Goal: Task Accomplishment & Management: Complete application form

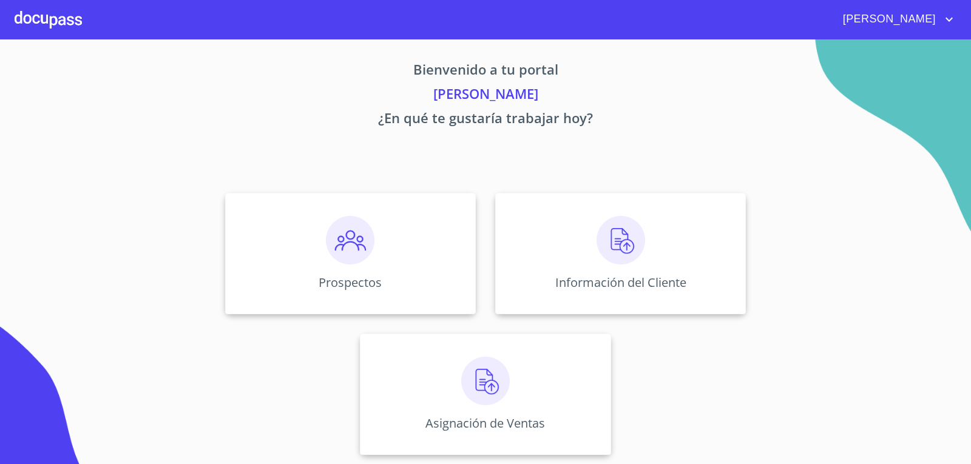
scroll to position [5, 0]
click at [368, 240] on img at bounding box center [350, 240] width 49 height 49
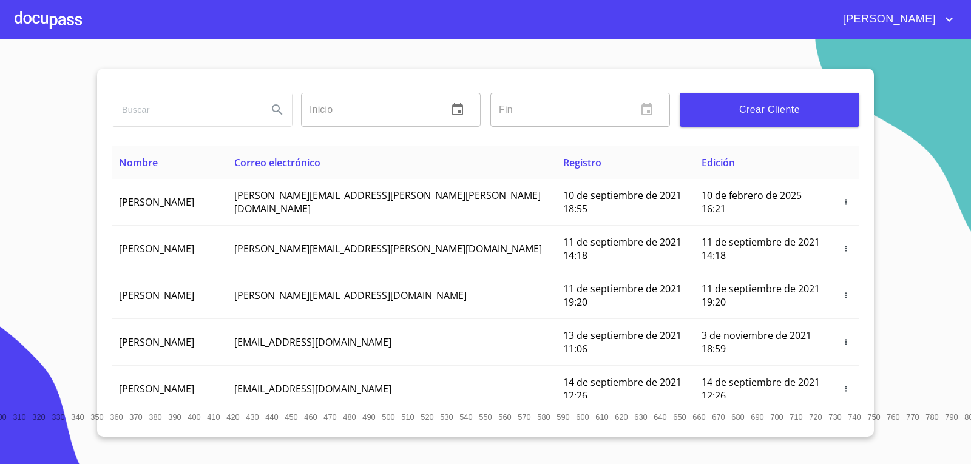
click at [809, 79] on div "Inicio ​ Fin ​ Crear Cliente" at bounding box center [486, 108] width 748 height 78
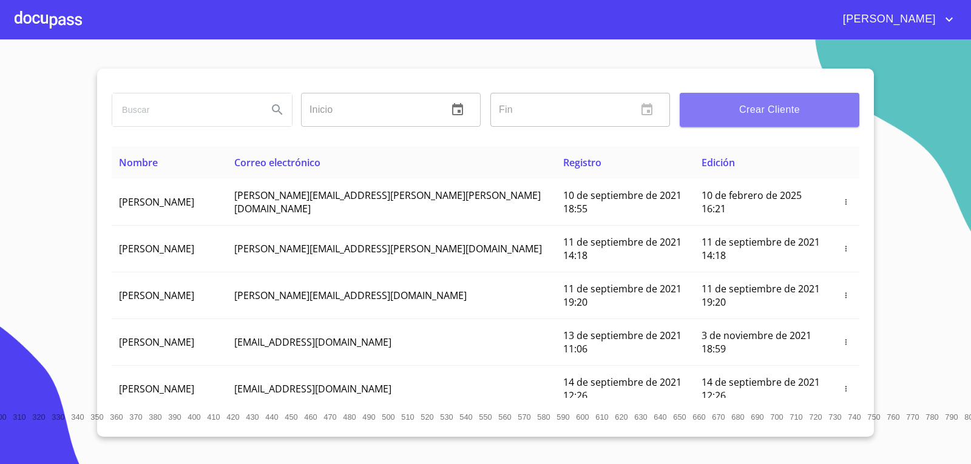
click at [800, 109] on span "Crear Cliente" at bounding box center [770, 109] width 160 height 17
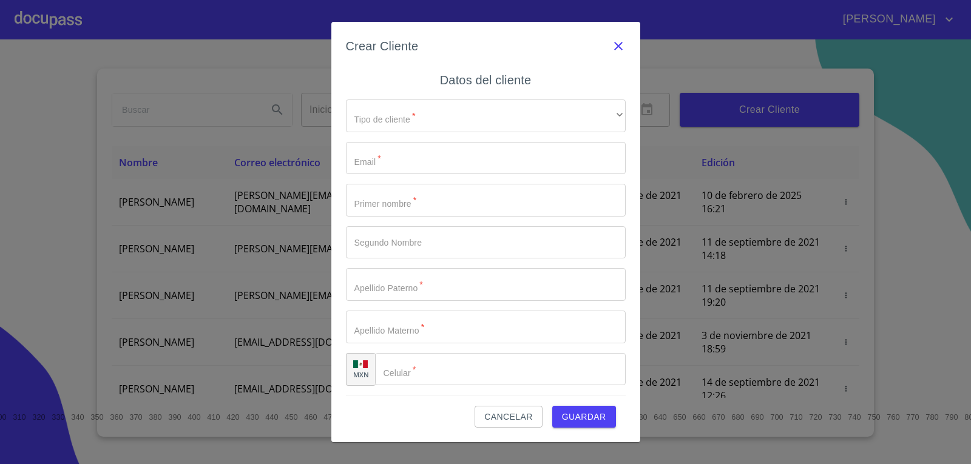
click at [618, 49] on icon "button" at bounding box center [618, 46] width 15 height 15
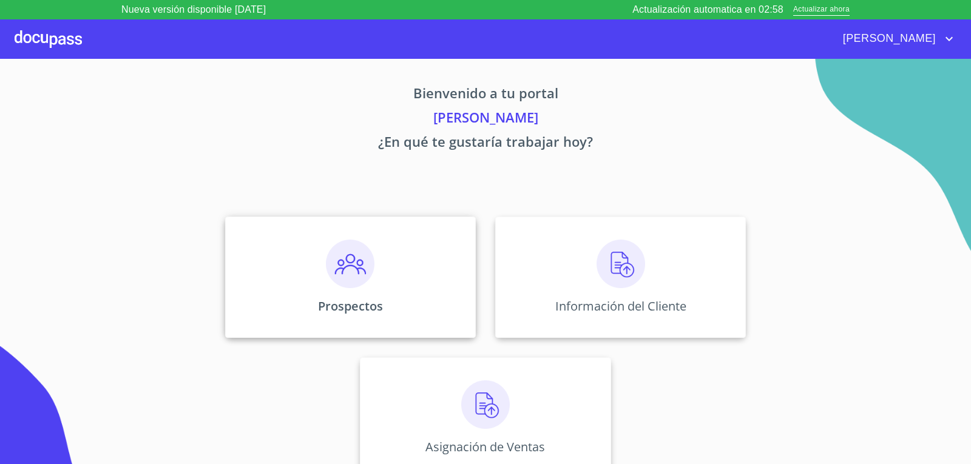
click at [347, 288] on img at bounding box center [350, 264] width 49 height 49
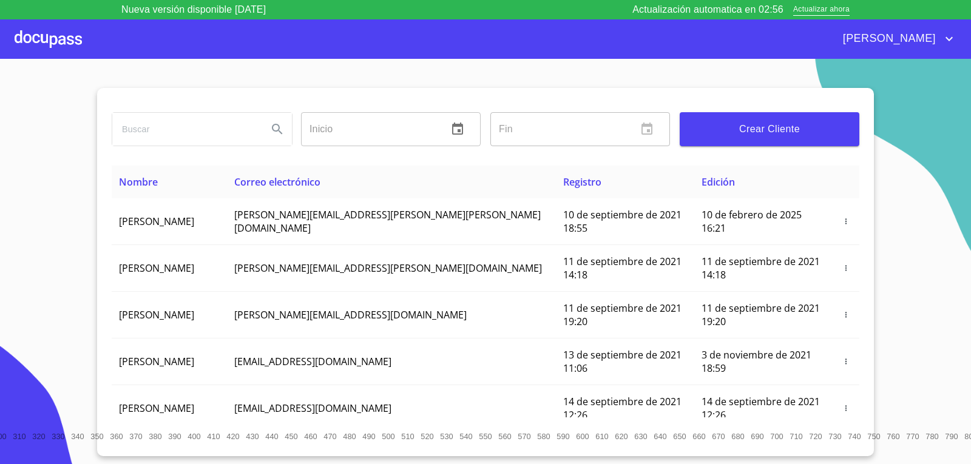
click at [788, 129] on span "Crear Cliente" at bounding box center [770, 129] width 160 height 17
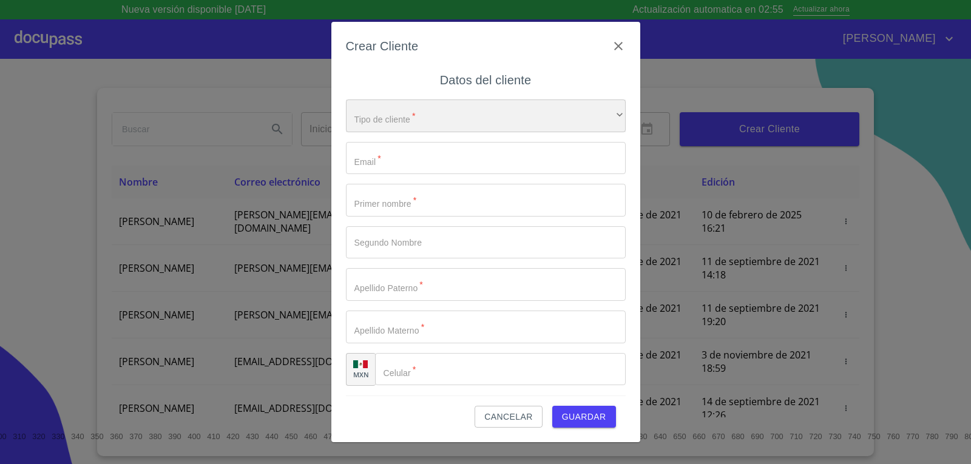
click at [424, 114] on div "​" at bounding box center [486, 116] width 280 height 33
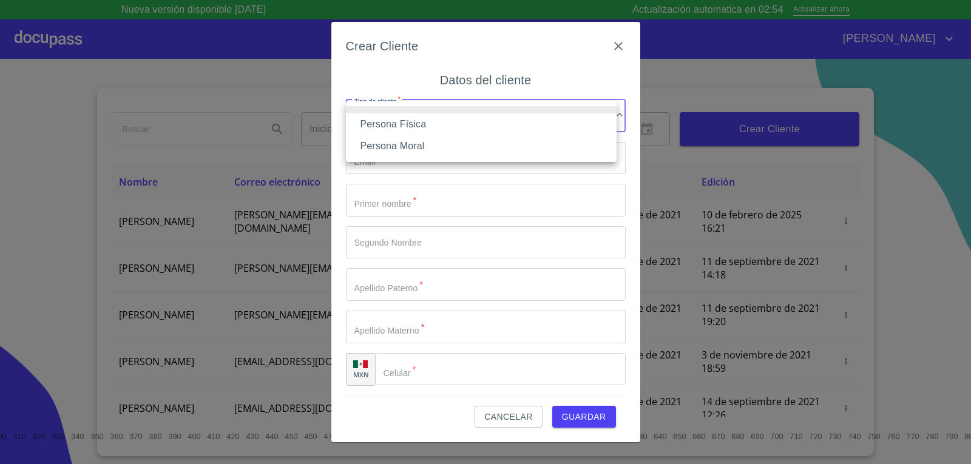
click at [409, 118] on li "Persona Física" at bounding box center [481, 125] width 271 height 22
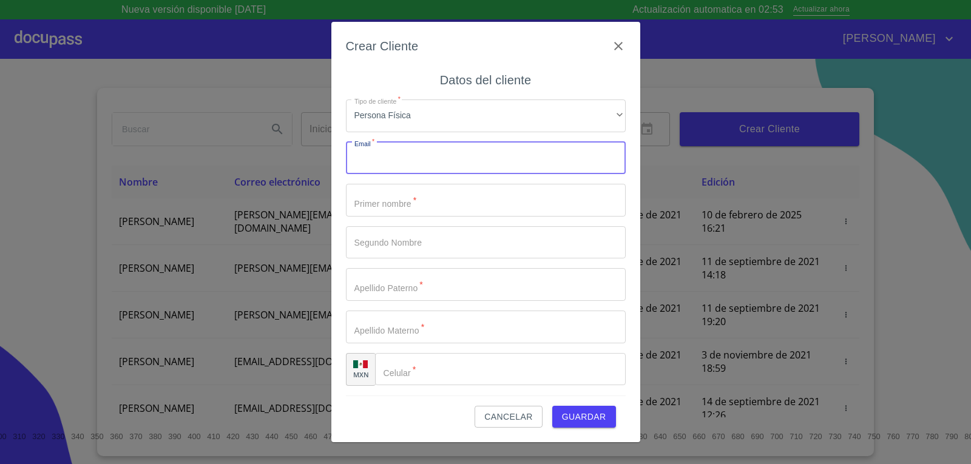
click at [409, 160] on input "Tipo de cliente   *" at bounding box center [486, 158] width 280 height 33
type input "maldonadolorena728@gmail.com"
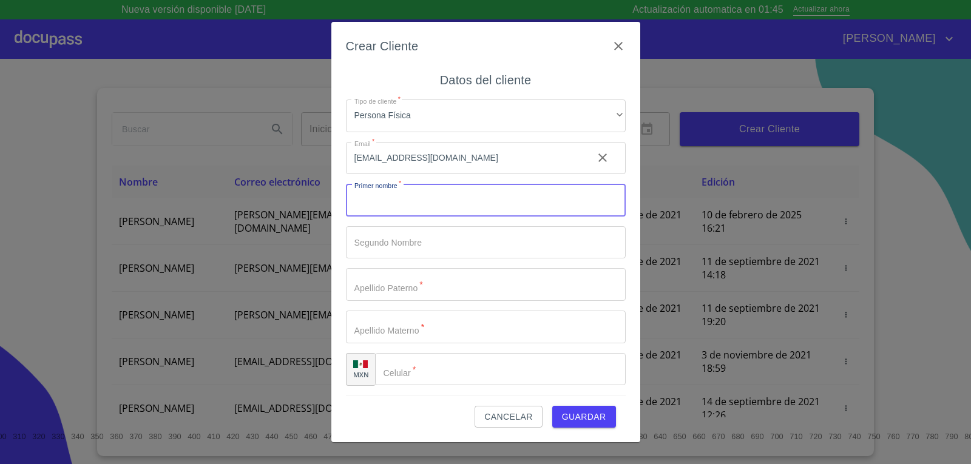
click at [424, 201] on input "Tipo de cliente   *" at bounding box center [486, 200] width 280 height 33
click at [459, 208] on input "ANA LORENA" at bounding box center [464, 200] width 237 height 33
type input "ANA"
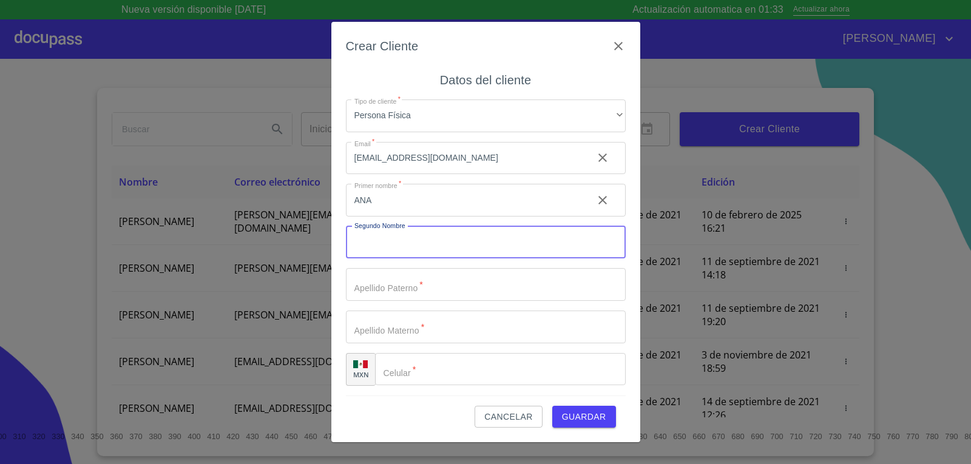
click at [383, 239] on input "Tipo de cliente   *" at bounding box center [486, 242] width 280 height 33
type input "[PERSON_NAME]"
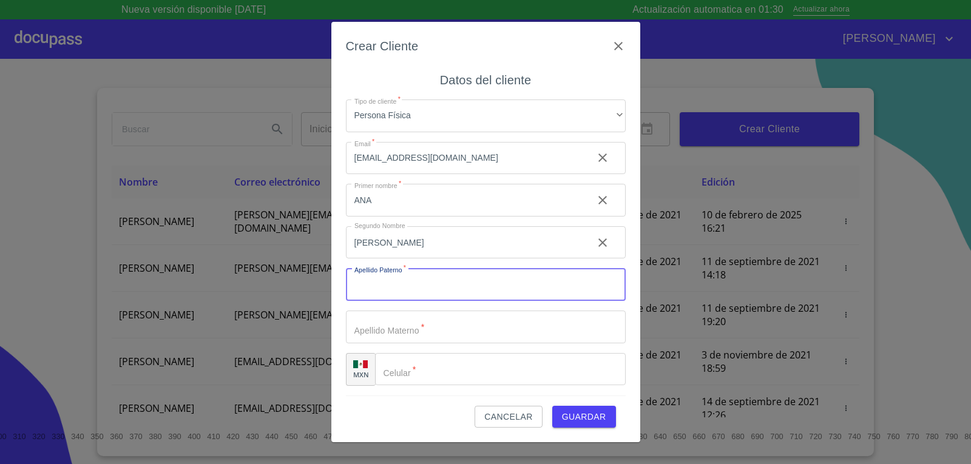
click at [426, 278] on input "Tipo de cliente   *" at bounding box center [486, 284] width 280 height 33
type input "MALDONADO"
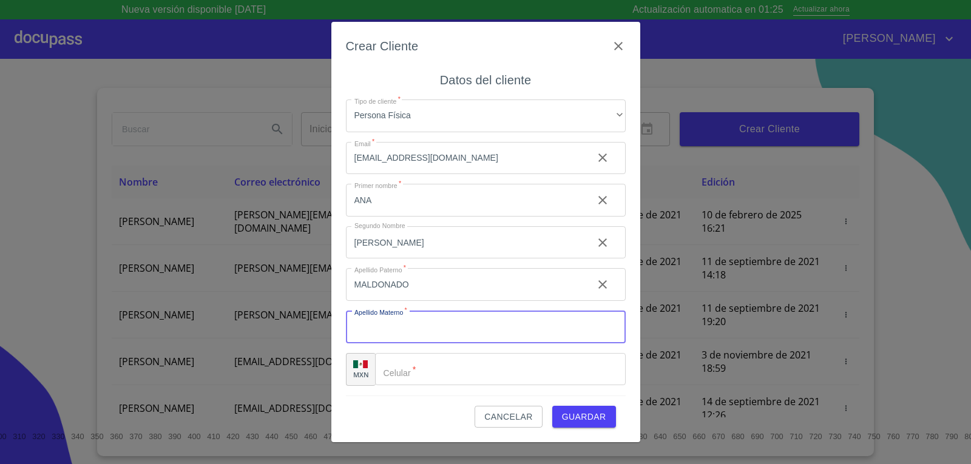
click at [421, 329] on input "Tipo de cliente   *" at bounding box center [486, 327] width 280 height 33
type input "[PERSON_NAME]"
click at [426, 359] on input "Tipo de cliente   *" at bounding box center [516, 369] width 220 height 33
type input "[PHONE_NUMBER]"
click at [573, 411] on span "Guardar" at bounding box center [584, 417] width 44 height 15
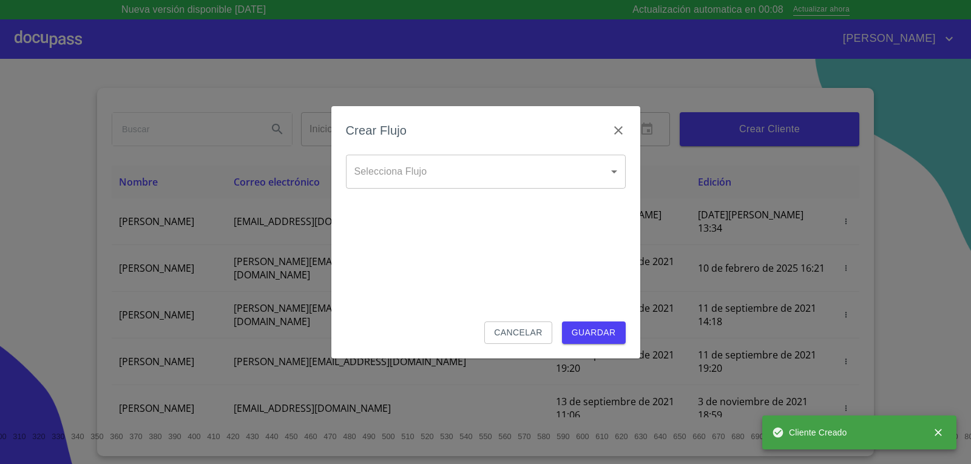
click at [540, 168] on body "Nueva versión disponible 4.01.13 Actualización automatica en 00:08 Actualizar a…" at bounding box center [485, 232] width 971 height 464
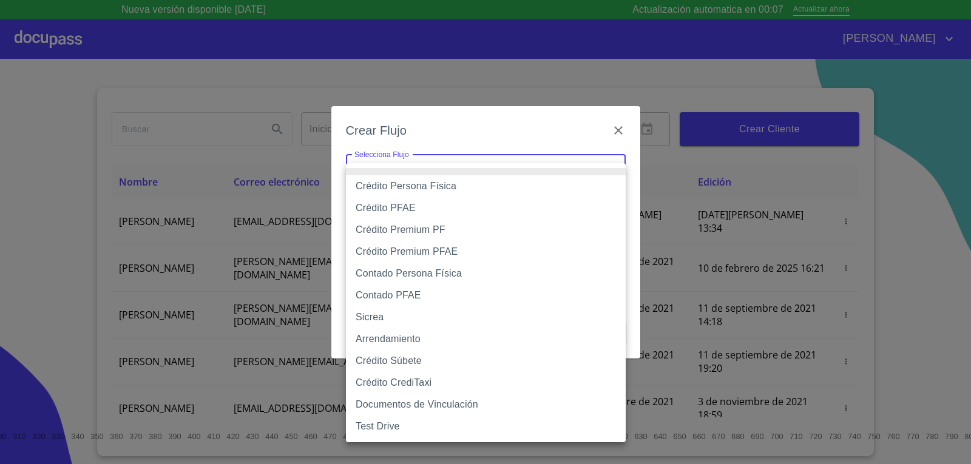
click at [409, 188] on li "Crédito Persona Física" at bounding box center [486, 186] width 280 height 22
type input "6009fb3c7d1714eb8809aa97"
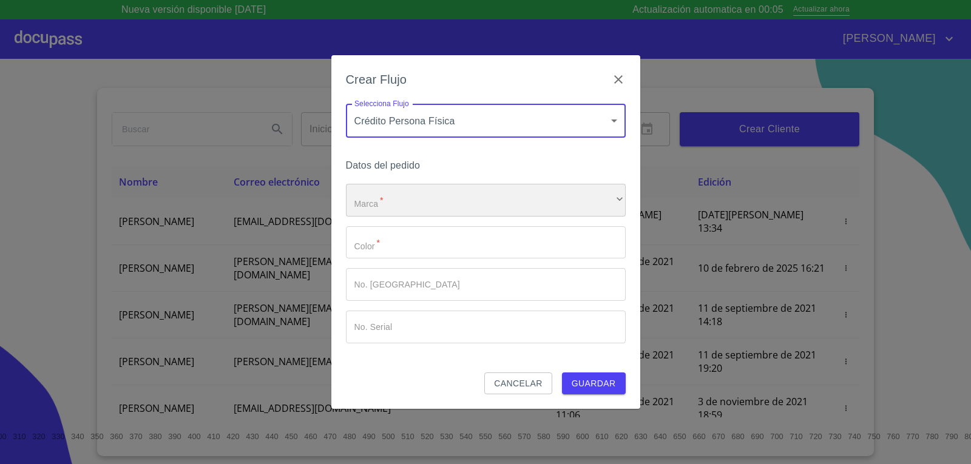
click at [451, 206] on div "​" at bounding box center [486, 200] width 280 height 33
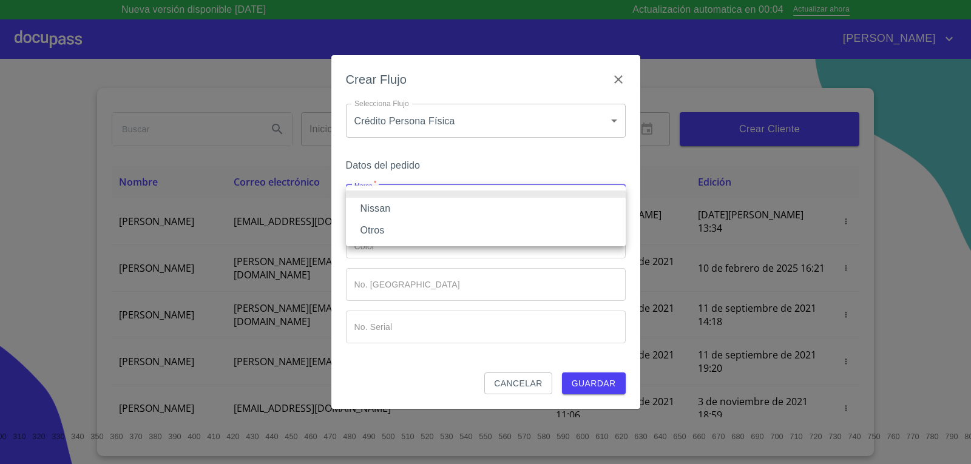
click at [389, 206] on li "Nissan" at bounding box center [486, 209] width 280 height 22
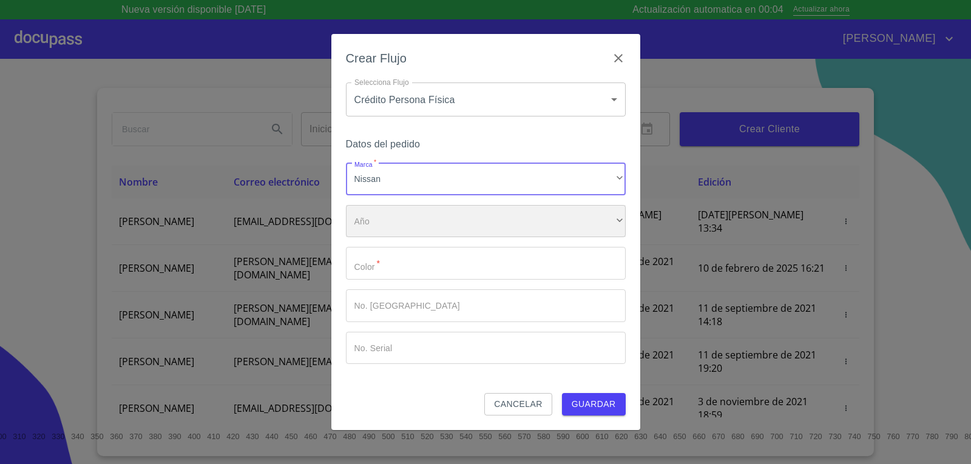
click at [391, 227] on div "​" at bounding box center [486, 221] width 280 height 33
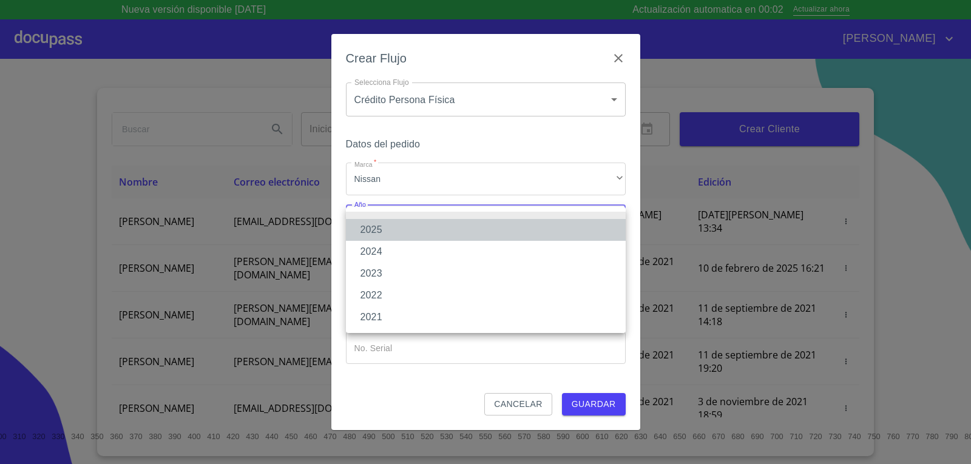
click at [391, 227] on li "2025" at bounding box center [486, 230] width 280 height 22
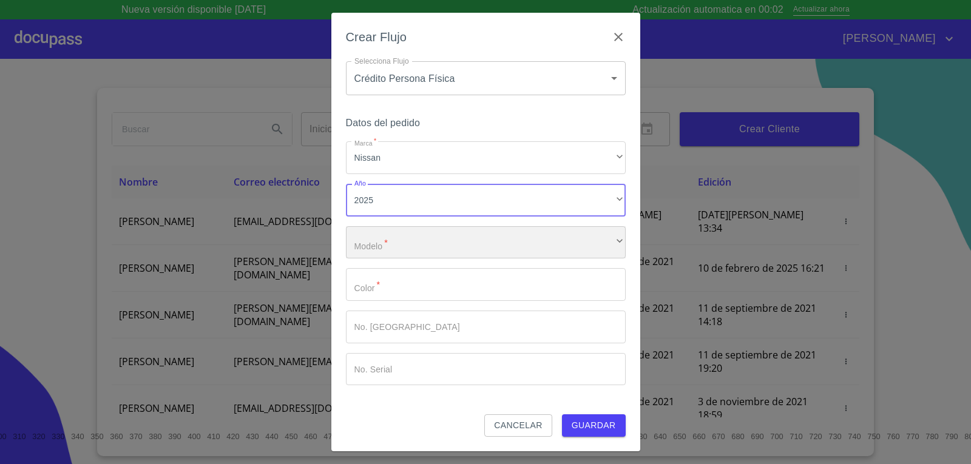
click at [397, 246] on div "​" at bounding box center [486, 242] width 280 height 33
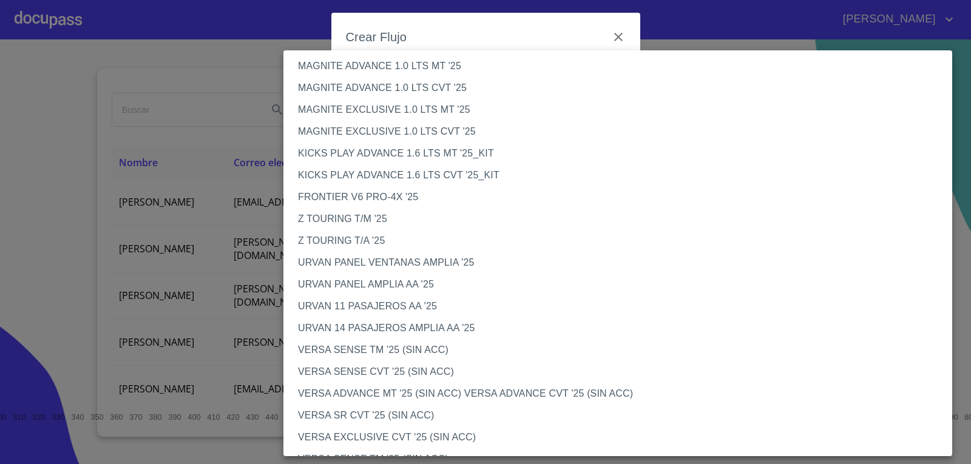
scroll to position [232, 0]
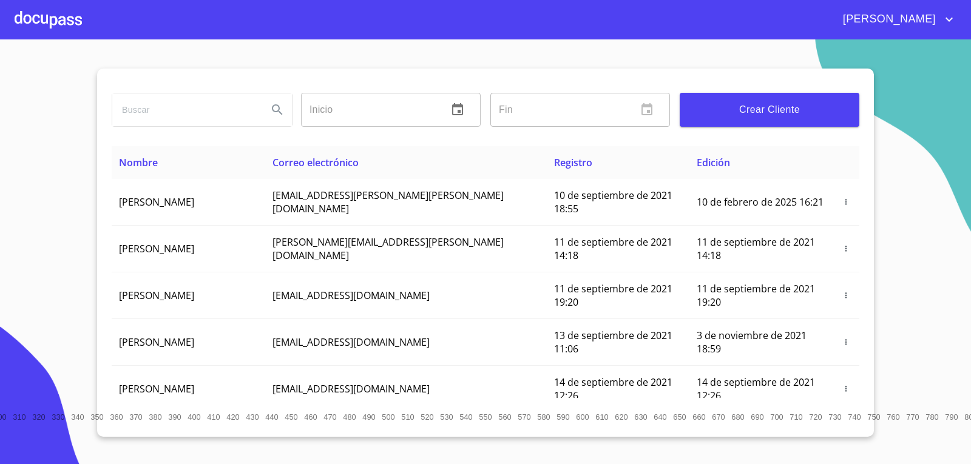
click at [228, 113] on input "search" at bounding box center [185, 109] width 146 height 33
type input "ANA LORENA"
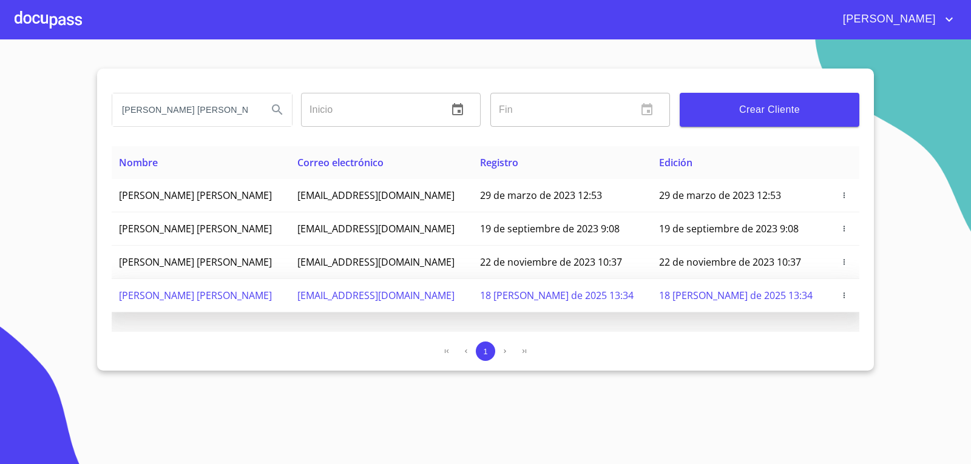
click at [227, 299] on span "[PERSON_NAME] [PERSON_NAME]" at bounding box center [195, 295] width 153 height 13
click at [340, 302] on span "maldonadolorena728@gmail.com" at bounding box center [375, 295] width 157 height 13
click at [376, 291] on span "maldonadolorena728@gmail.com" at bounding box center [375, 295] width 157 height 13
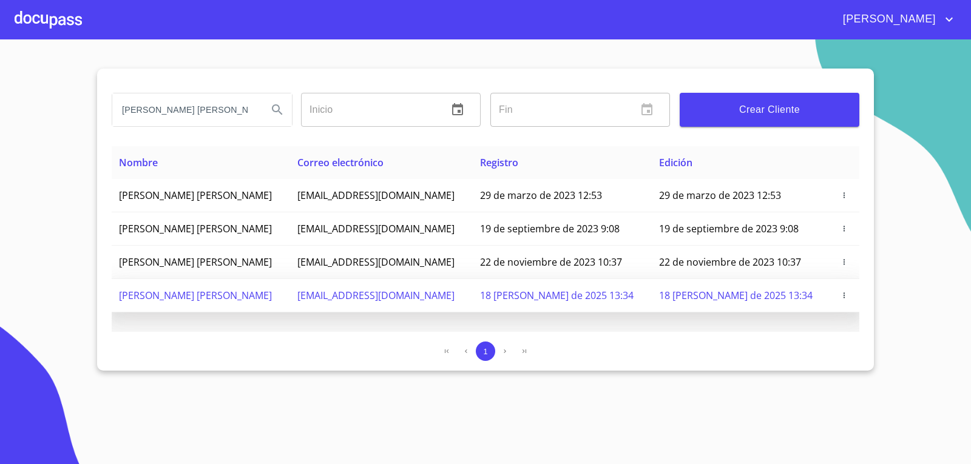
click at [408, 297] on span "maldonadolorena728@gmail.com" at bounding box center [375, 295] width 157 height 13
click at [555, 292] on span "18 de agosto de 2025 13:34" at bounding box center [557, 295] width 154 height 13
click at [570, 297] on span "18 de agosto de 2025 13:34" at bounding box center [557, 295] width 154 height 13
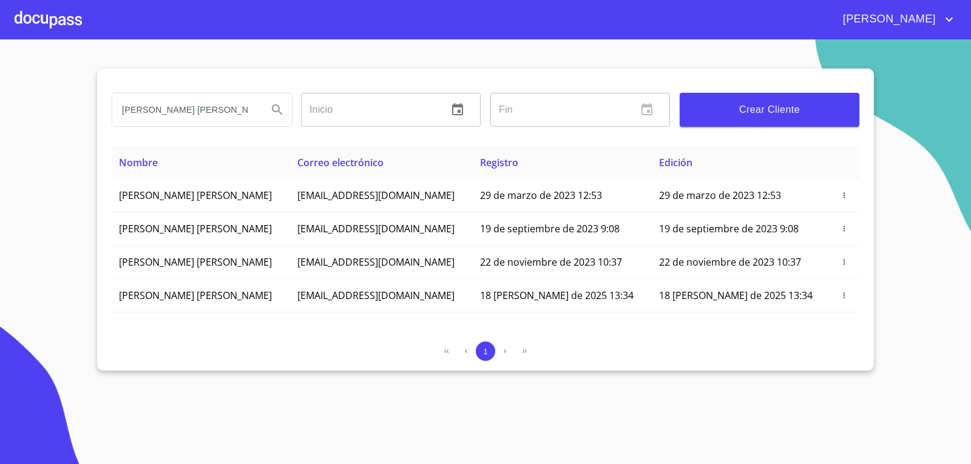
click at [75, 383] on section "ANA LORENA Inicio ​ Fin ​ Crear Cliente Nombre Correo electrónico Registro Edic…" at bounding box center [485, 251] width 971 height 425
click at [927, 78] on section "ANA LORENA Inicio ​ Fin ​ Crear Cliente Nombre Correo electrónico Registro Edic…" at bounding box center [485, 251] width 971 height 425
click at [937, 100] on section "ANA LORENA Inicio ​ Fin ​ Crear Cliente Nombre Correo electrónico Registro Edic…" at bounding box center [485, 251] width 971 height 425
click at [436, 431] on section "ANA LORENA Inicio ​ Fin ​ Crear Cliente Nombre Correo electrónico Registro Edic…" at bounding box center [485, 251] width 971 height 425
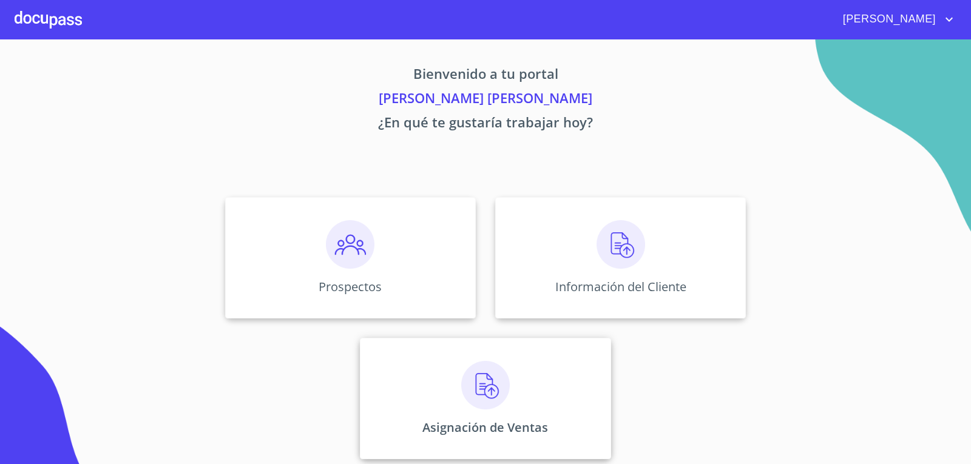
click at [476, 398] on img at bounding box center [485, 385] width 49 height 49
click at [357, 263] on img at bounding box center [350, 244] width 49 height 49
click at [619, 247] on img at bounding box center [621, 244] width 49 height 49
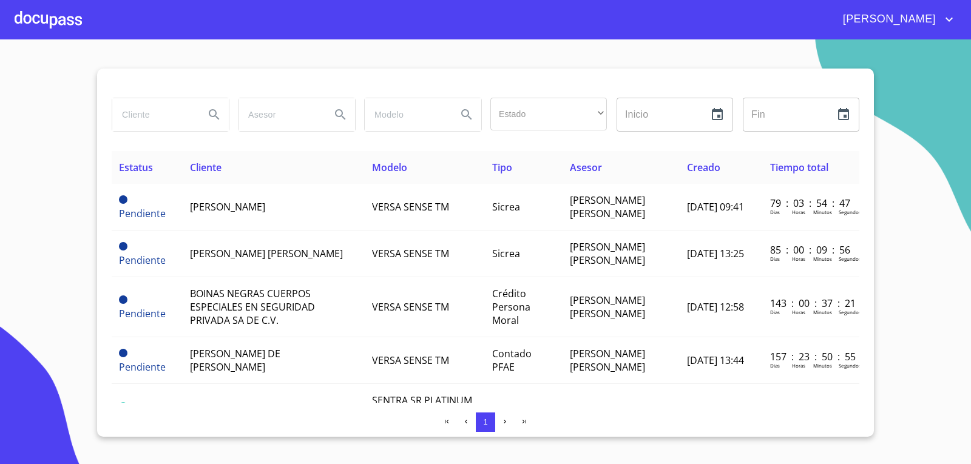
click at [180, 112] on input "search" at bounding box center [153, 114] width 83 height 33
type input "ANA LORENA"
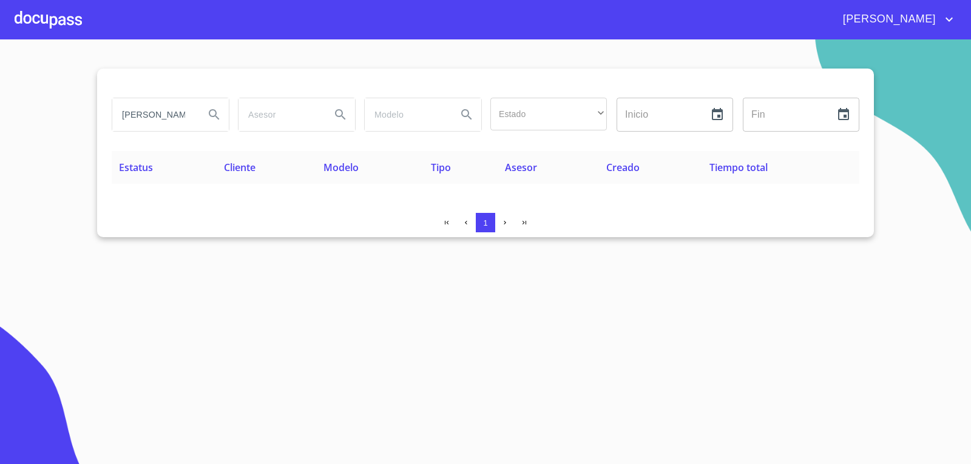
drag, startPoint x: 66, startPoint y: 171, endPoint x: 10, endPoint y: 55, distance: 128.2
click at [63, 167] on section "ANA LORENA Estado ​ ​ Inicio ​ Fin ​ Estatus Cliente Modelo Tipo Asesor Creado …" at bounding box center [485, 251] width 971 height 425
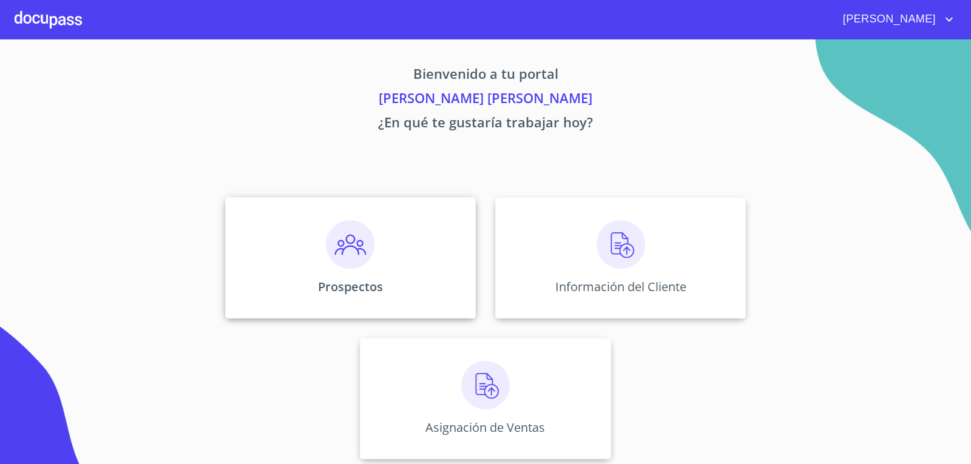
click at [359, 249] on img at bounding box center [350, 244] width 49 height 49
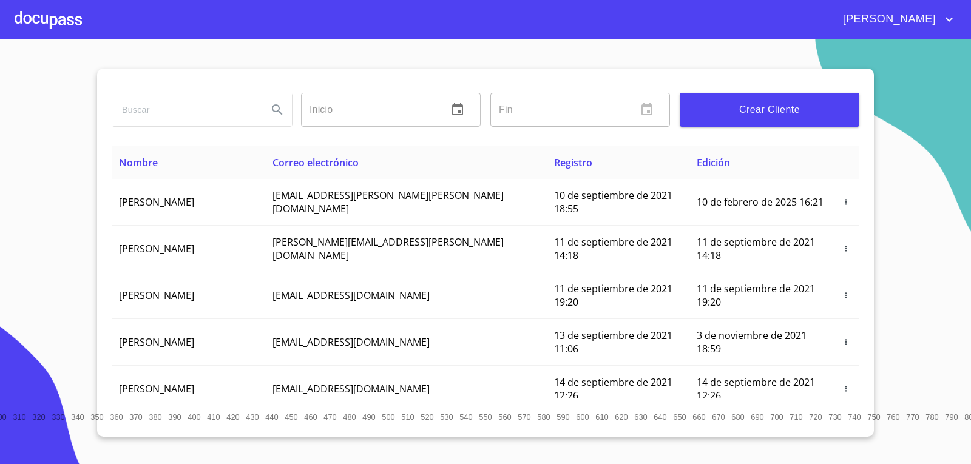
click at [167, 117] on input "search" at bounding box center [185, 109] width 146 height 33
type input "ANA LORENA"
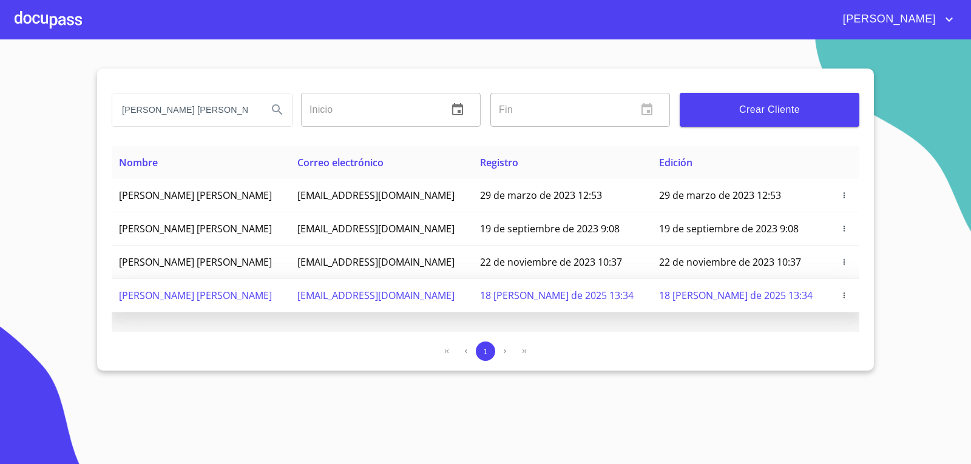
click at [257, 290] on span "[PERSON_NAME] [PERSON_NAME]" at bounding box center [195, 295] width 153 height 13
click at [849, 298] on icon "button" at bounding box center [844, 295] width 8 height 8
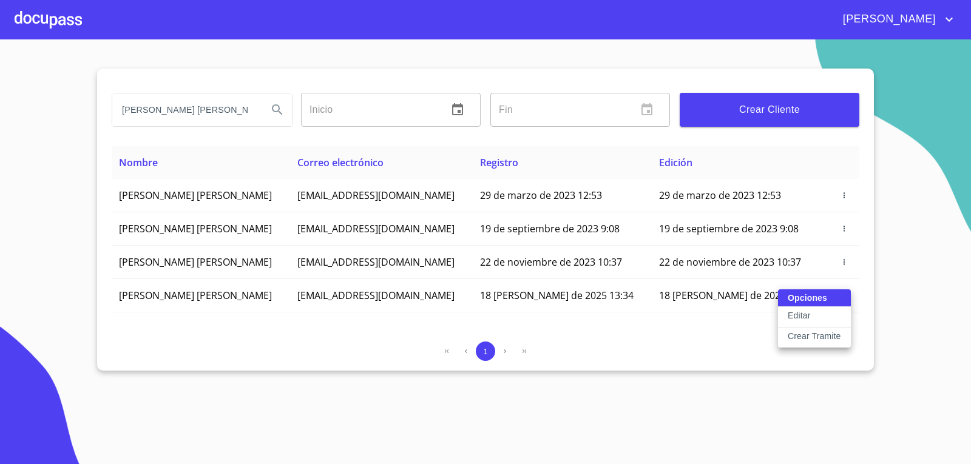
click at [824, 314] on button "Editar" at bounding box center [814, 317] width 73 height 21
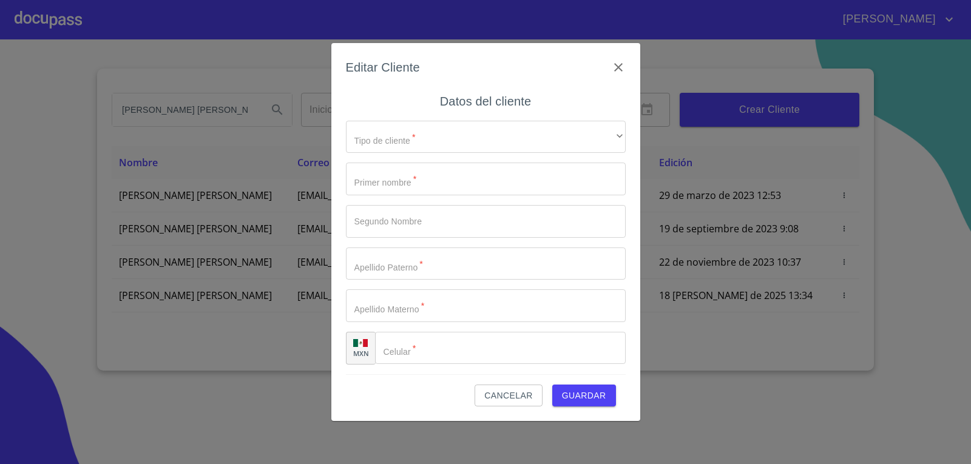
type input "ANA"
type input "[PERSON_NAME]"
type input "MALDONADO"
type input "[PERSON_NAME]"
type input "[PHONE_NUMBER]"
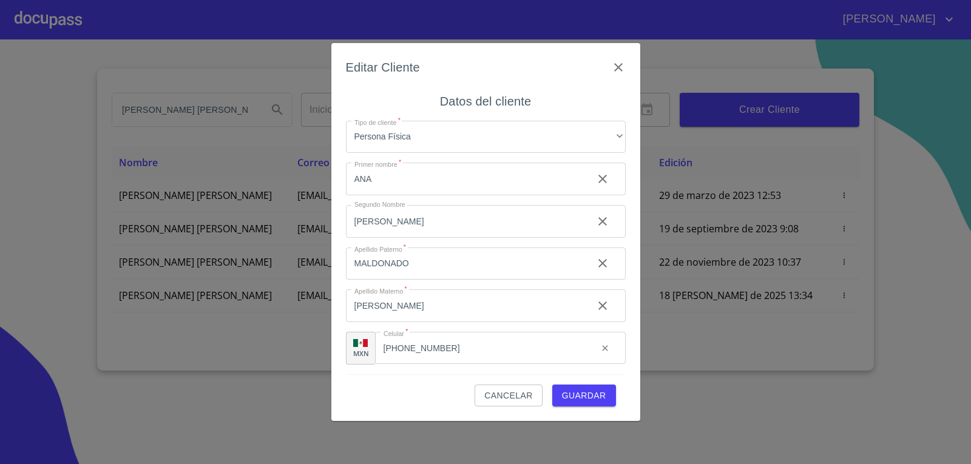
click at [576, 400] on span "Guardar" at bounding box center [584, 396] width 44 height 15
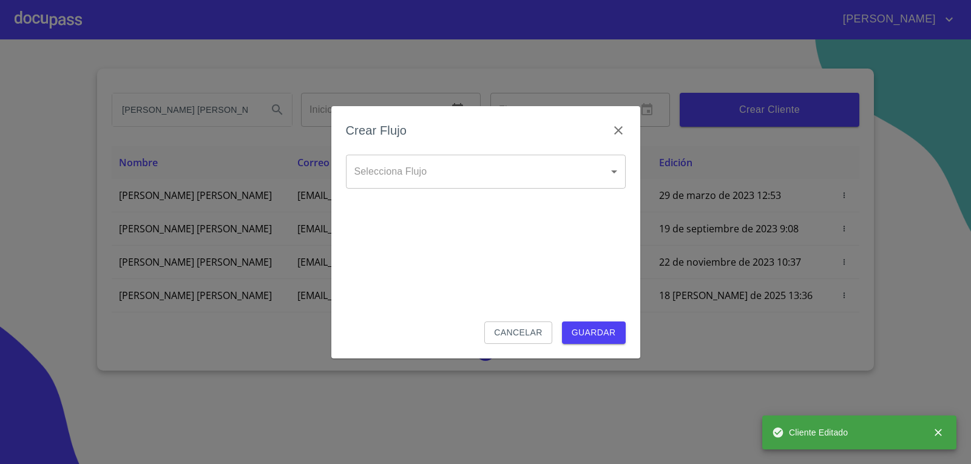
click at [463, 166] on body "RENATO YASIEL ANA LORENA Inicio ​ Fin ​ Crear Cliente Nombre Correo electrónico…" at bounding box center [485, 232] width 971 height 464
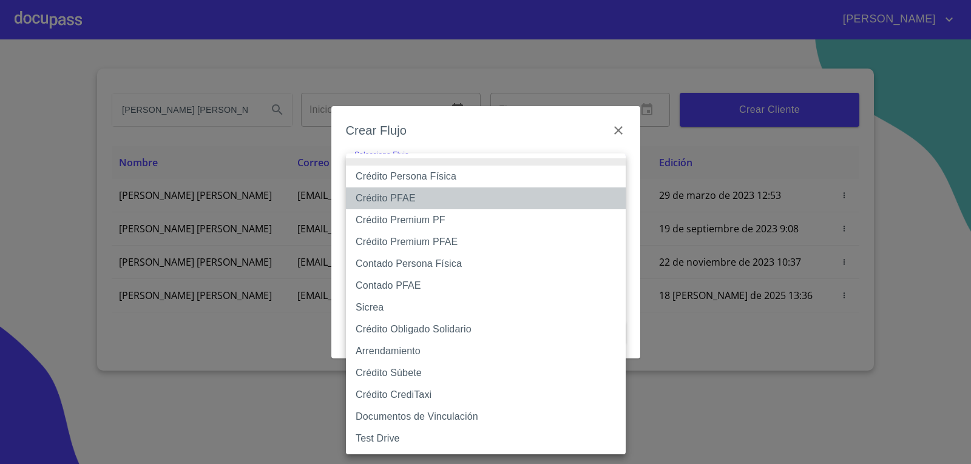
click at [406, 203] on li "Crédito PFAE" at bounding box center [486, 199] width 280 height 22
type input "60bfa0150d9865ccc24afd7c"
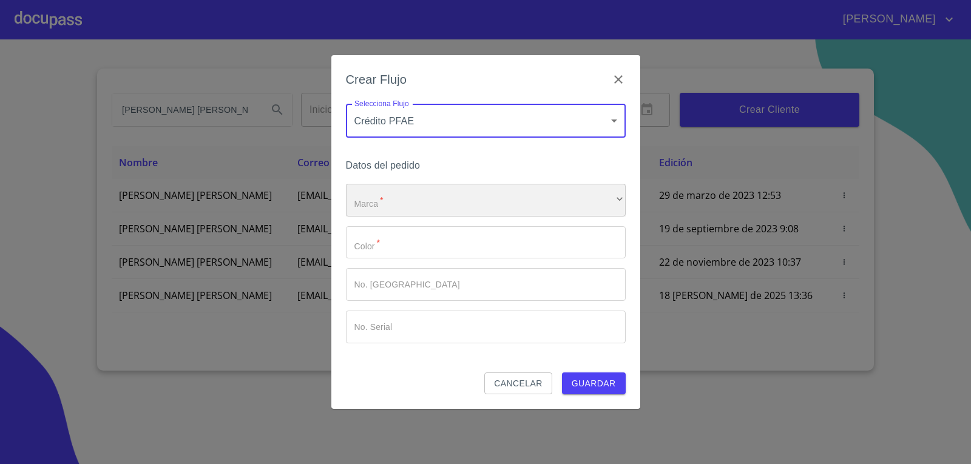
click at [402, 189] on div "​" at bounding box center [486, 200] width 280 height 33
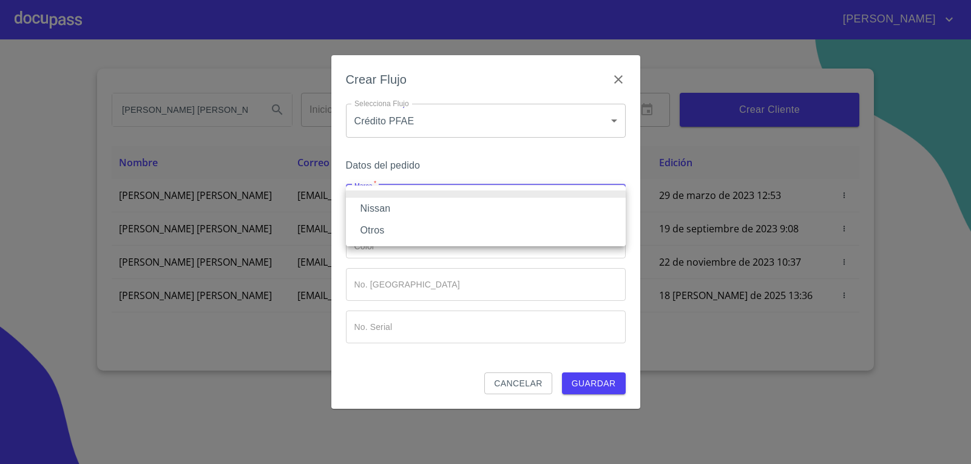
click at [401, 208] on li "Nissan" at bounding box center [486, 209] width 280 height 22
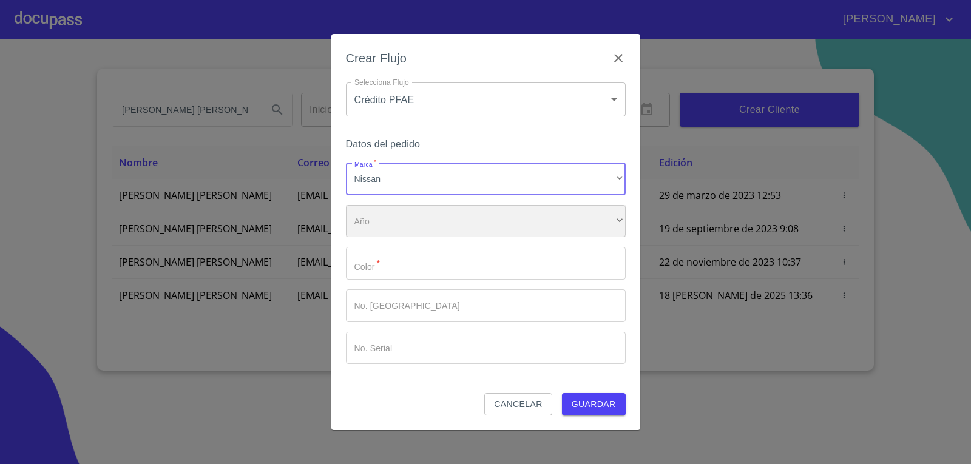
click at [399, 220] on div "​" at bounding box center [486, 221] width 280 height 33
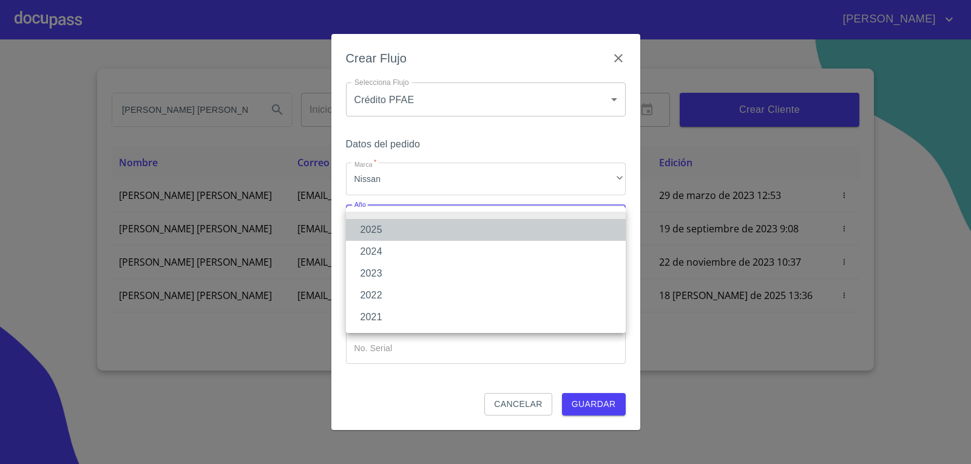
click at [398, 229] on li "2025" at bounding box center [486, 230] width 280 height 22
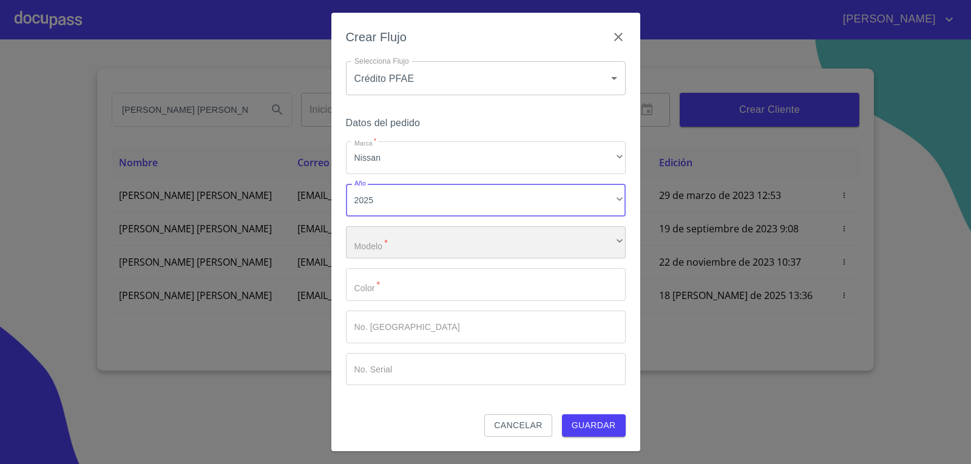
click at [403, 234] on div "​" at bounding box center [486, 242] width 280 height 33
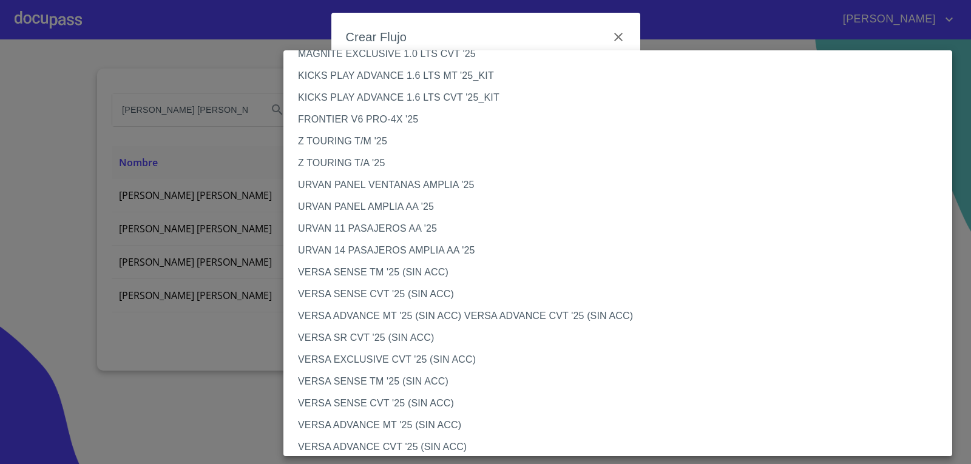
scroll to position [304, 0]
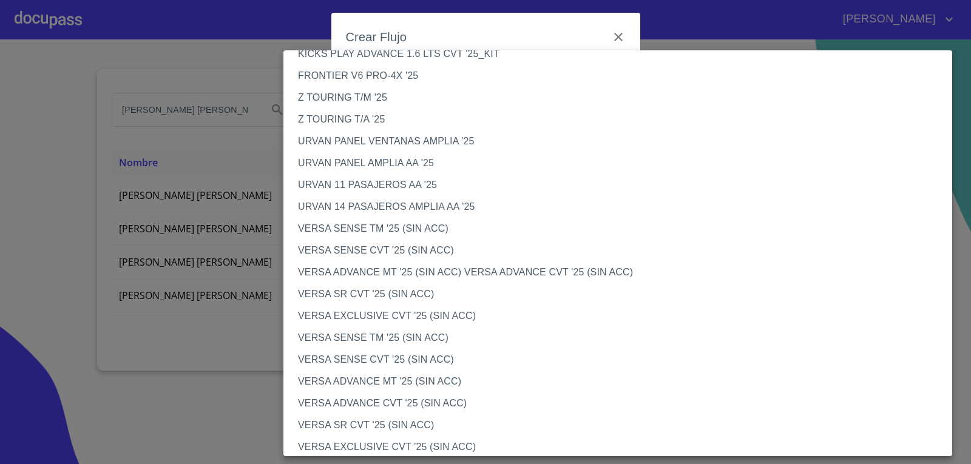
click at [341, 358] on li "VERSA SENSE CVT '25 (SIN ACC)" at bounding box center [623, 360] width 678 height 22
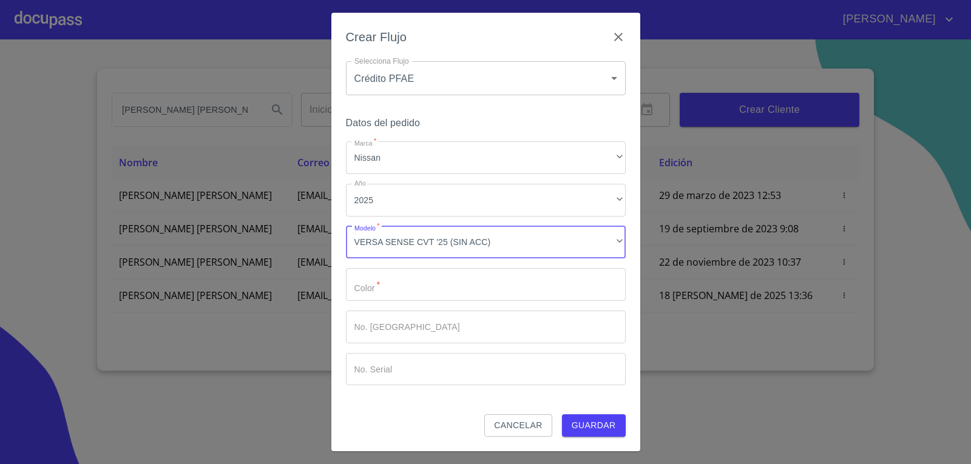
click at [404, 288] on input "Marca   *" at bounding box center [486, 284] width 280 height 33
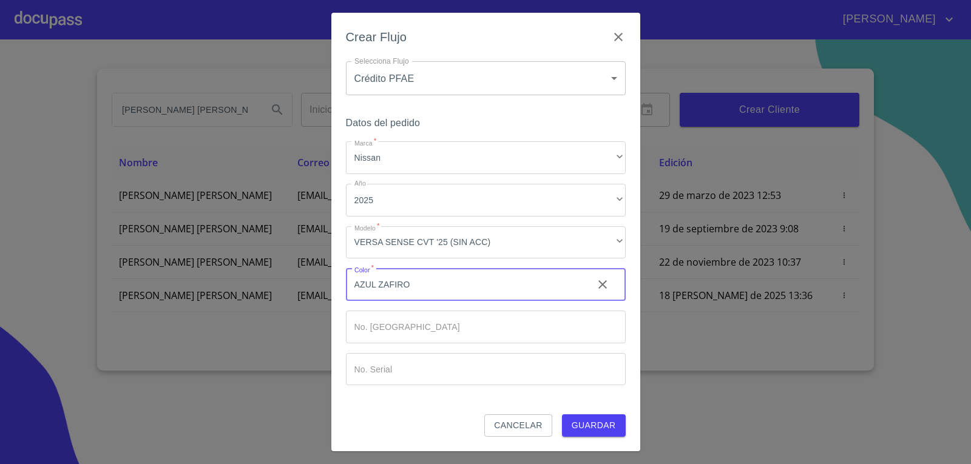
type input "AZUL ZAFIRO"
click at [562, 415] on button "Guardar" at bounding box center [594, 426] width 64 height 22
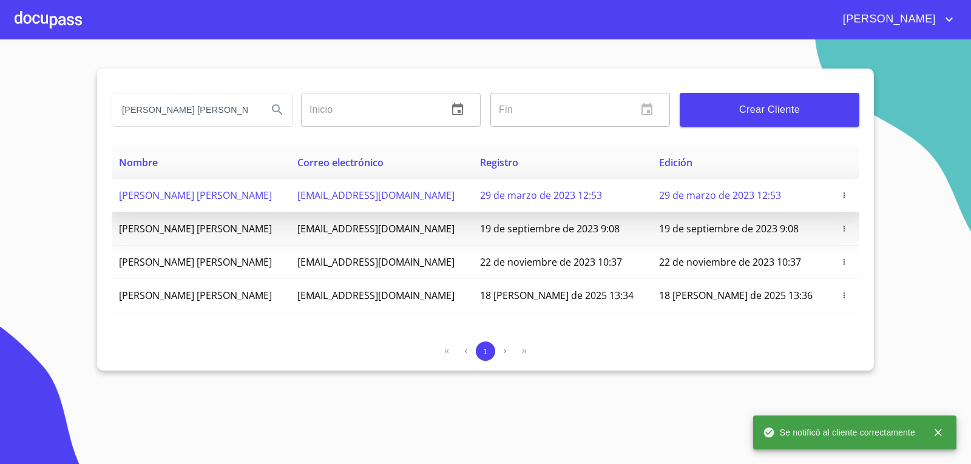
click at [182, 199] on span "ANA LORENA URIBE BALCAZAR" at bounding box center [195, 195] width 153 height 13
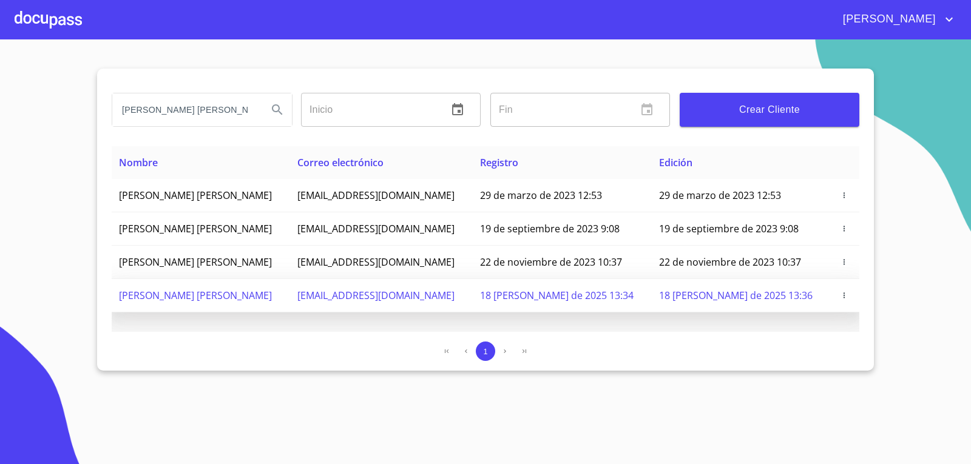
click at [199, 290] on span "[PERSON_NAME] [PERSON_NAME]" at bounding box center [195, 295] width 153 height 13
click at [180, 295] on span "[PERSON_NAME] [PERSON_NAME]" at bounding box center [195, 295] width 153 height 13
click at [378, 299] on span "maldonadolorena728@gmail.com" at bounding box center [375, 295] width 157 height 13
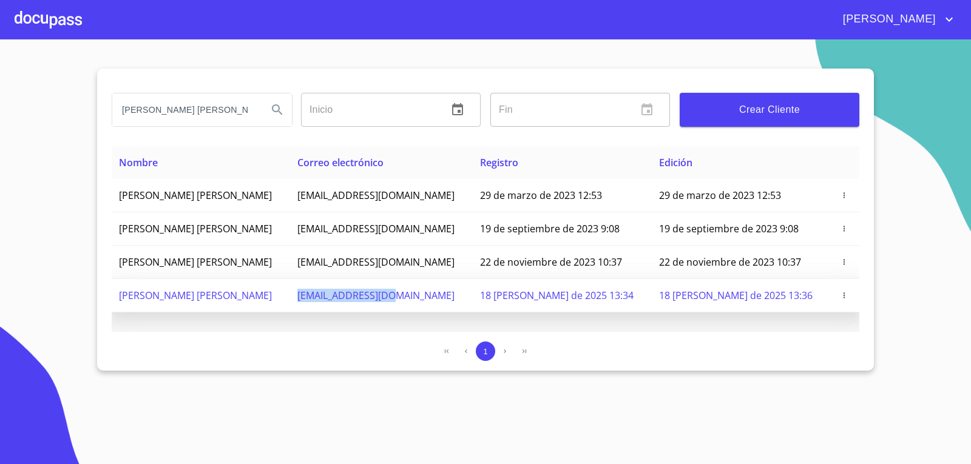
click at [378, 299] on span "maldonadolorena728@gmail.com" at bounding box center [375, 295] width 157 height 13
click at [233, 298] on span "[PERSON_NAME] [PERSON_NAME]" at bounding box center [195, 295] width 153 height 13
click at [173, 297] on span "[PERSON_NAME] [PERSON_NAME]" at bounding box center [195, 295] width 153 height 13
click at [850, 293] on span "button" at bounding box center [844, 295] width 12 height 8
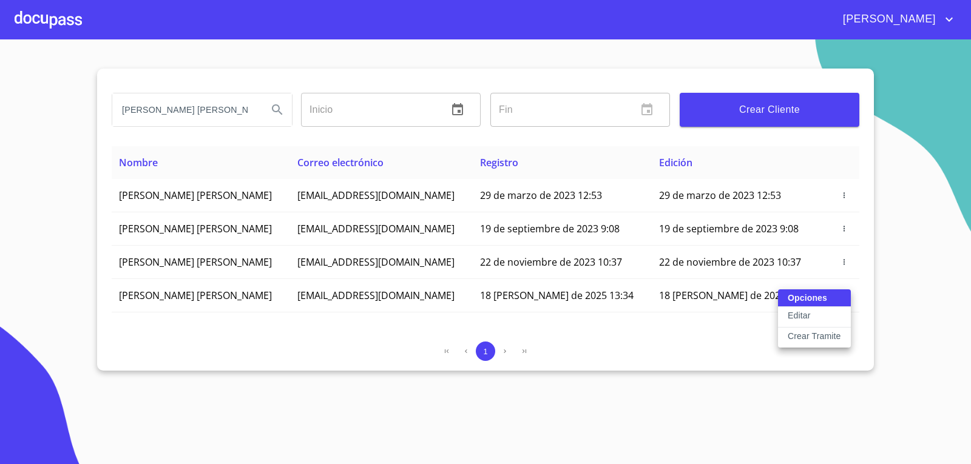
click at [818, 321] on button "Editar" at bounding box center [814, 317] width 73 height 21
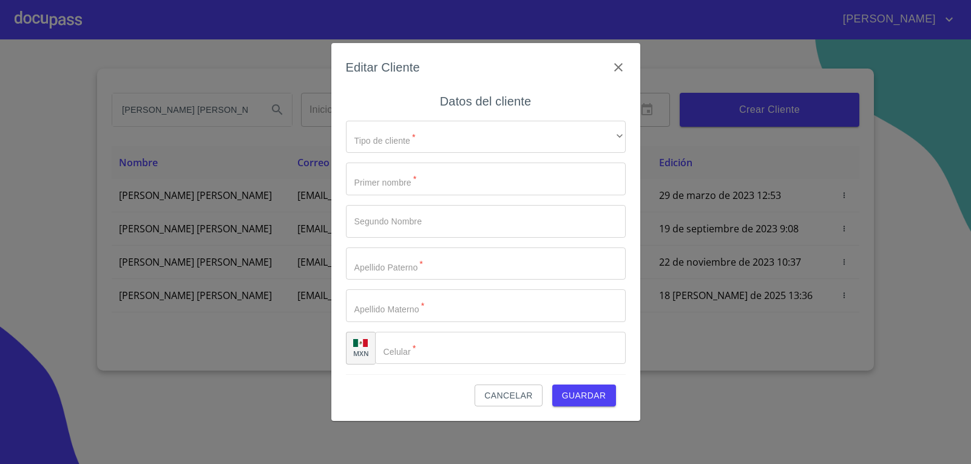
type input "ANA"
type input "[PERSON_NAME]"
type input "MALDONADO"
type input "[PERSON_NAME]"
type input "[PHONE_NUMBER]"
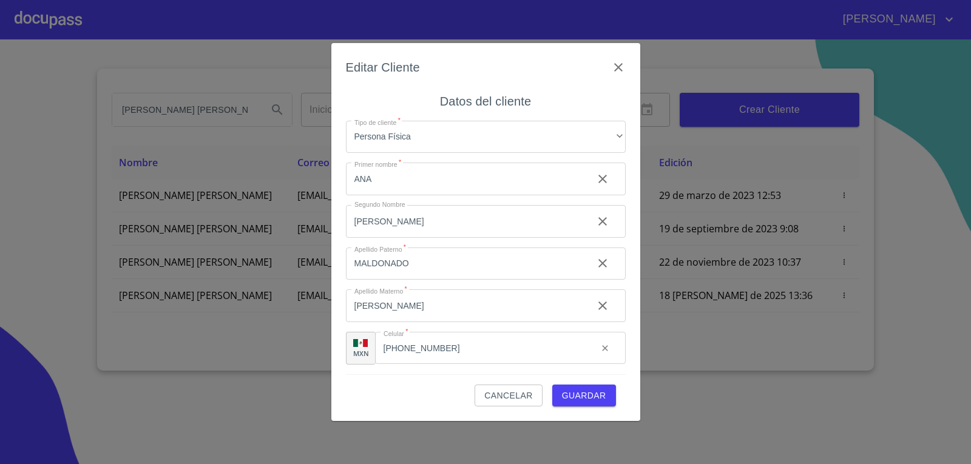
click at [597, 398] on span "Guardar" at bounding box center [584, 396] width 44 height 15
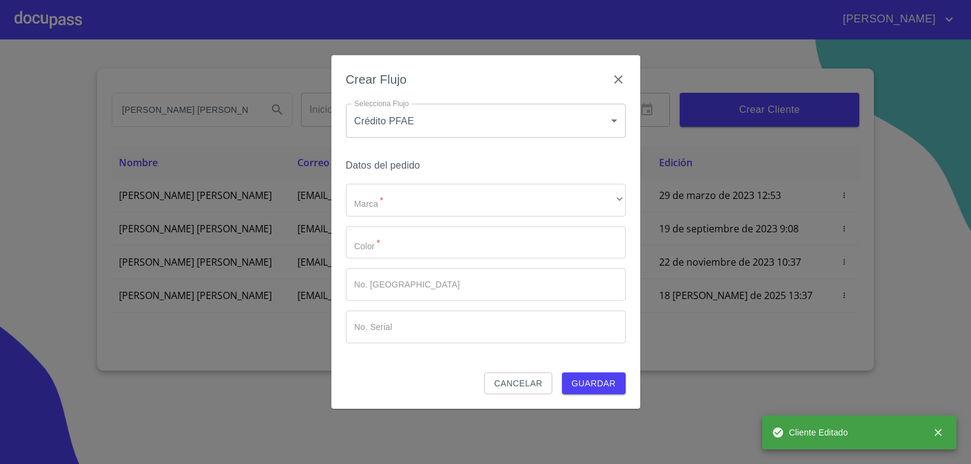
click at [460, 118] on body "RENATO YASIEL ANA LORENA Inicio ​ Fin ​ Crear Cliente Nombre Correo electrónico…" at bounding box center [485, 232] width 971 height 464
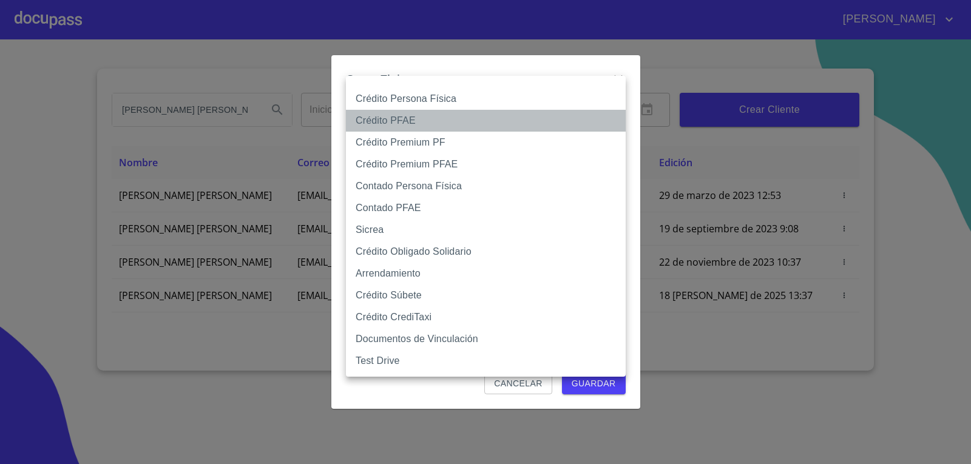
click at [460, 118] on li "Crédito PFAE" at bounding box center [486, 121] width 280 height 22
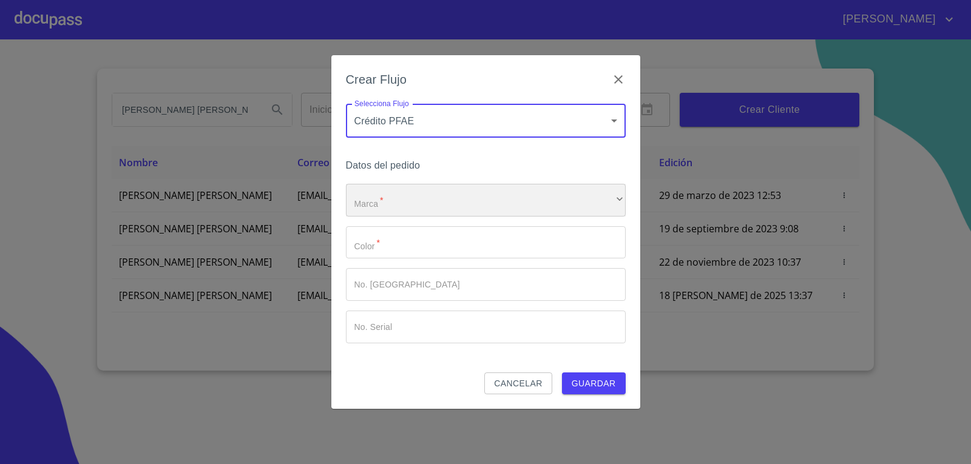
click at [456, 199] on div "​" at bounding box center [486, 200] width 280 height 33
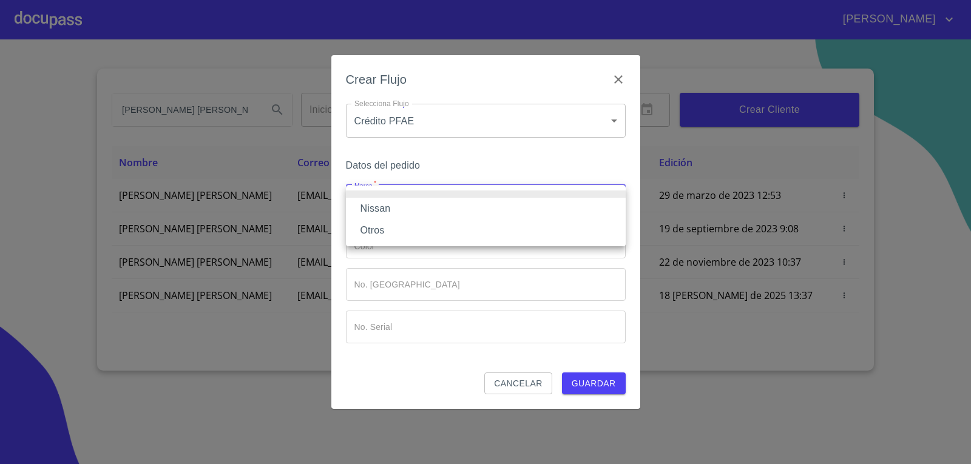
click at [448, 212] on li "Nissan" at bounding box center [486, 209] width 280 height 22
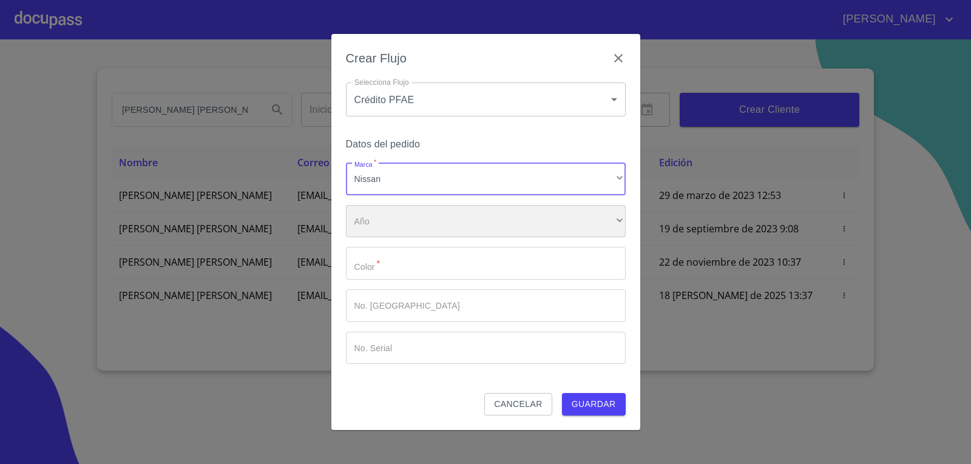
click at [449, 221] on div "​" at bounding box center [486, 221] width 280 height 33
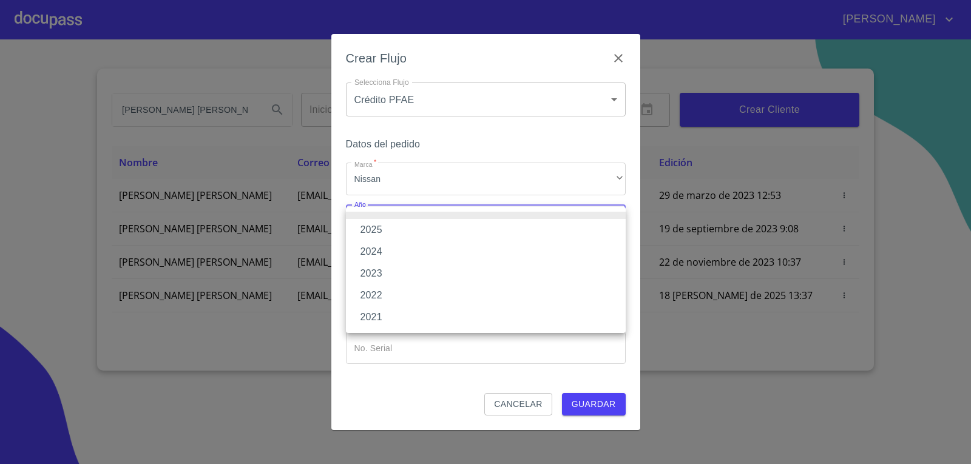
click at [443, 229] on li "2025" at bounding box center [486, 230] width 280 height 22
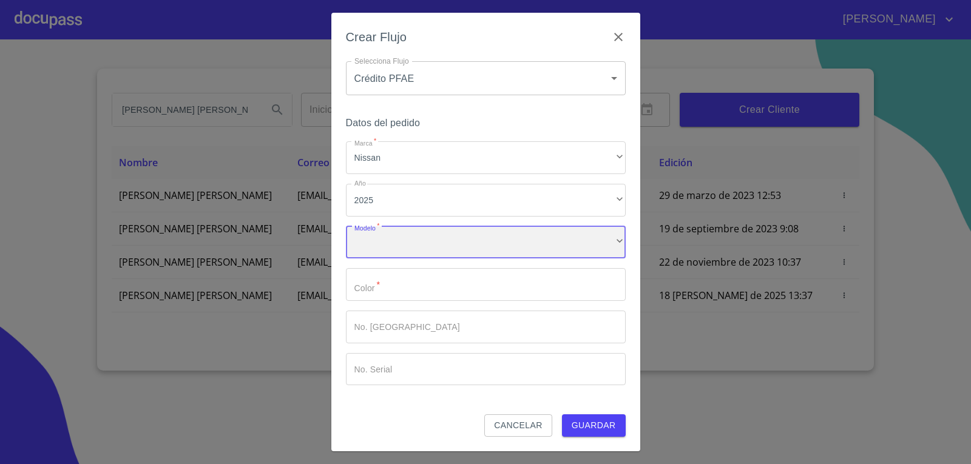
click at [449, 251] on div "​" at bounding box center [486, 242] width 280 height 33
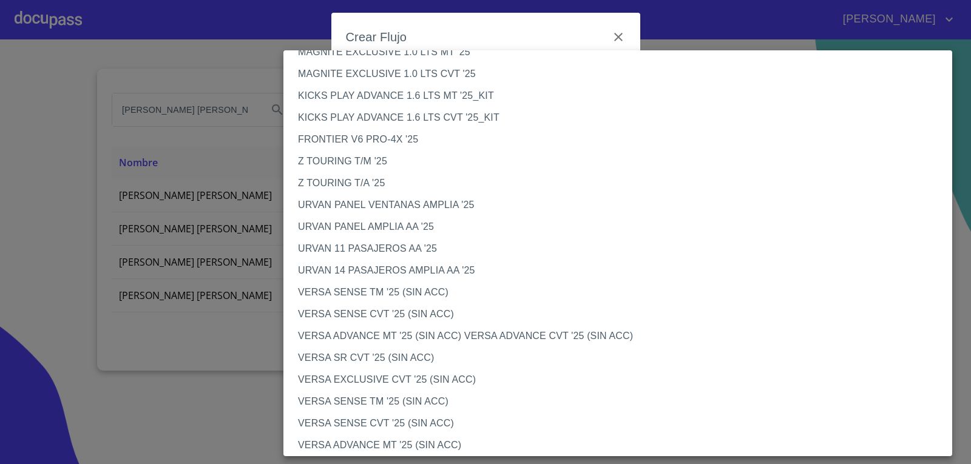
scroll to position [243, 0]
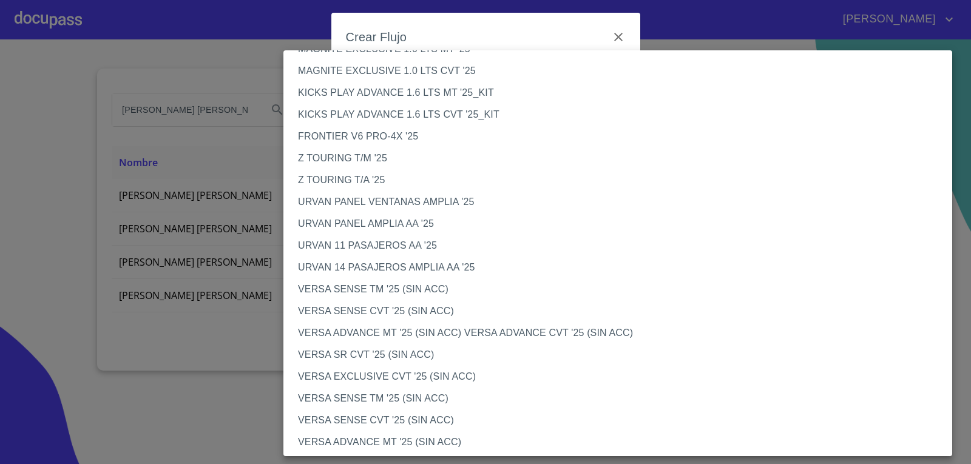
click at [393, 417] on li "VERSA SENSE CVT '25 (SIN ACC)" at bounding box center [623, 421] width 678 height 22
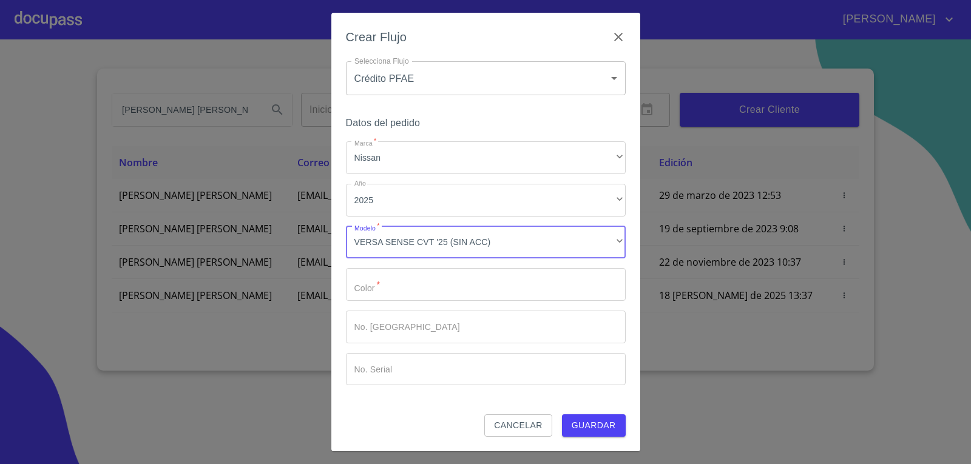
click at [419, 279] on input "Marca   *" at bounding box center [486, 284] width 280 height 33
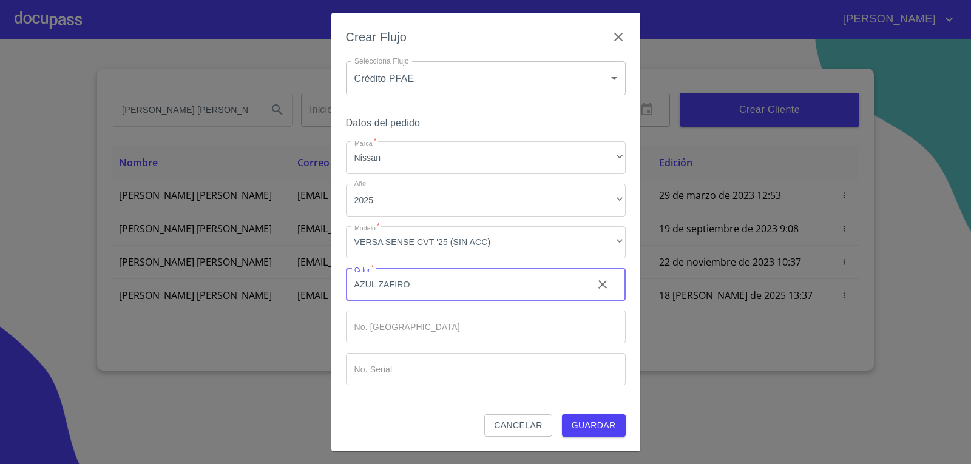
type input "AZUL ZAFIRO"
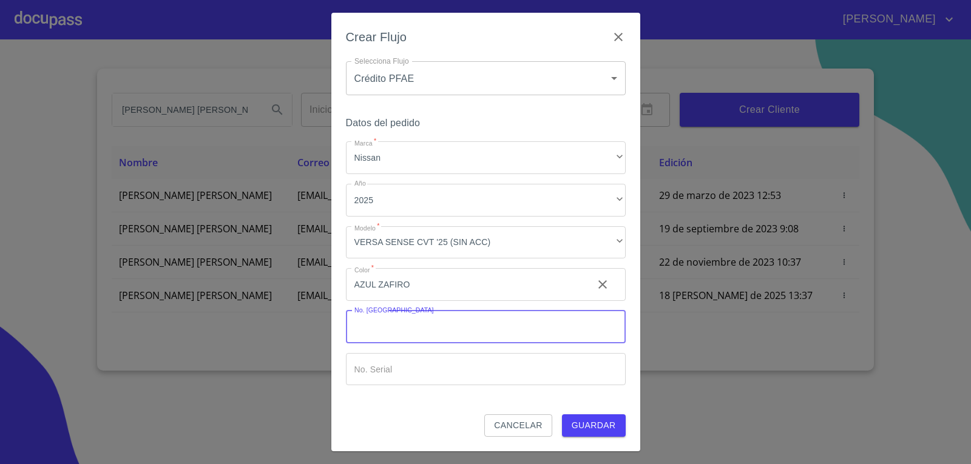
click at [464, 330] on input "Marca   *" at bounding box center [486, 327] width 280 height 33
type input "148795"
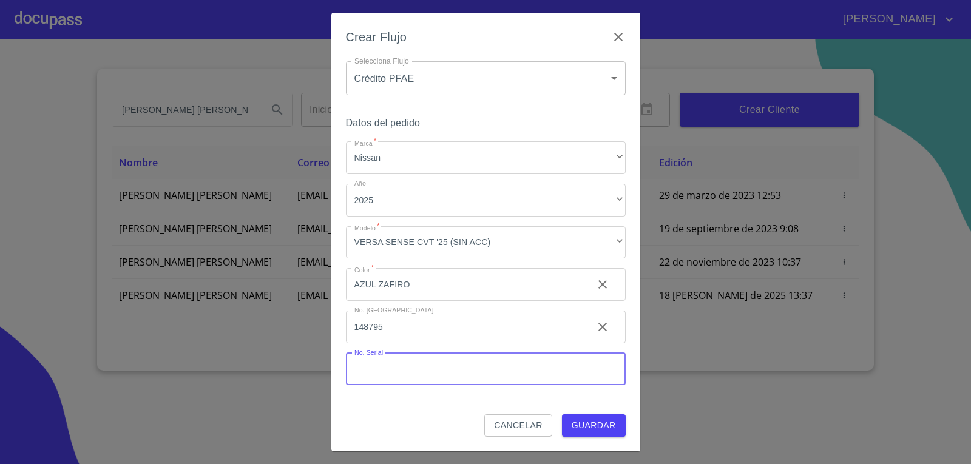
click at [431, 379] on input "Marca   *" at bounding box center [486, 369] width 280 height 33
type input "[US_VEHICLE_IDENTIFICATION_NUMBER]"
click at [600, 427] on span "Guardar" at bounding box center [594, 425] width 44 height 15
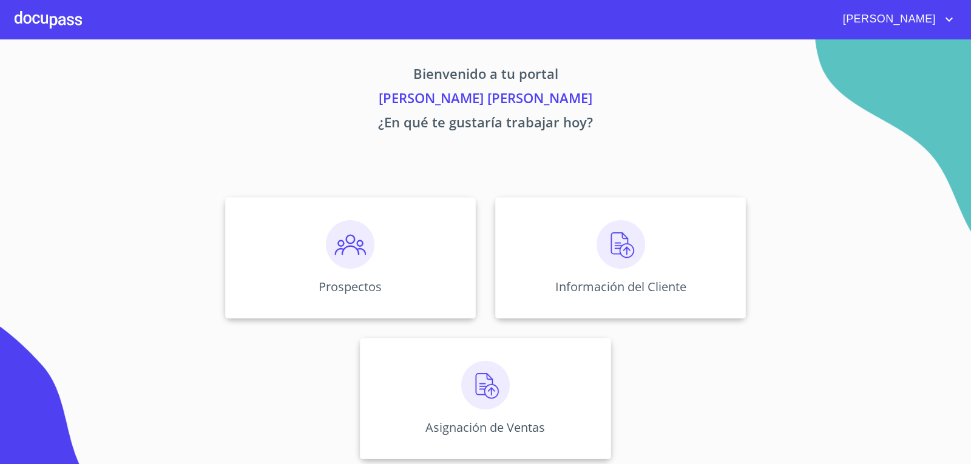
scroll to position [5, 0]
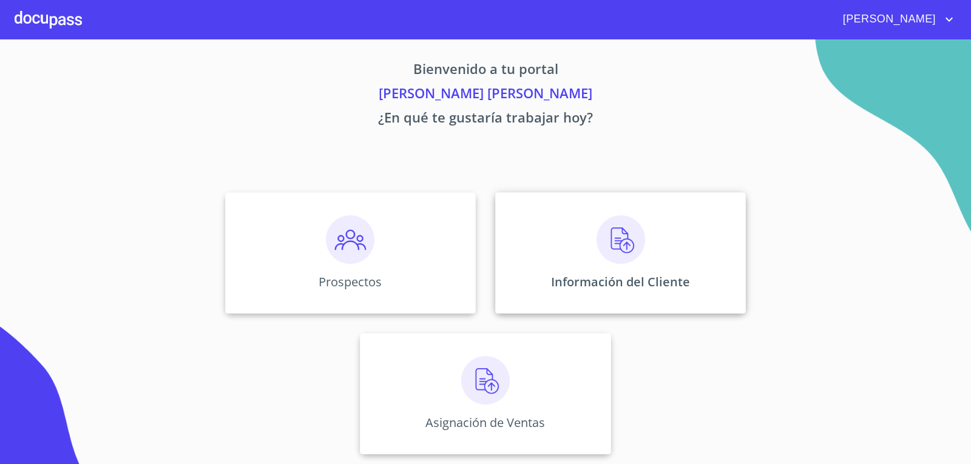
click at [616, 257] on img at bounding box center [621, 240] width 49 height 49
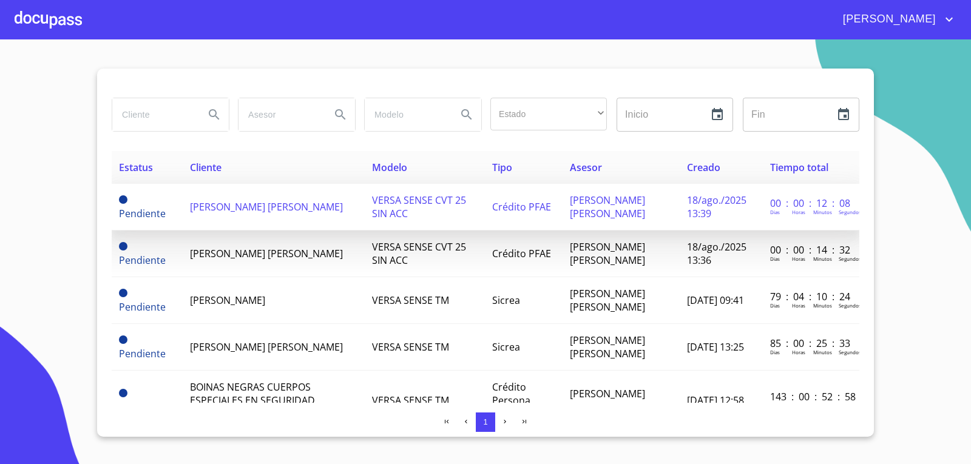
click at [260, 206] on span "[PERSON_NAME] [PERSON_NAME]" at bounding box center [266, 206] width 153 height 13
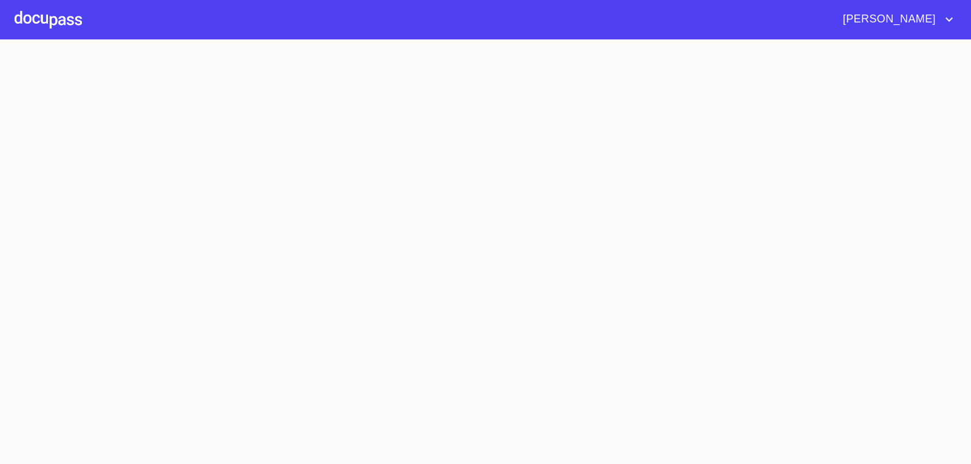
click at [260, 206] on section at bounding box center [485, 251] width 971 height 425
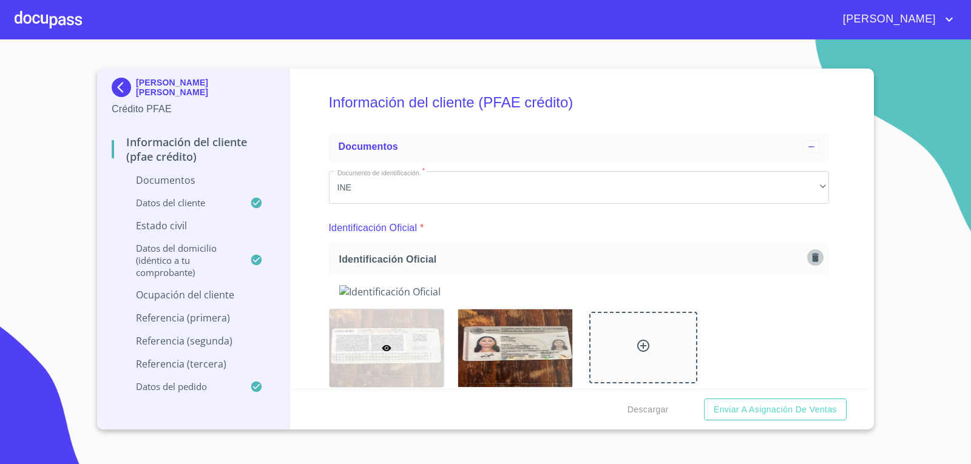
click at [810, 253] on icon "button" at bounding box center [816, 258] width 12 height 12
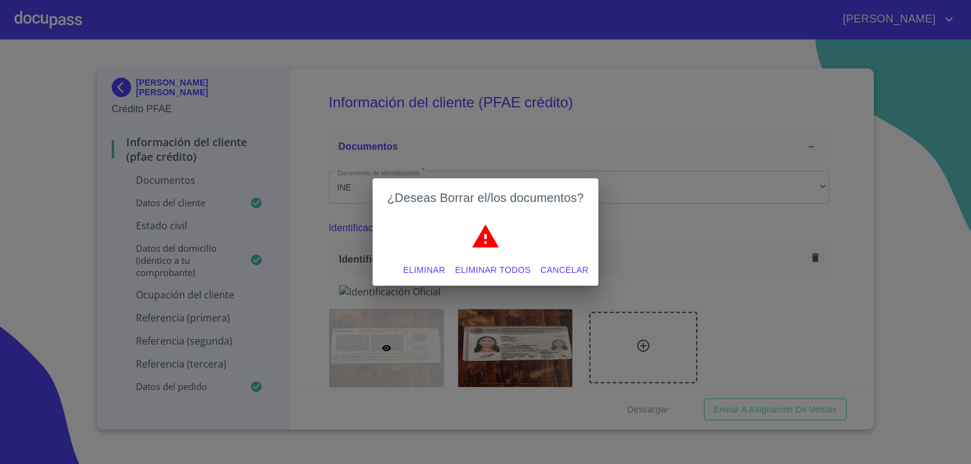
click at [512, 271] on span "Eliminar todos" at bounding box center [493, 270] width 76 height 15
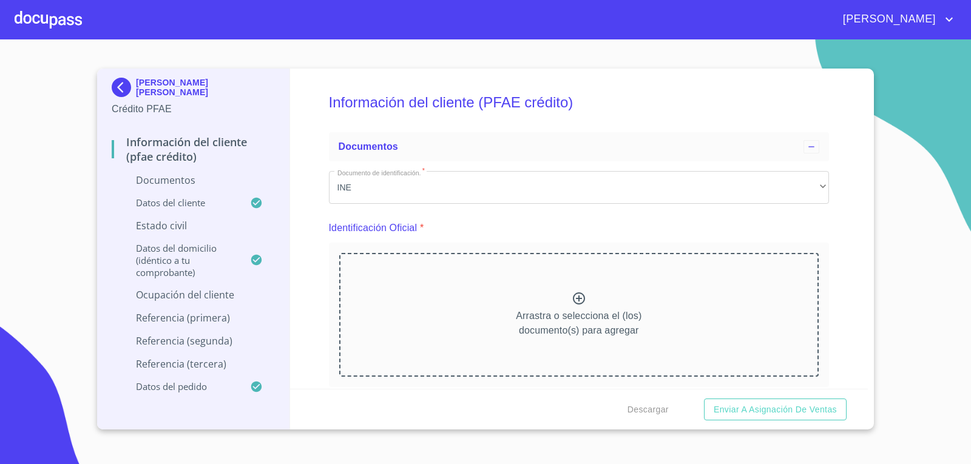
click at [573, 307] on div at bounding box center [579, 300] width 15 height 18
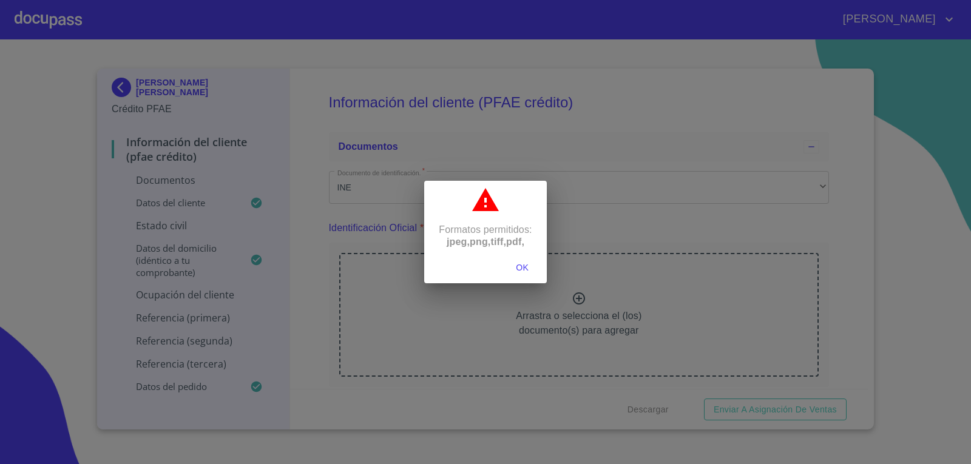
click at [524, 271] on span "OK" at bounding box center [522, 267] width 29 height 15
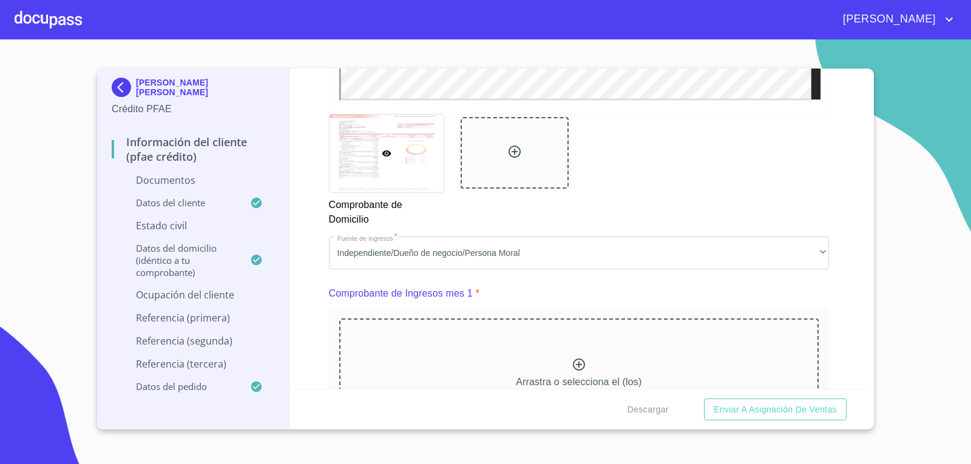
scroll to position [1113, 0]
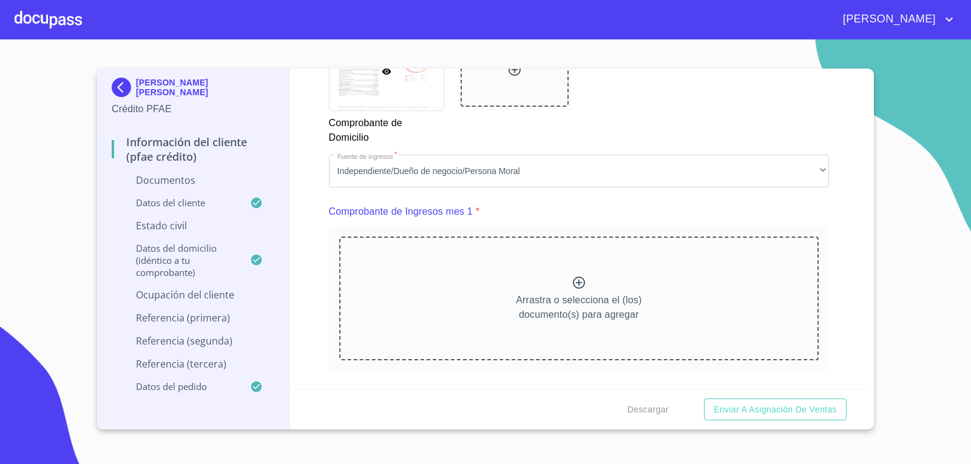
click at [572, 282] on icon at bounding box center [579, 283] width 15 height 15
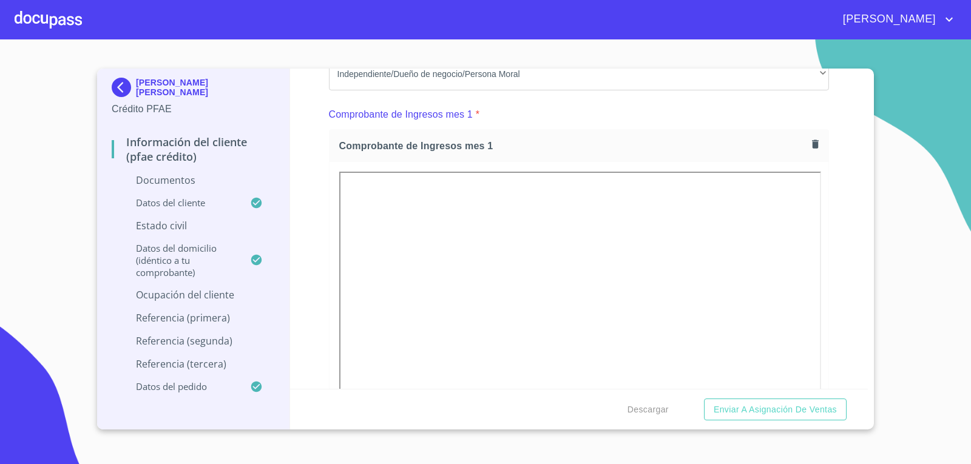
scroll to position [1234, 0]
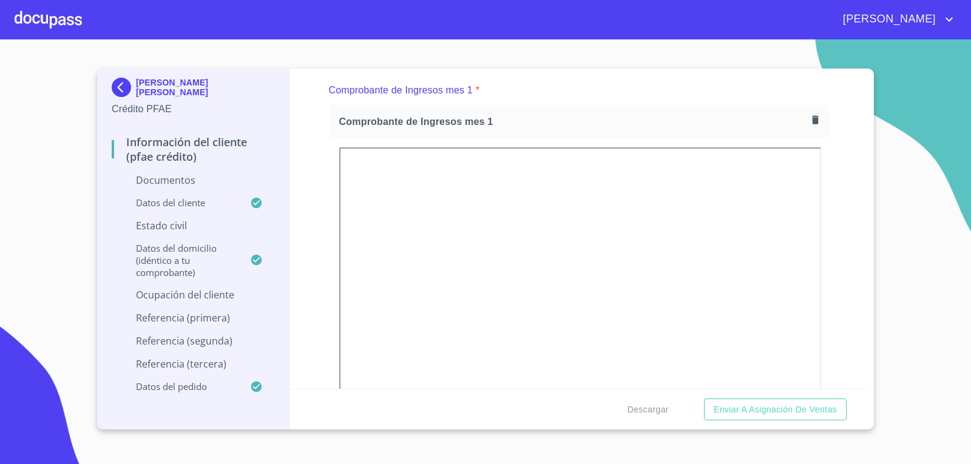
click at [812, 123] on icon "button" at bounding box center [815, 120] width 7 height 8
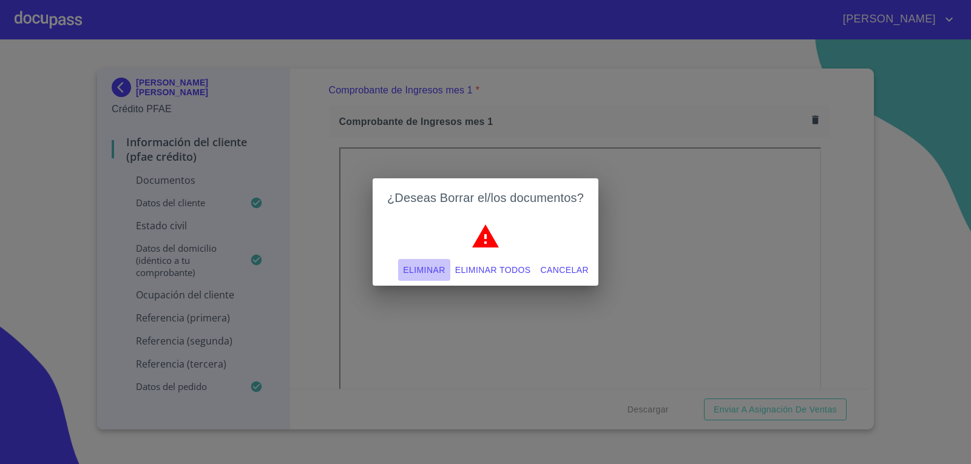
click at [436, 273] on span "Eliminar" at bounding box center [424, 270] width 42 height 15
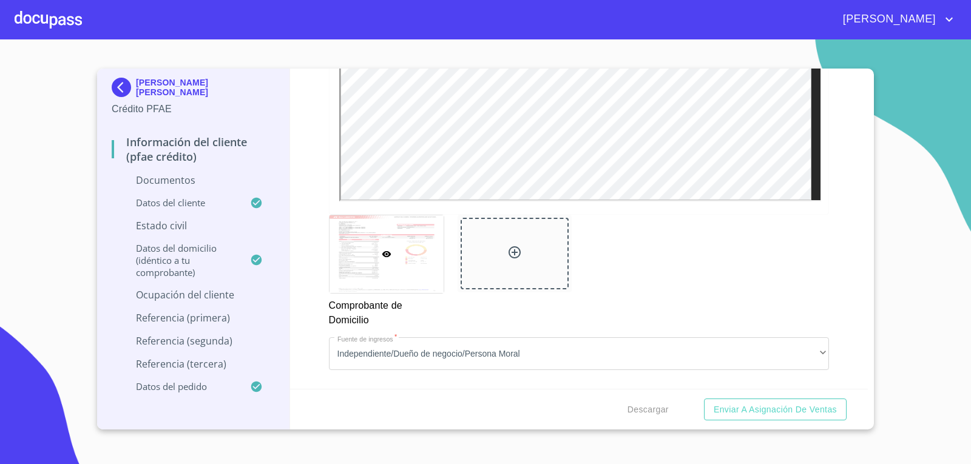
scroll to position [1113, 0]
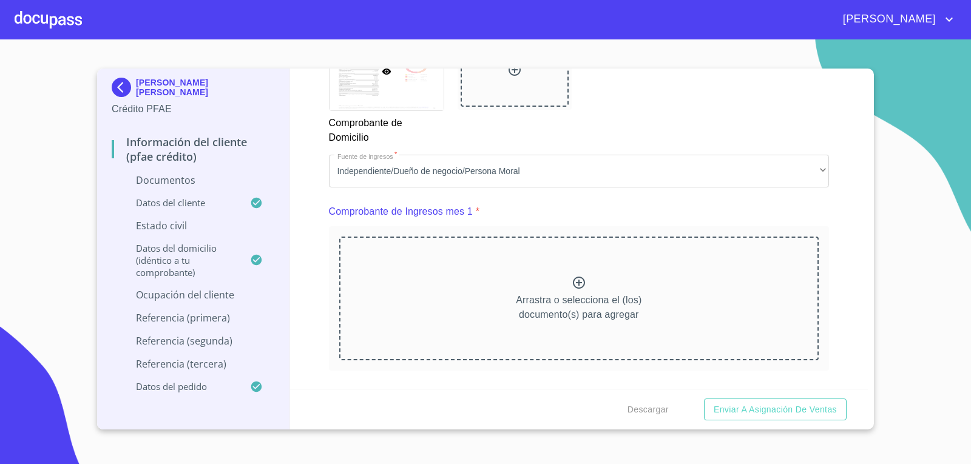
click at [579, 282] on icon at bounding box center [579, 283] width 15 height 15
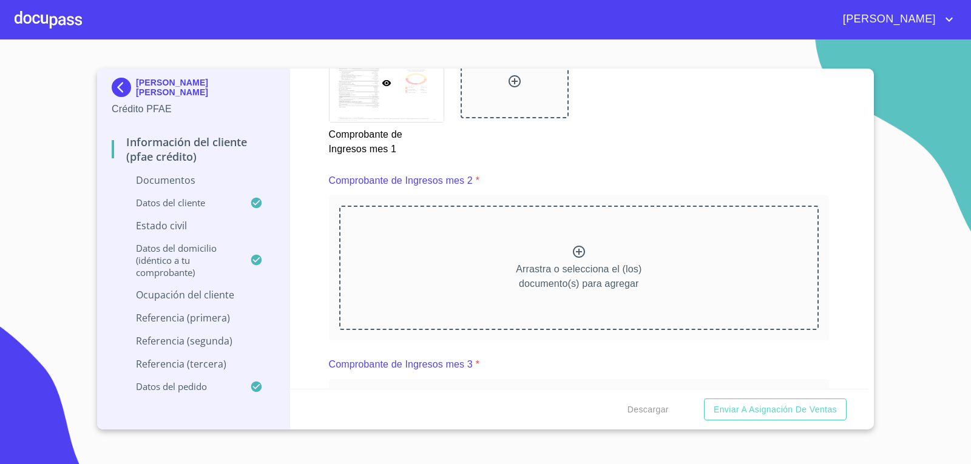
scroll to position [1720, 0]
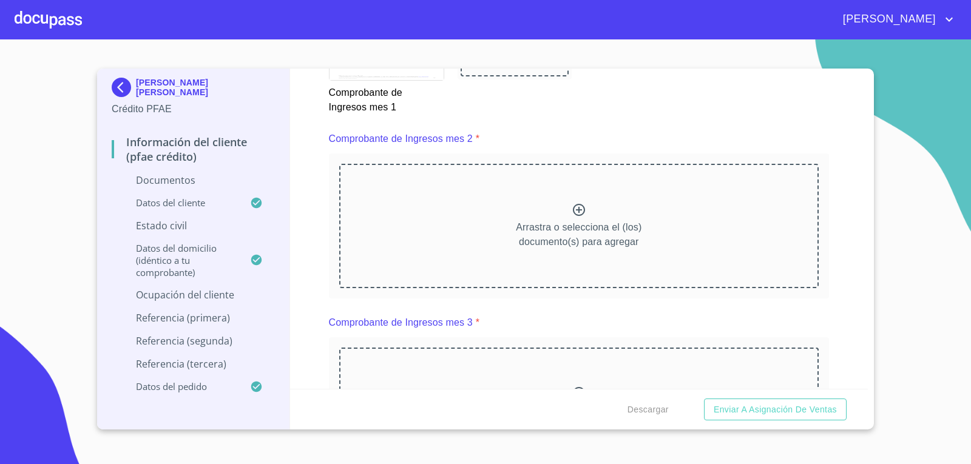
click at [573, 205] on icon at bounding box center [579, 210] width 12 height 12
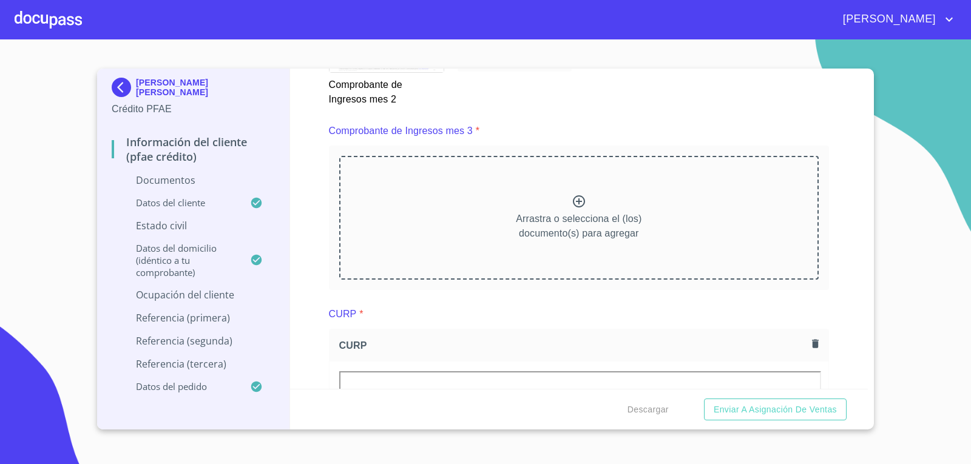
scroll to position [2266, 0]
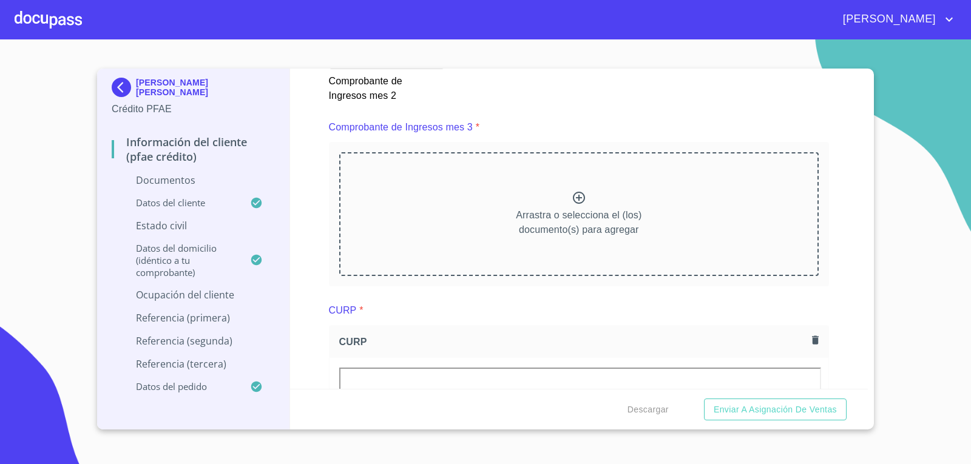
click at [572, 197] on icon at bounding box center [579, 198] width 15 height 15
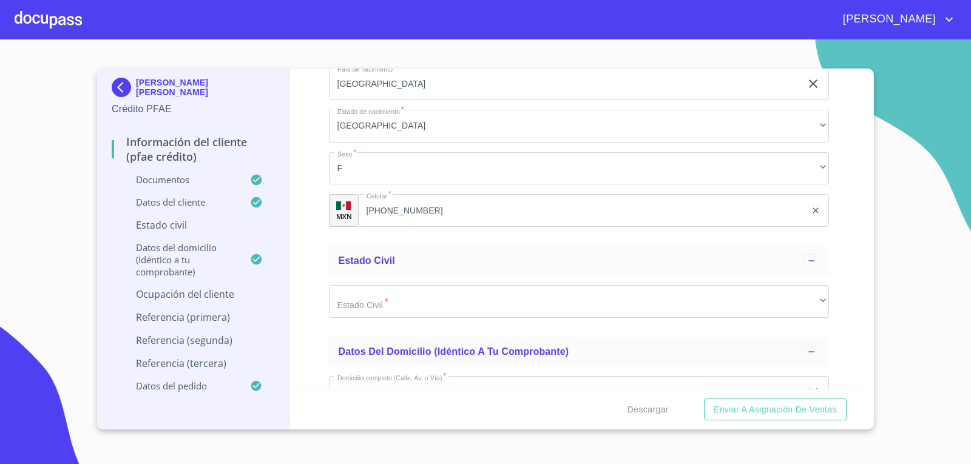
scroll to position [4330, 0]
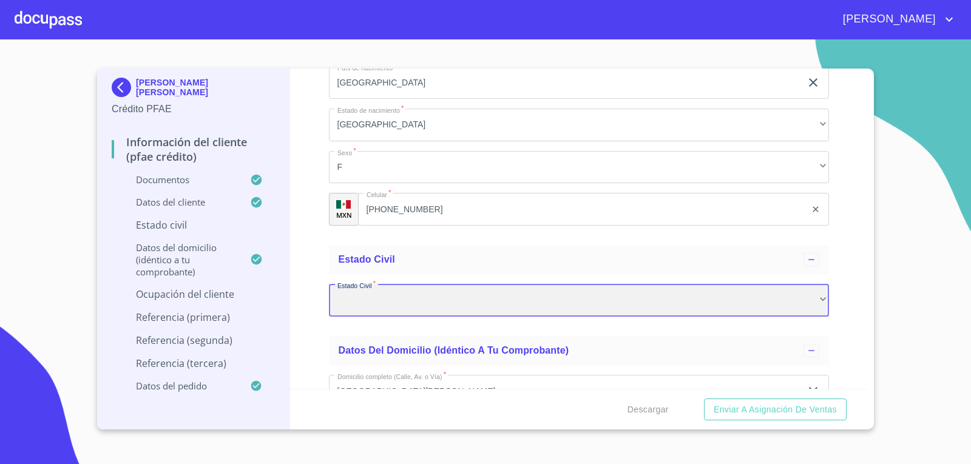
click at [404, 306] on div "​" at bounding box center [579, 300] width 501 height 33
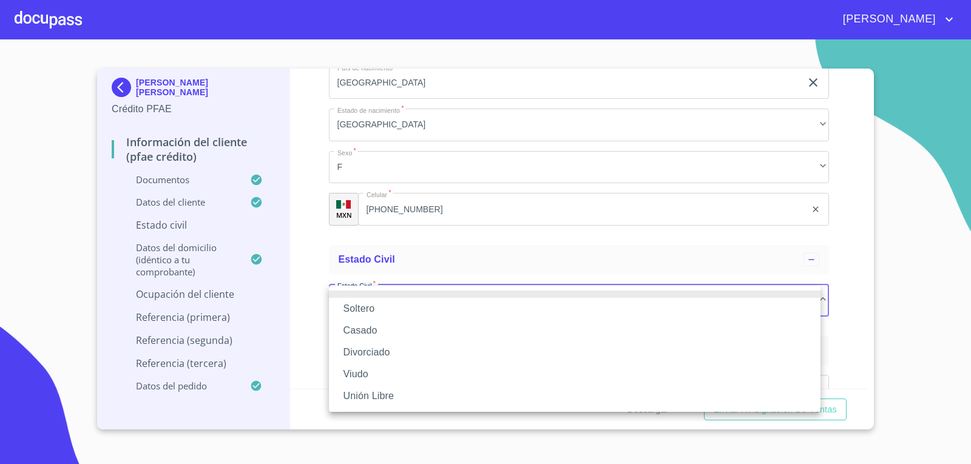
click at [372, 330] on li "Casado" at bounding box center [575, 331] width 492 height 22
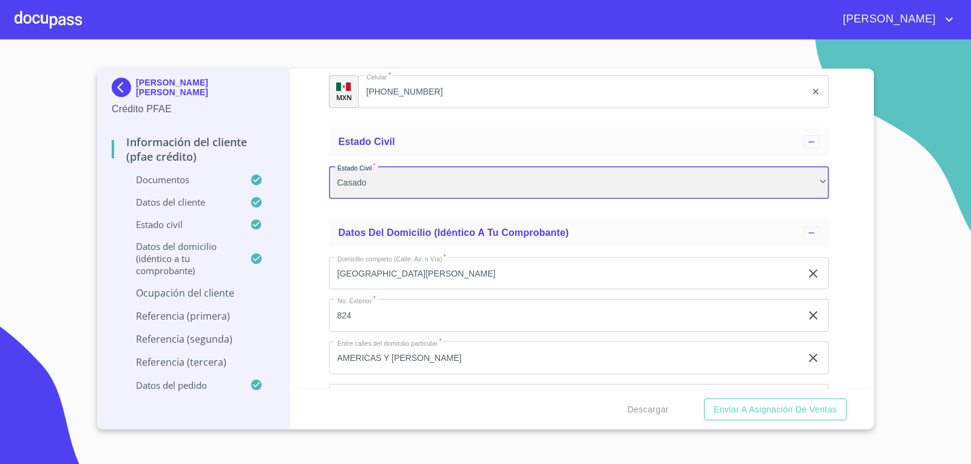
scroll to position [4452, 0]
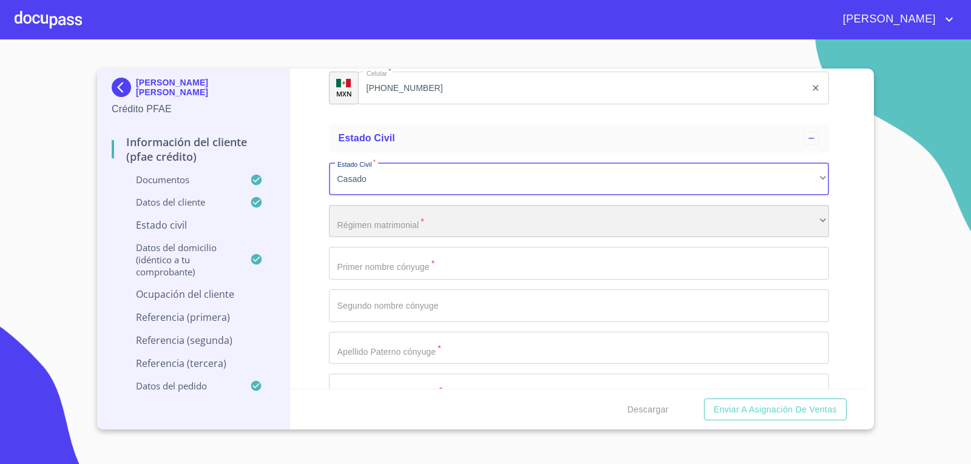
click at [426, 222] on div "​" at bounding box center [579, 221] width 501 height 33
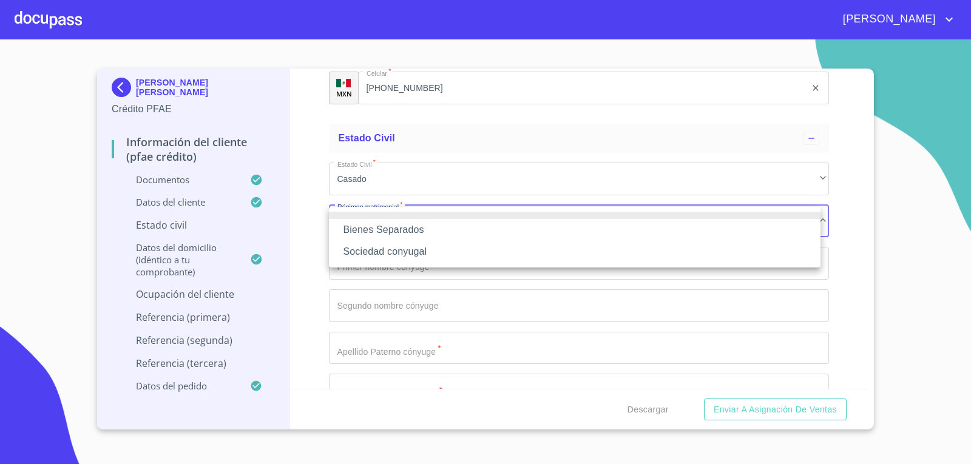
click at [422, 229] on li "Bienes Separados" at bounding box center [575, 230] width 492 height 22
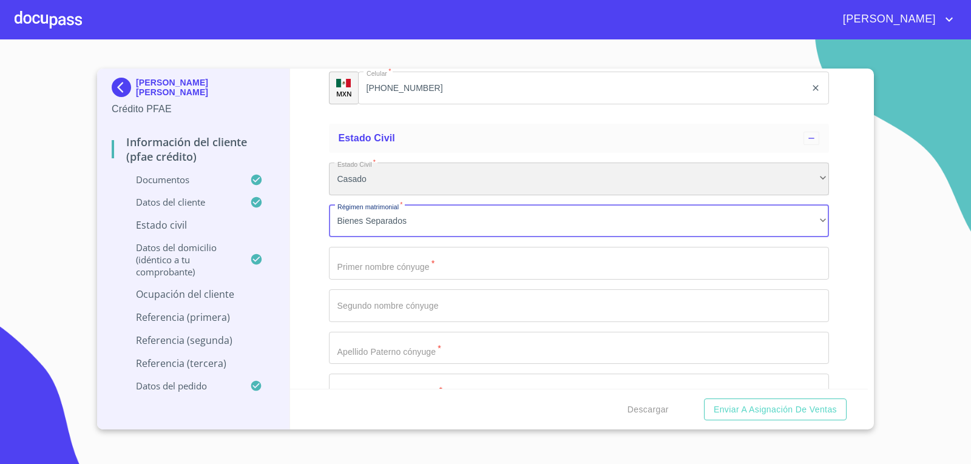
click at [385, 180] on div "Casado" at bounding box center [579, 179] width 501 height 33
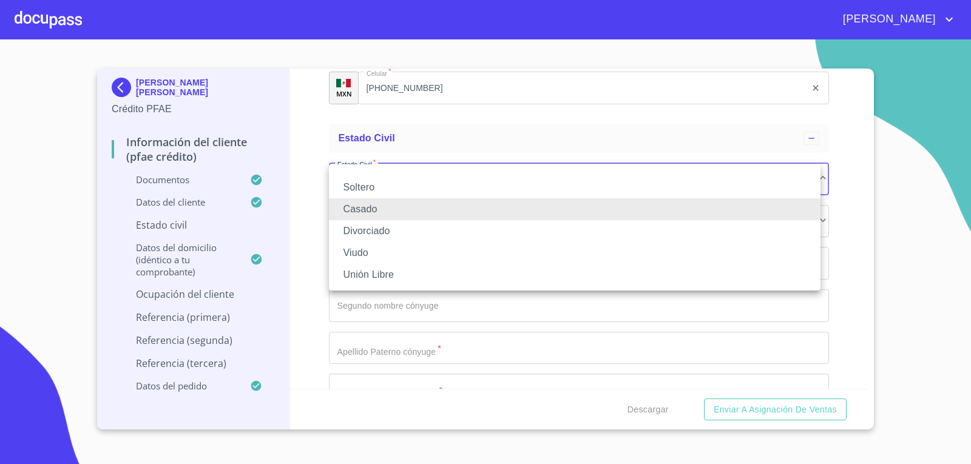
click at [364, 189] on li "Soltero" at bounding box center [575, 188] width 492 height 22
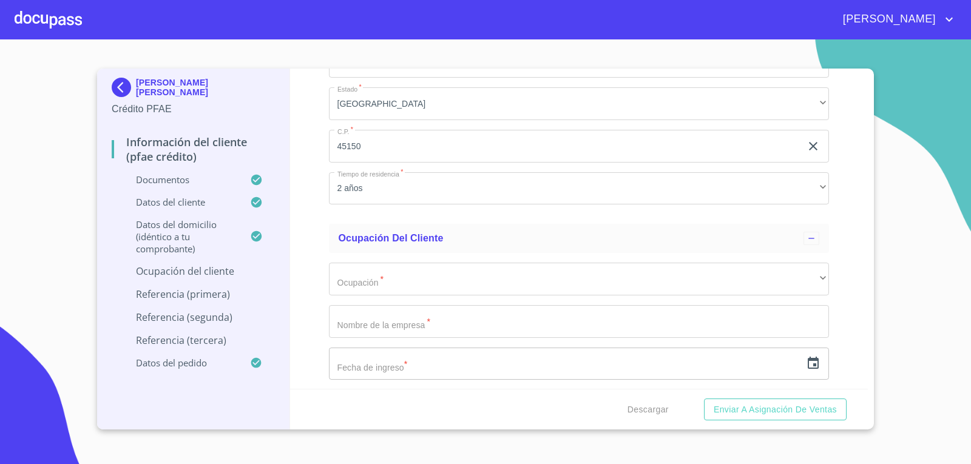
scroll to position [5059, 0]
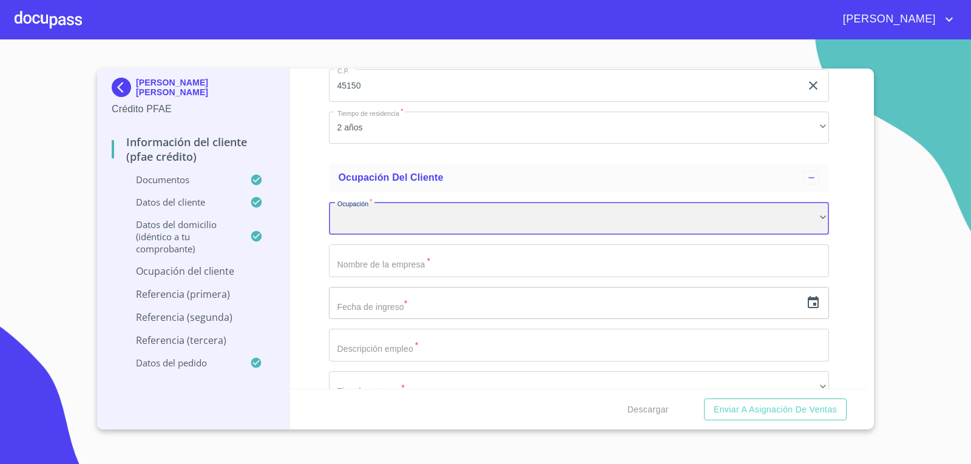
click at [373, 216] on div "​" at bounding box center [579, 218] width 501 height 33
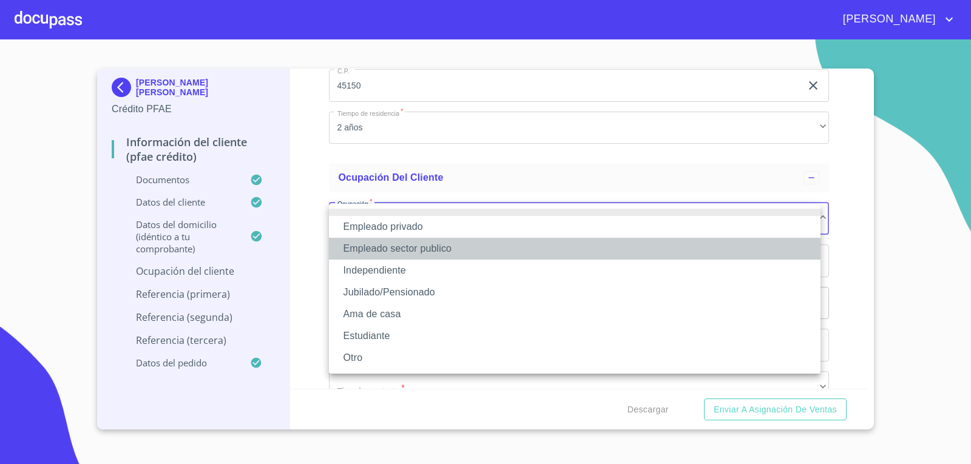
click at [374, 249] on li "Empleado sector publico" at bounding box center [575, 249] width 492 height 22
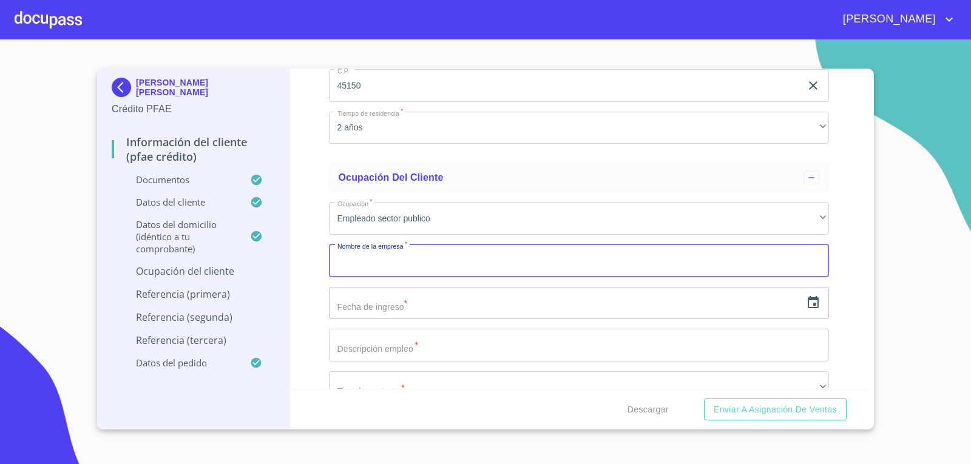
type input "i"
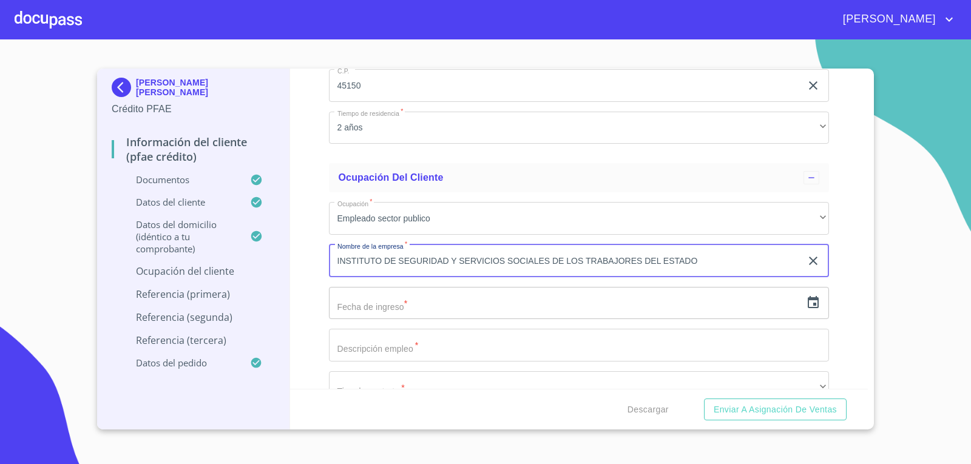
type input "INSTITUTO DE SEGURIDAD Y SERVICIOS SOCIALES DE LOS TRABAJORES DEL ESTADO"
click at [403, 303] on input "text" at bounding box center [565, 303] width 473 height 33
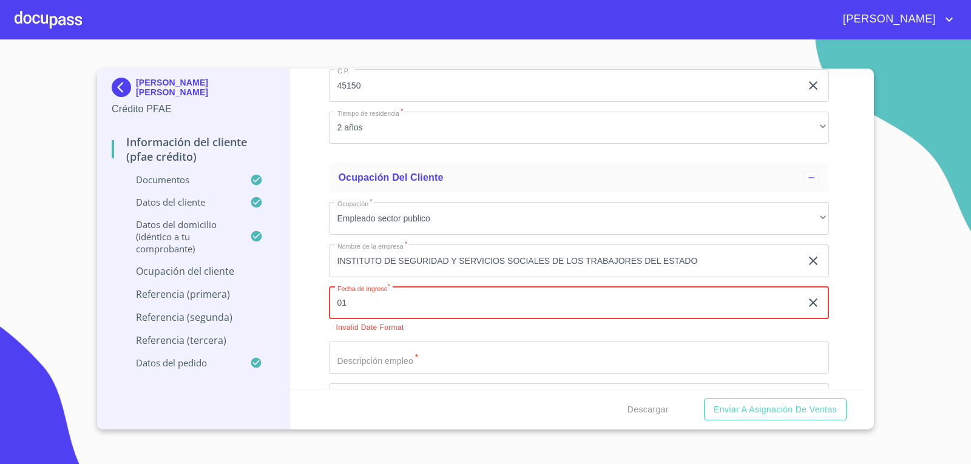
type input "01"
click at [806, 307] on icon "button" at bounding box center [813, 303] width 15 height 15
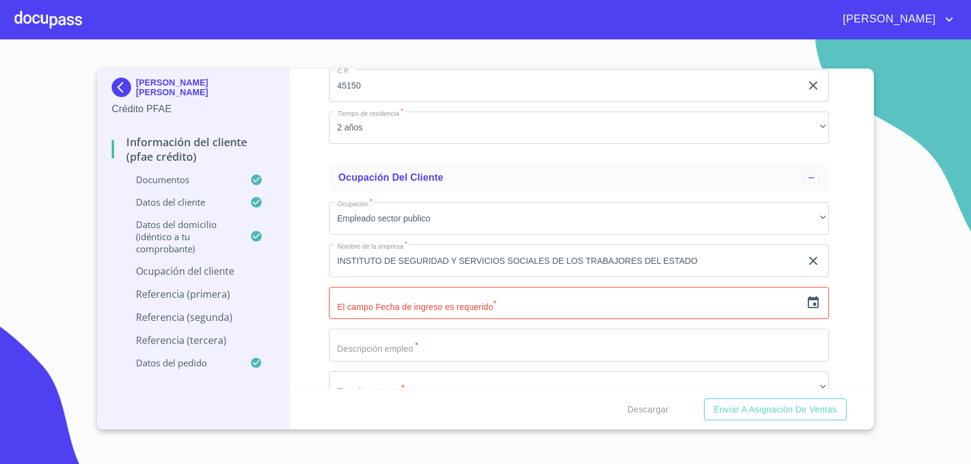
click at [806, 307] on icon "button" at bounding box center [813, 303] width 15 height 15
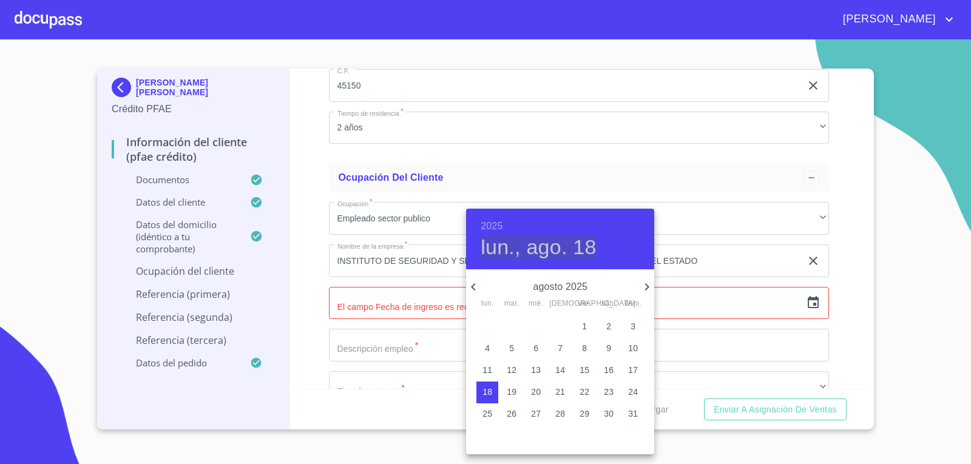
click at [585, 242] on h4 "lun., ago. 18" at bounding box center [538, 247] width 115 height 25
click at [585, 248] on h4 "lun., ago. 18" at bounding box center [538, 247] width 115 height 25
click at [489, 220] on h6 "2025" at bounding box center [492, 226] width 22 height 17
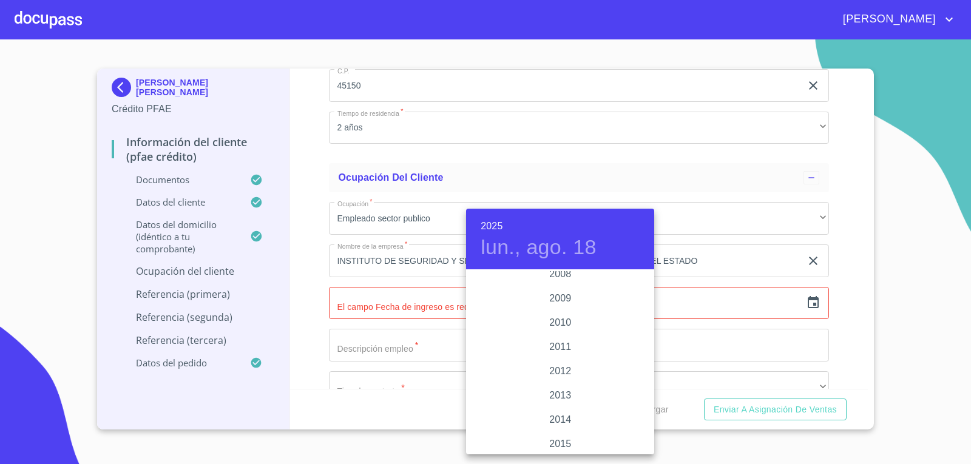
scroll to position [1991, 0]
click at [559, 358] on div "2010" at bounding box center [560, 356] width 188 height 24
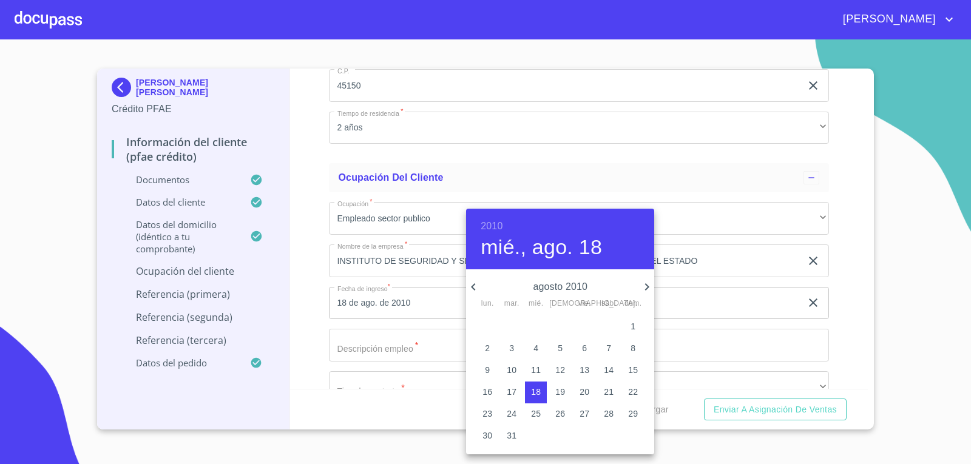
click at [554, 253] on h4 "mié., ago. 18" at bounding box center [541, 247] width 121 height 25
click at [643, 285] on icon "button" at bounding box center [647, 287] width 15 height 15
click at [537, 327] on p "1" at bounding box center [536, 327] width 5 height 12
type input "1 de sep. de 2010"
click at [599, 255] on div "2010 mié., sep. 1" at bounding box center [560, 239] width 188 height 61
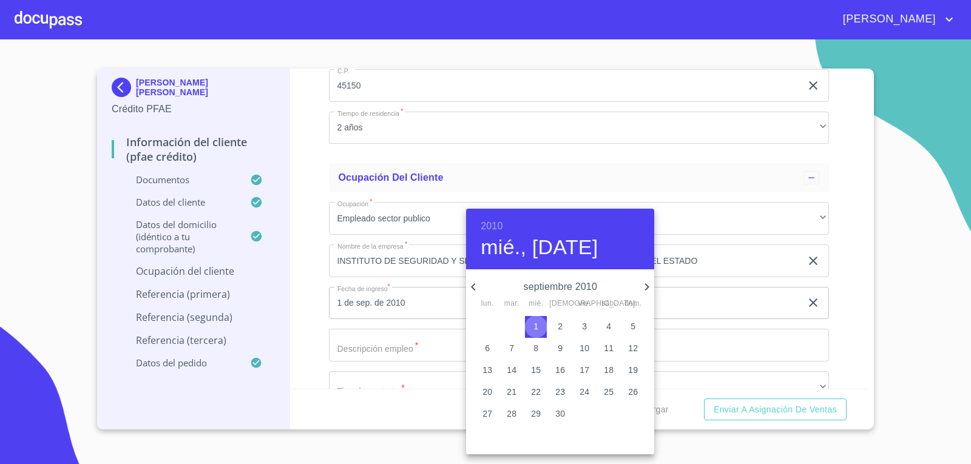
click at [540, 329] on span "1" at bounding box center [536, 327] width 22 height 12
click at [426, 430] on div at bounding box center [485, 232] width 971 height 464
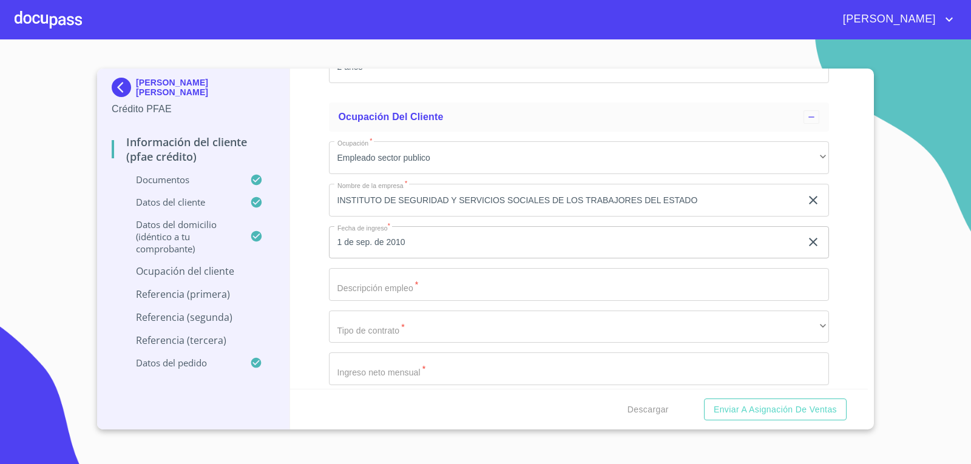
scroll to position [5180, 0]
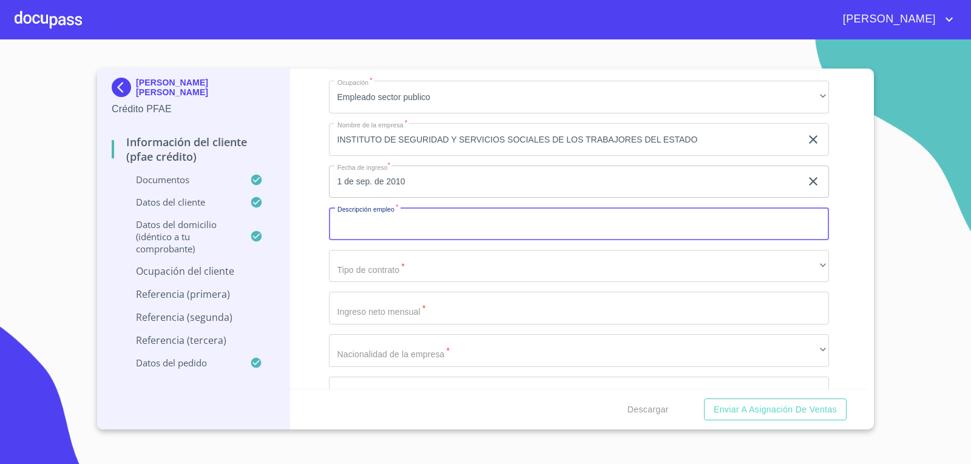
click at [431, 225] on input "Documento de identificación.   *" at bounding box center [579, 224] width 501 height 33
type input "ENFERMERA"
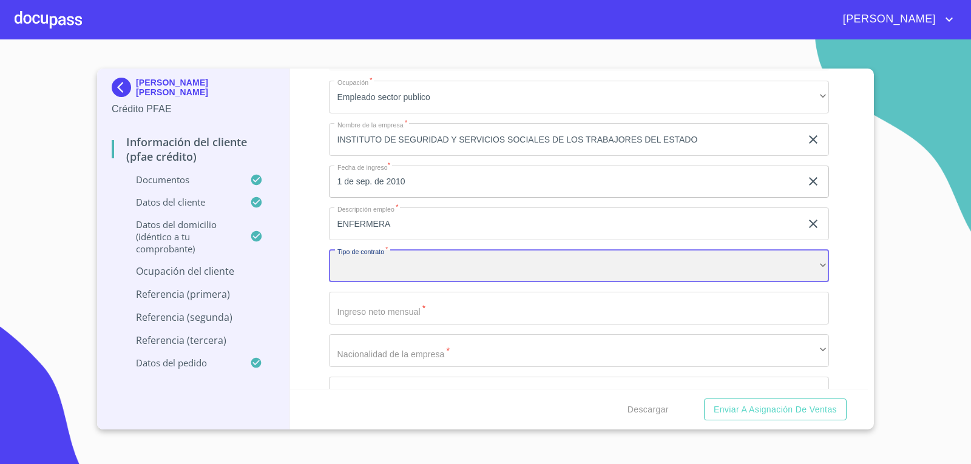
click at [409, 273] on div "​" at bounding box center [579, 266] width 501 height 33
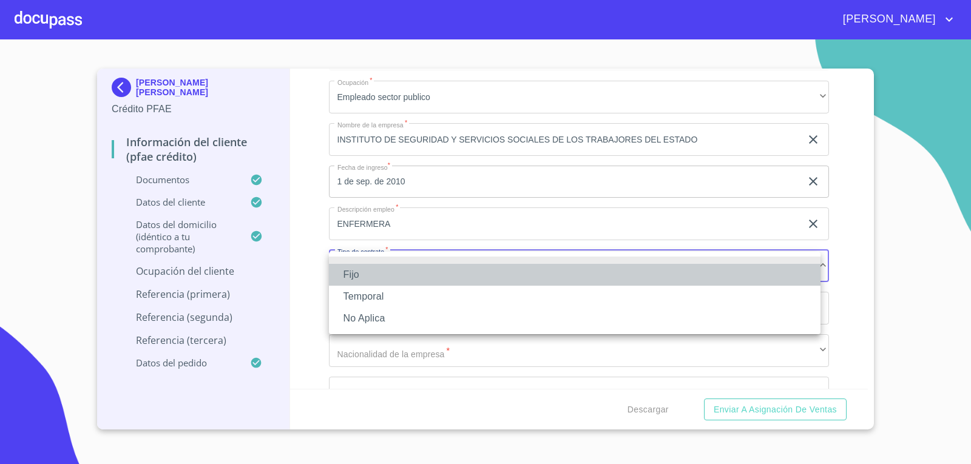
click at [363, 275] on li "Fijo" at bounding box center [575, 275] width 492 height 22
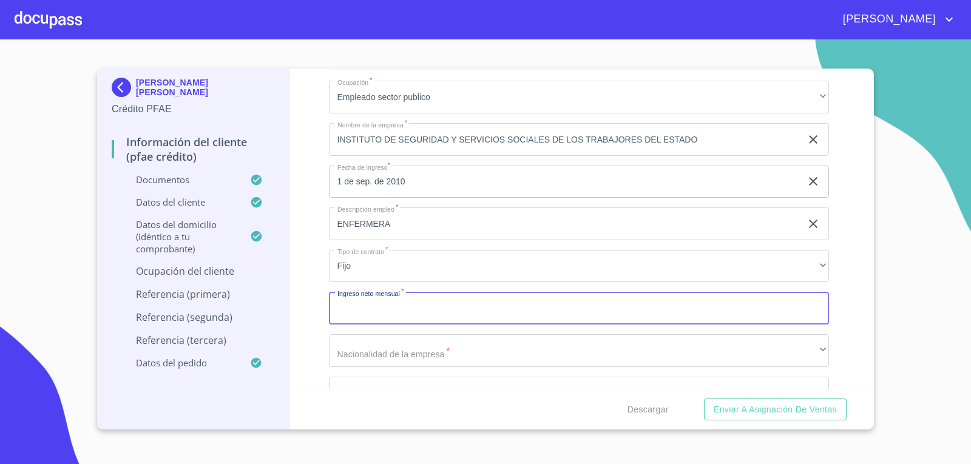
click at [399, 314] on input "Documento de identificación.   *" at bounding box center [579, 308] width 501 height 33
type input "5"
click at [295, 337] on div "Información del cliente (PFAE crédito) Documentos Documento de identificación. …" at bounding box center [579, 229] width 579 height 321
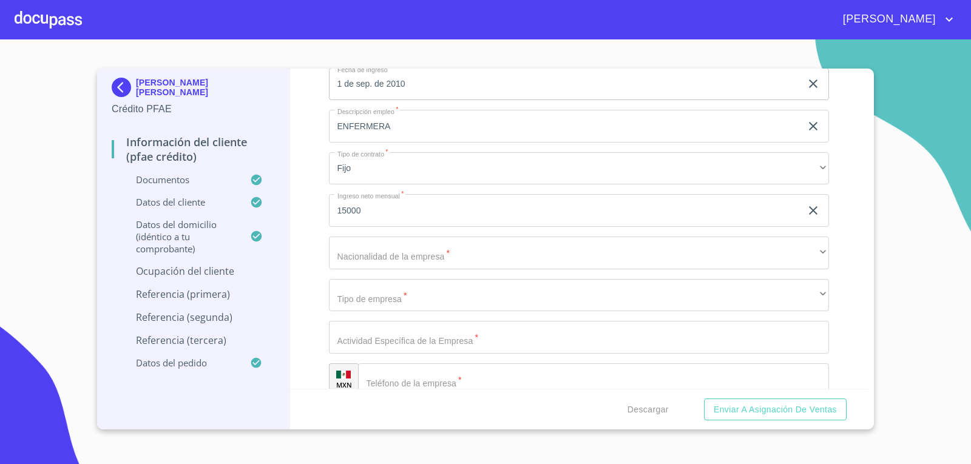
scroll to position [5302, 0]
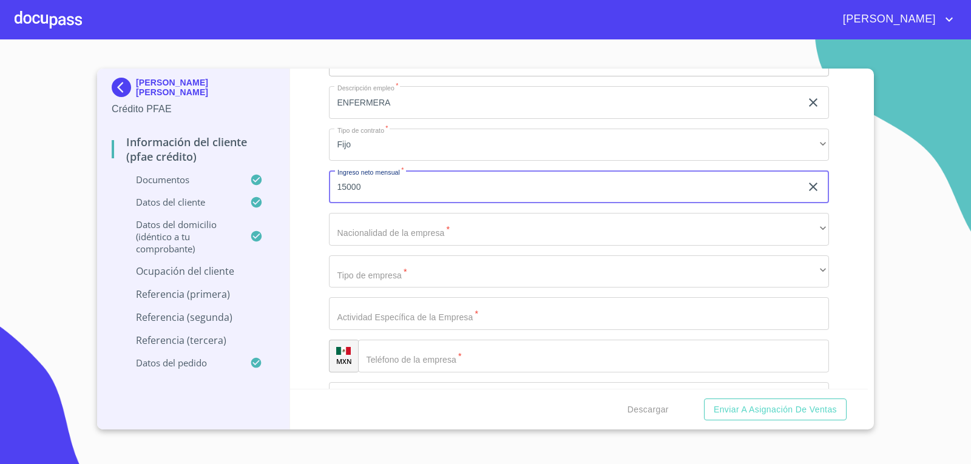
click at [344, 186] on input "15000" at bounding box center [565, 187] width 473 height 33
click at [349, 188] on input "15000" at bounding box center [565, 187] width 473 height 33
click at [344, 185] on input "15000" at bounding box center [565, 187] width 473 height 33
click at [347, 188] on input "15000" at bounding box center [565, 187] width 473 height 33
type input "15,000"
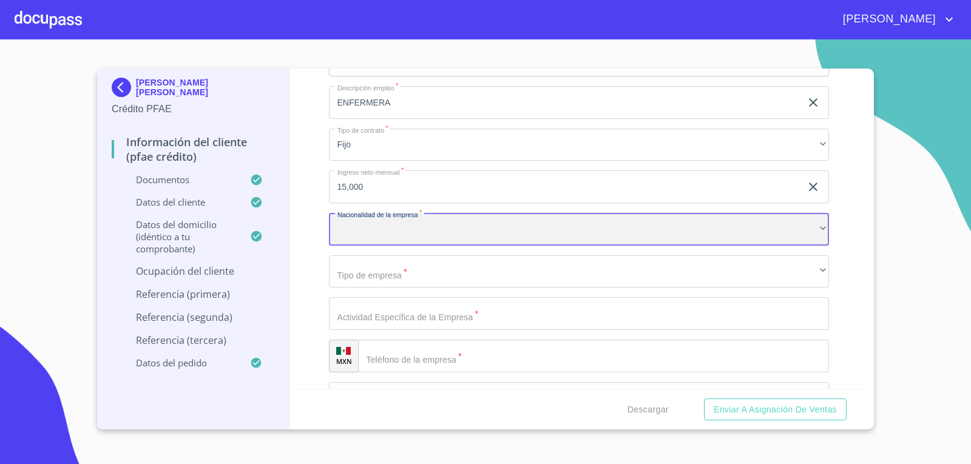
click at [373, 223] on div "​" at bounding box center [579, 229] width 501 height 33
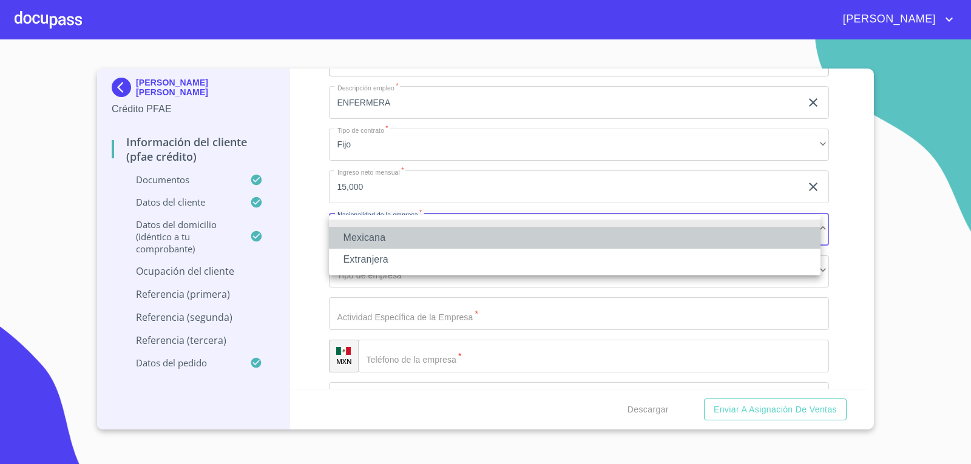
click at [368, 236] on li "Mexicana" at bounding box center [575, 238] width 492 height 22
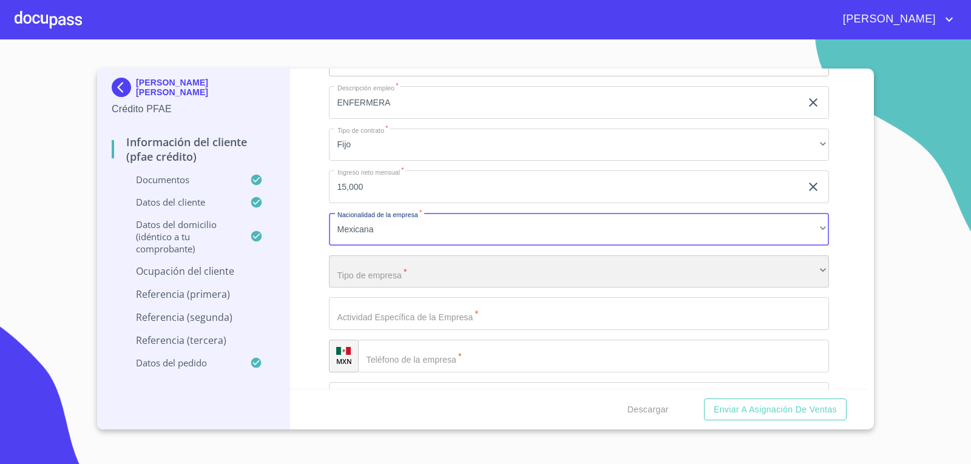
click at [393, 274] on div "​" at bounding box center [579, 272] width 501 height 33
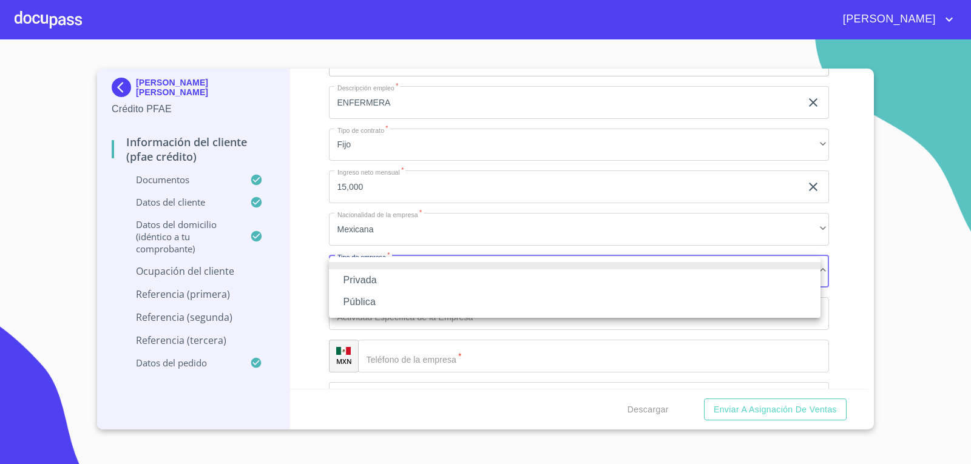
click at [360, 279] on li "Privada" at bounding box center [575, 281] width 492 height 22
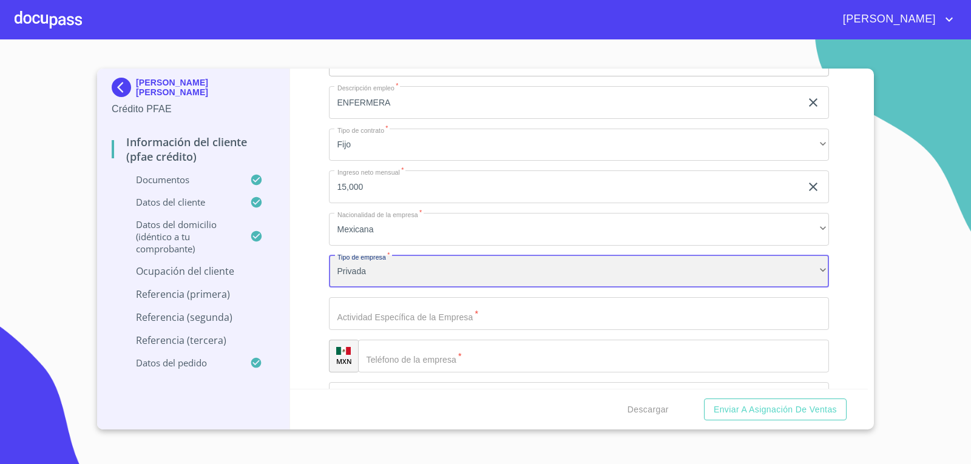
scroll to position [5362, 0]
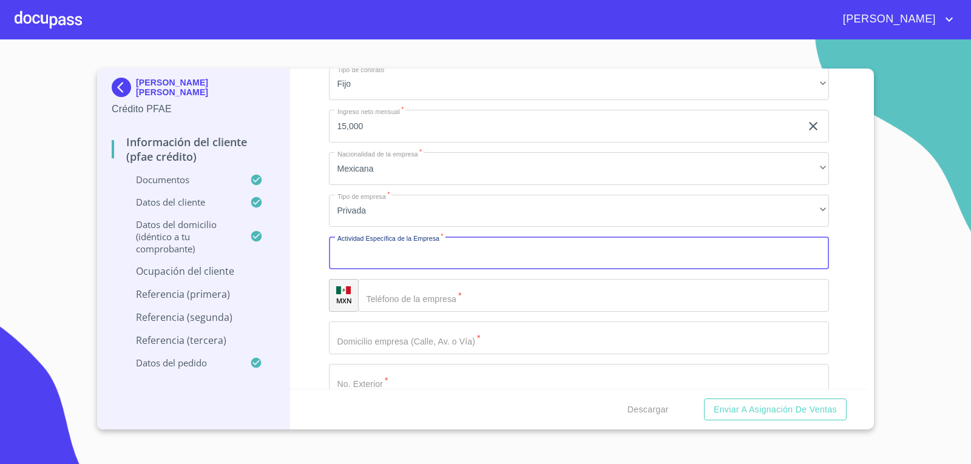
click at [368, 260] on input "Documento de identificación.   *" at bounding box center [579, 253] width 501 height 33
type input "[PERSON_NAME] MEDICA A TRABAJADOES DEL ESTADO"
click at [417, 281] on input "Documento de identificación.   *" at bounding box center [594, 295] width 472 height 33
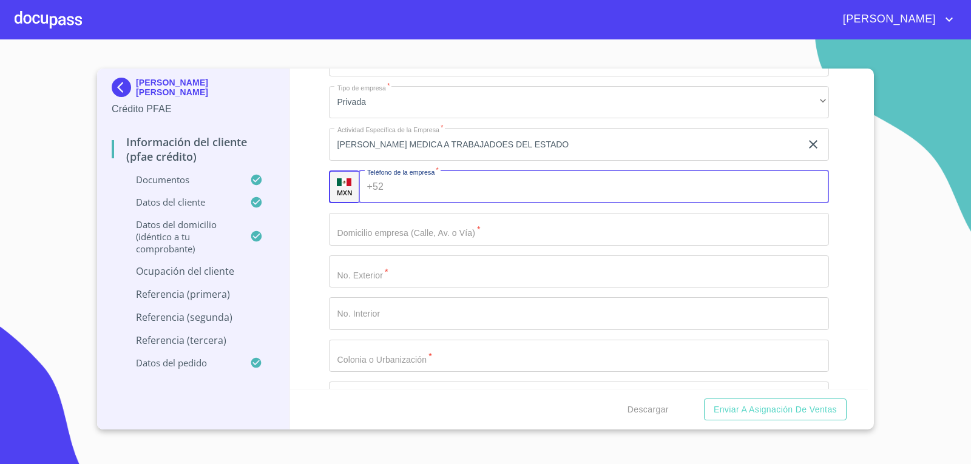
scroll to position [5484, 0]
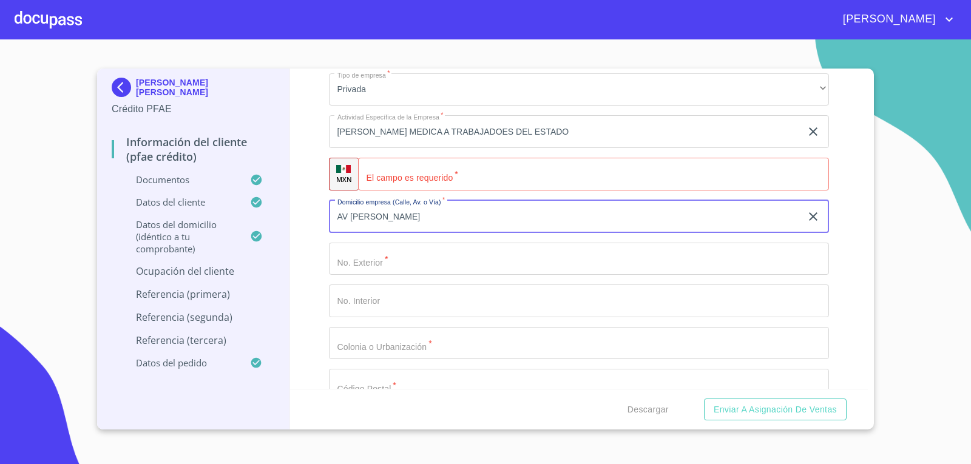
type input "AV [PERSON_NAME]"
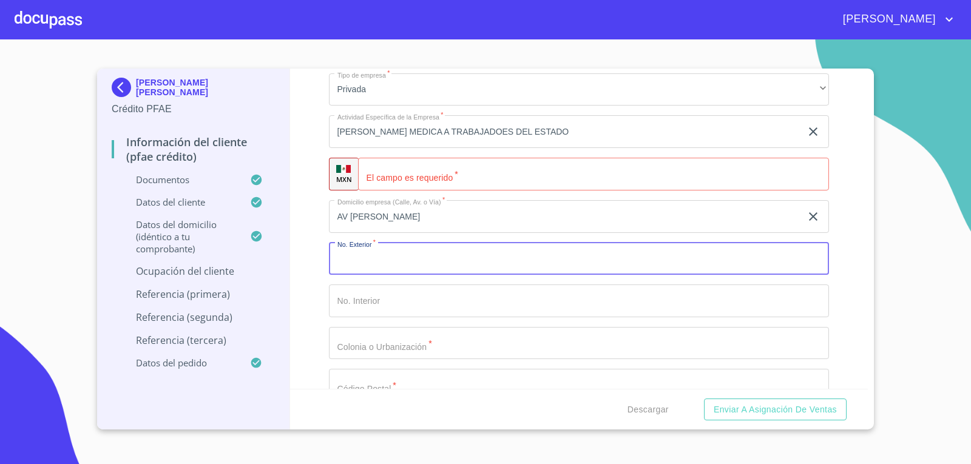
click at [440, 256] on input "Documento de identificación.   *" at bounding box center [579, 259] width 501 height 33
type input "203"
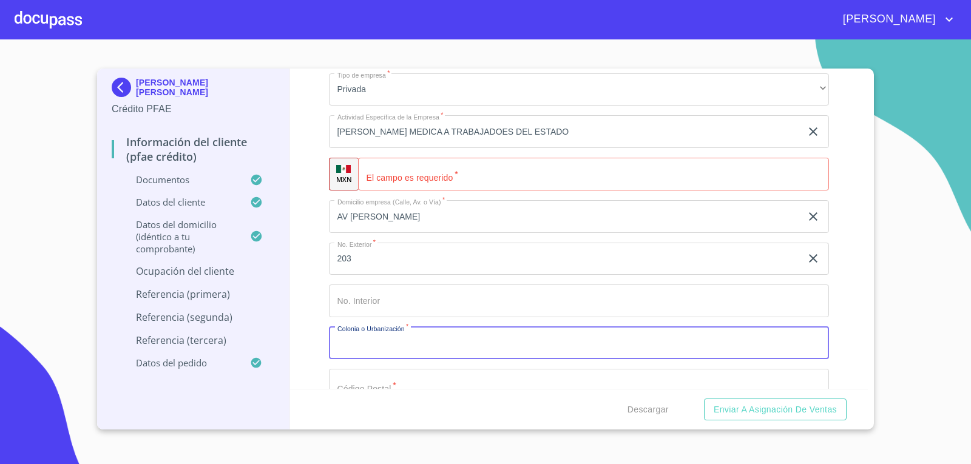
click at [368, 350] on input "Documento de identificación.   *" at bounding box center [579, 343] width 501 height 33
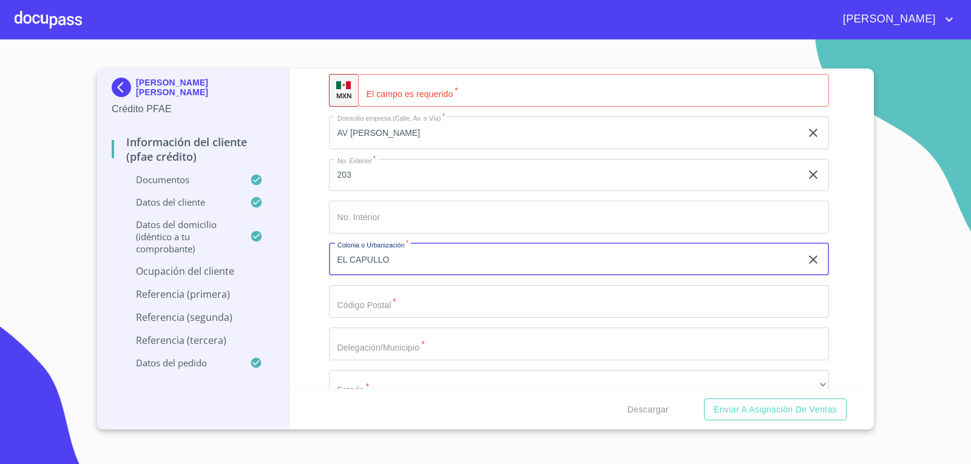
scroll to position [5605, 0]
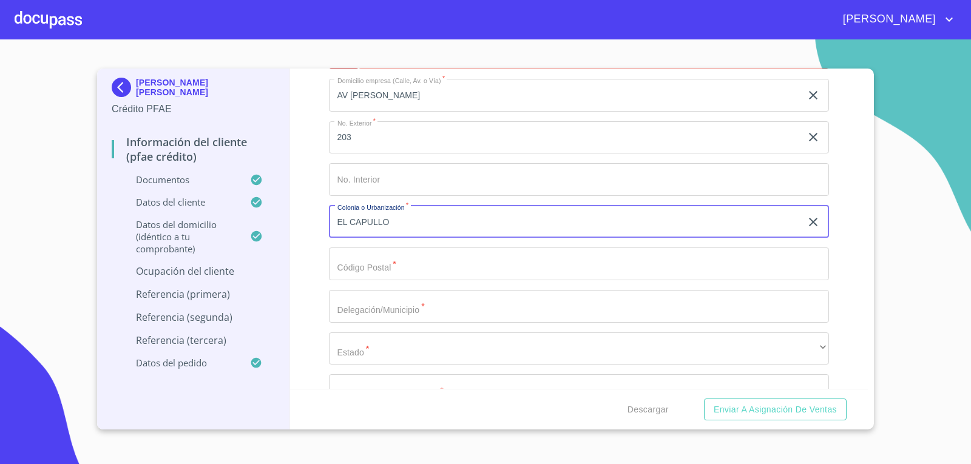
type input "EL CAPULLO"
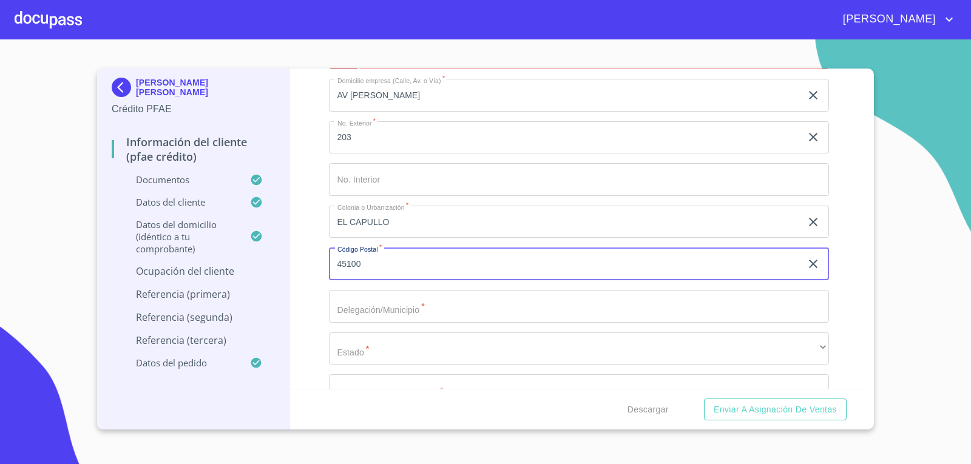
type input "45100"
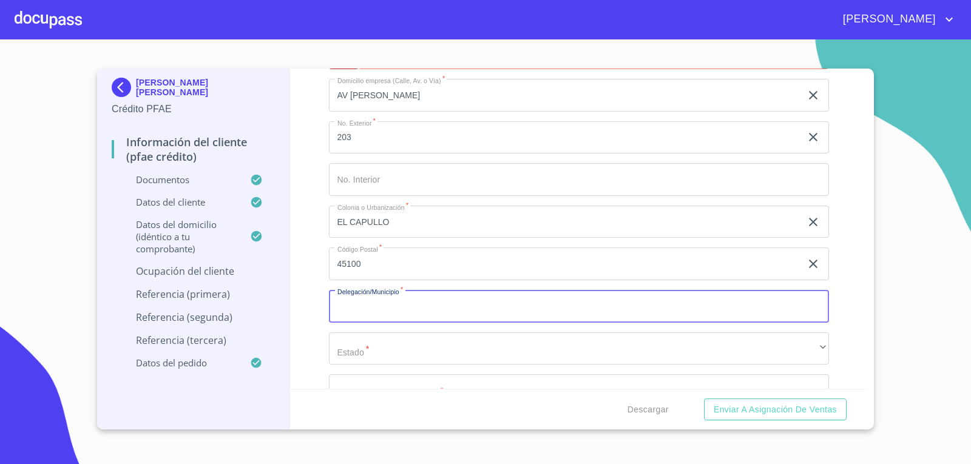
click at [384, 318] on input "Documento de identificación.   *" at bounding box center [579, 306] width 501 height 33
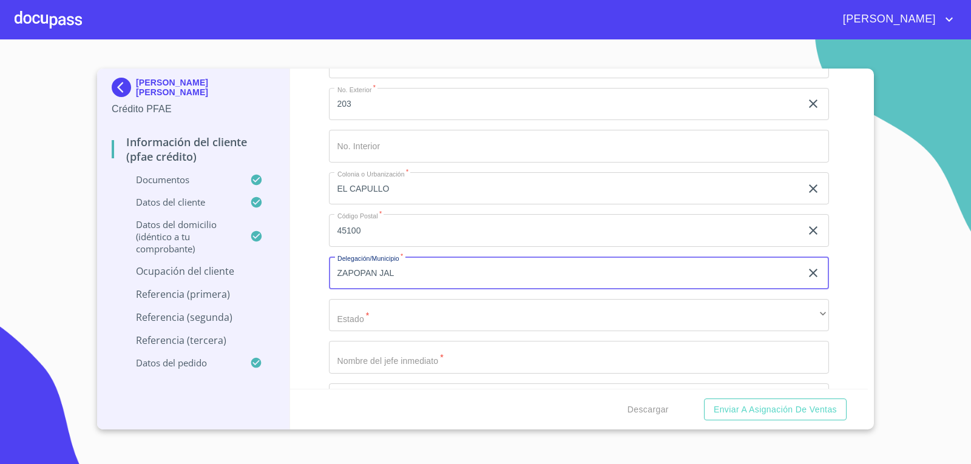
scroll to position [5666, 0]
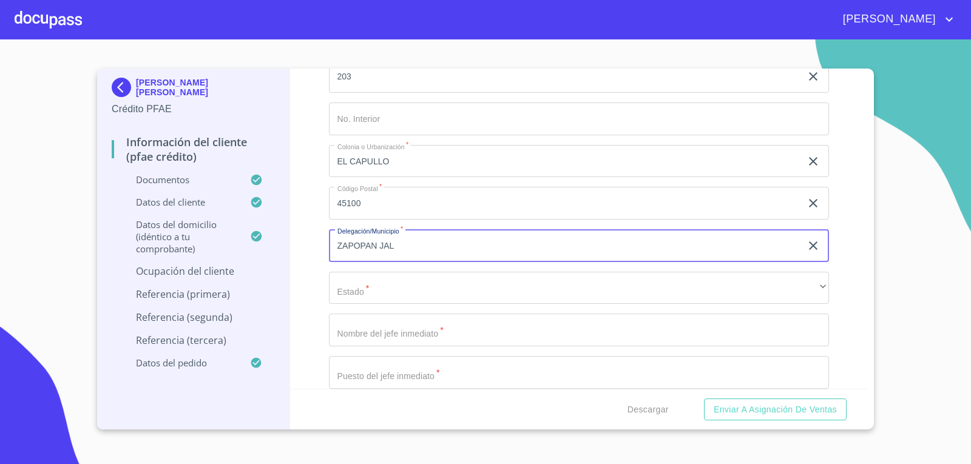
type input "ZAPOPAN JAL"
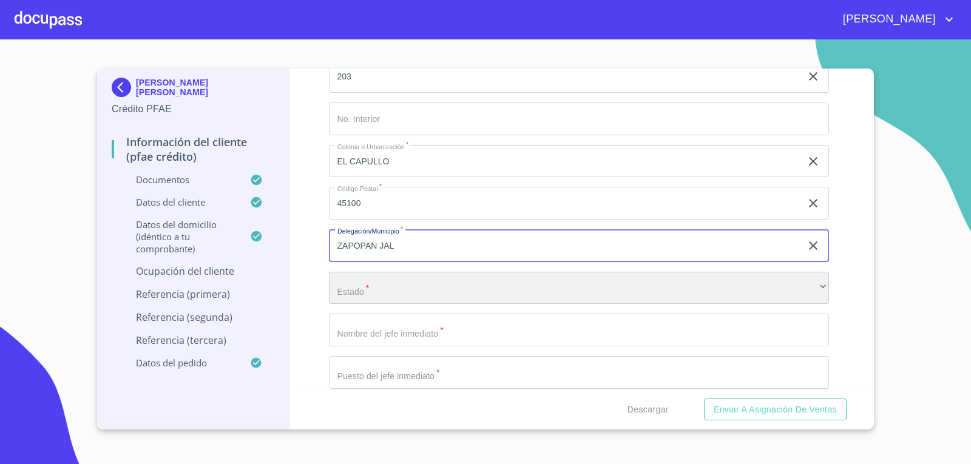
click at [370, 299] on div "​" at bounding box center [579, 288] width 501 height 33
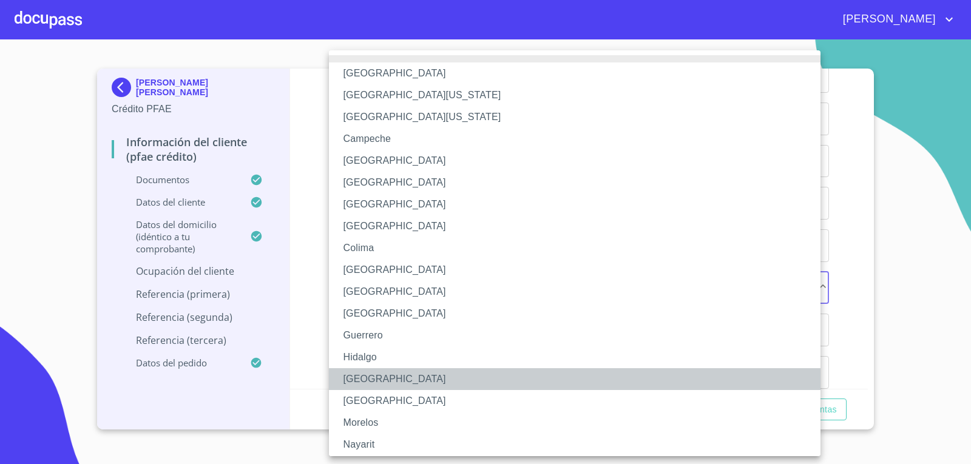
click at [372, 382] on li "[GEOGRAPHIC_DATA]" at bounding box center [579, 379] width 501 height 22
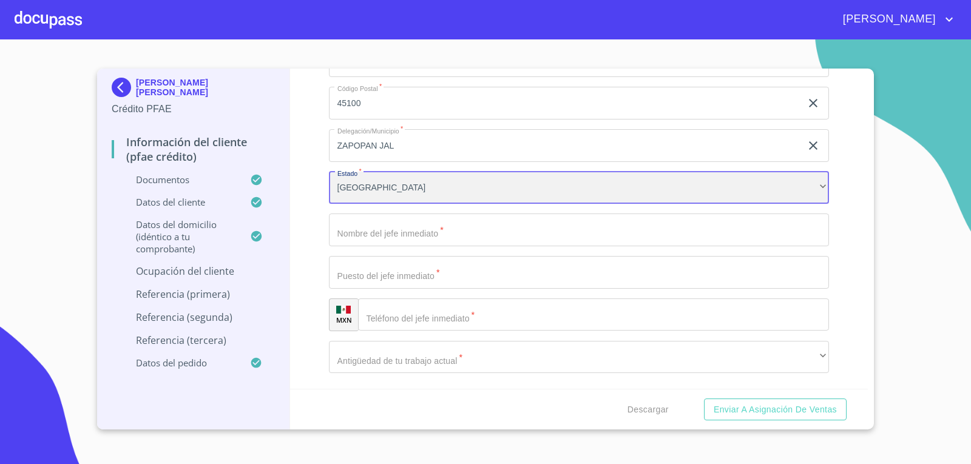
scroll to position [5787, 0]
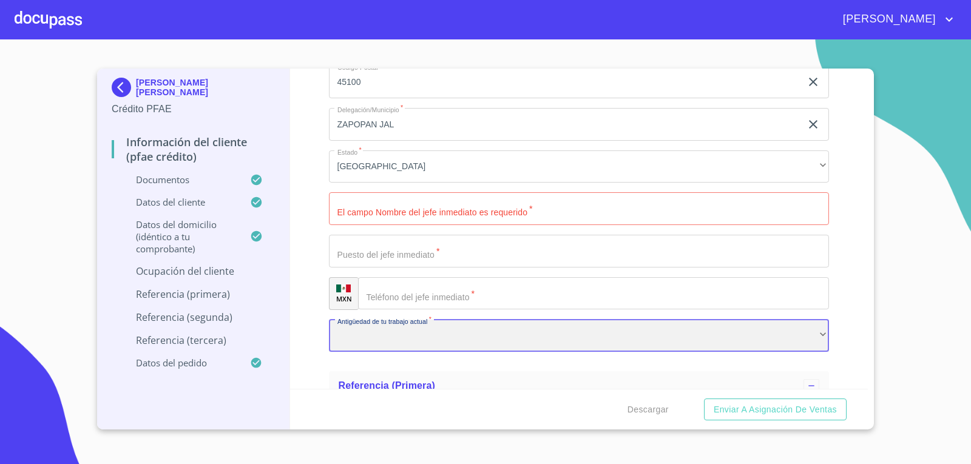
click at [439, 338] on div "​" at bounding box center [579, 336] width 501 height 33
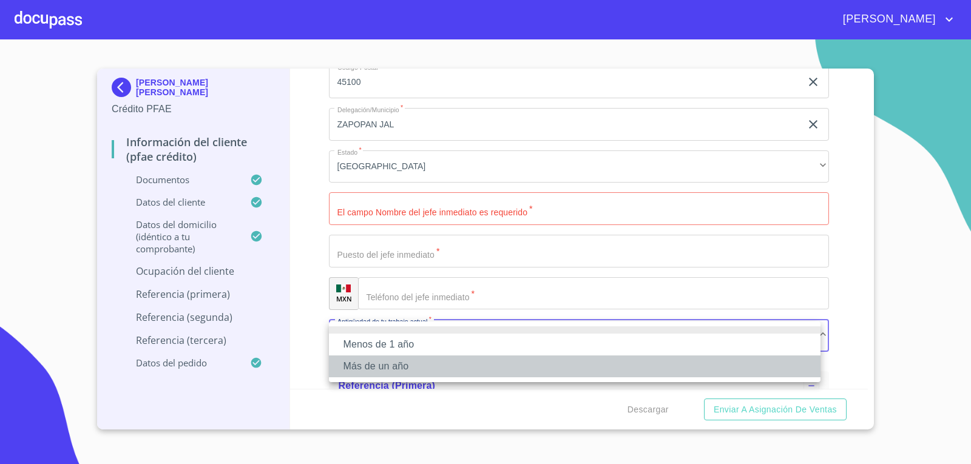
click at [407, 364] on li "Más de un año" at bounding box center [575, 367] width 492 height 22
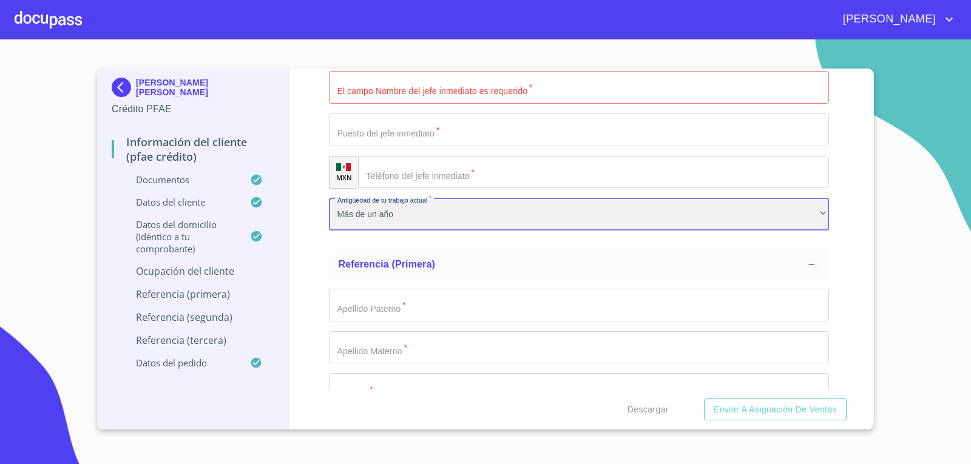
scroll to position [5848, 0]
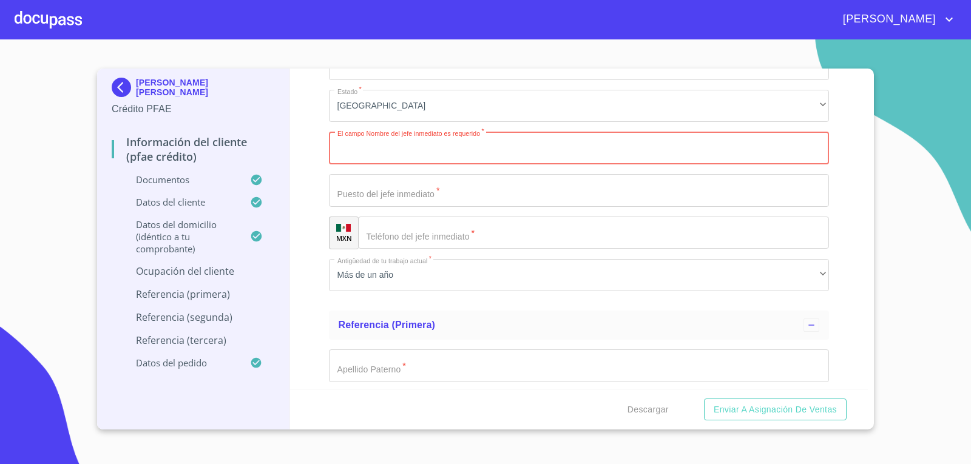
click at [370, 151] on input "Documento de identificación.   *" at bounding box center [579, 148] width 501 height 33
type input "[PERSON_NAME]"
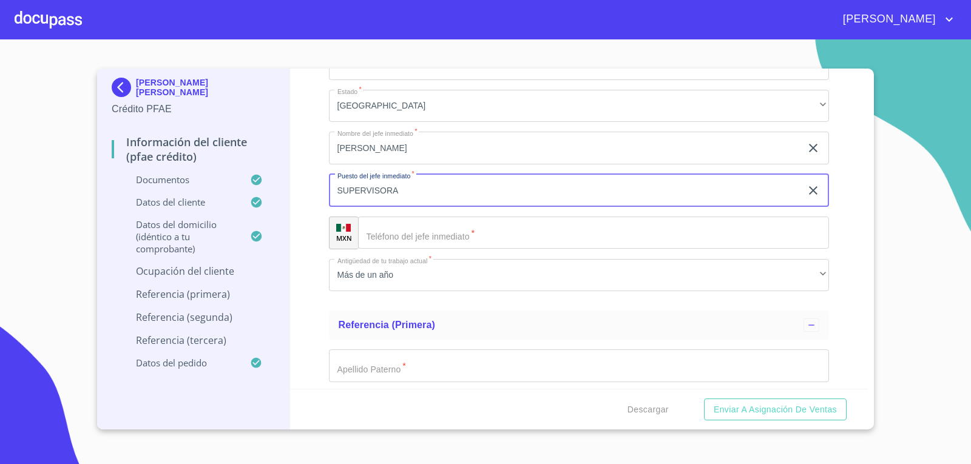
type input "SUPERVISORA"
click at [395, 242] on input "Documento de identificación.   *" at bounding box center [594, 233] width 472 height 33
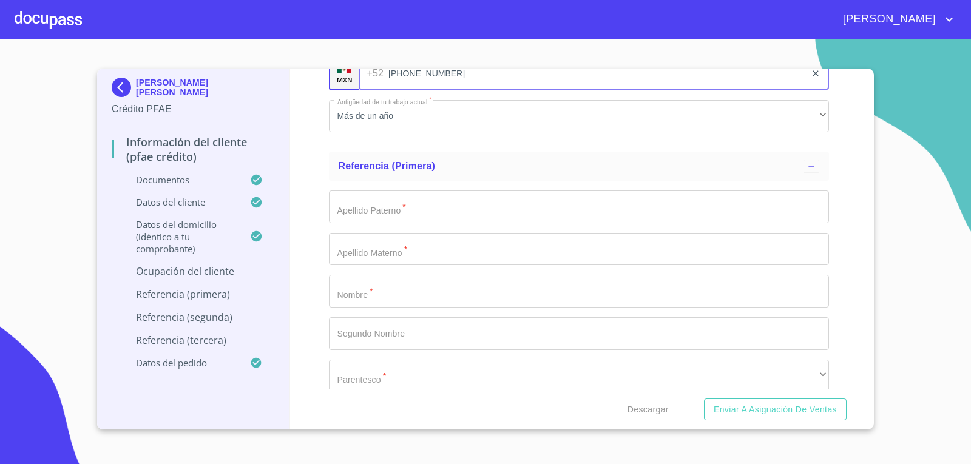
scroll to position [6030, 0]
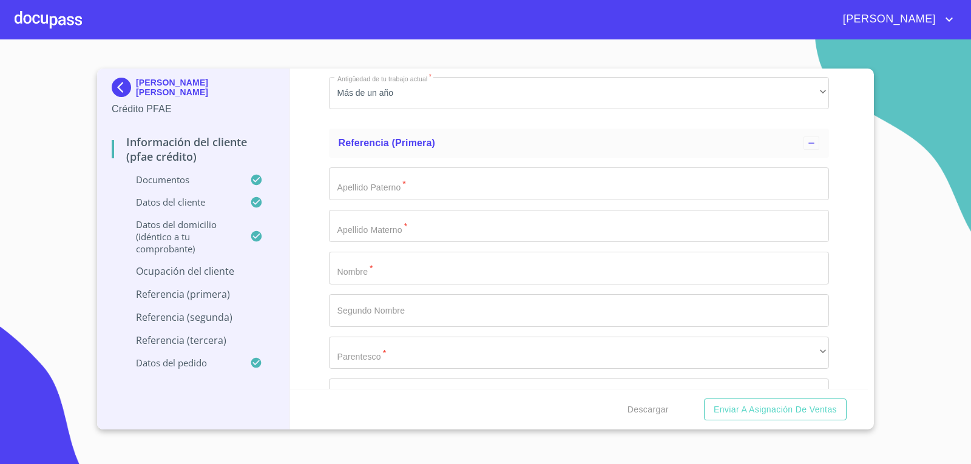
type input "[PHONE_NUMBER]"
click at [401, 177] on input "Documento de identificación.   *" at bounding box center [579, 184] width 501 height 33
type input "[PERSON_NAME]"
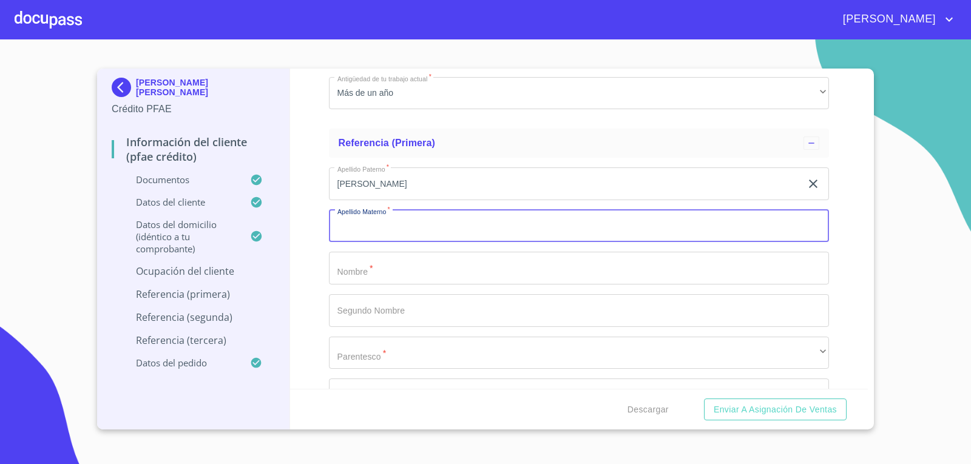
click at [376, 228] on input "Documento de identificación.   *" at bounding box center [579, 226] width 501 height 33
type input "[PERSON_NAME]"
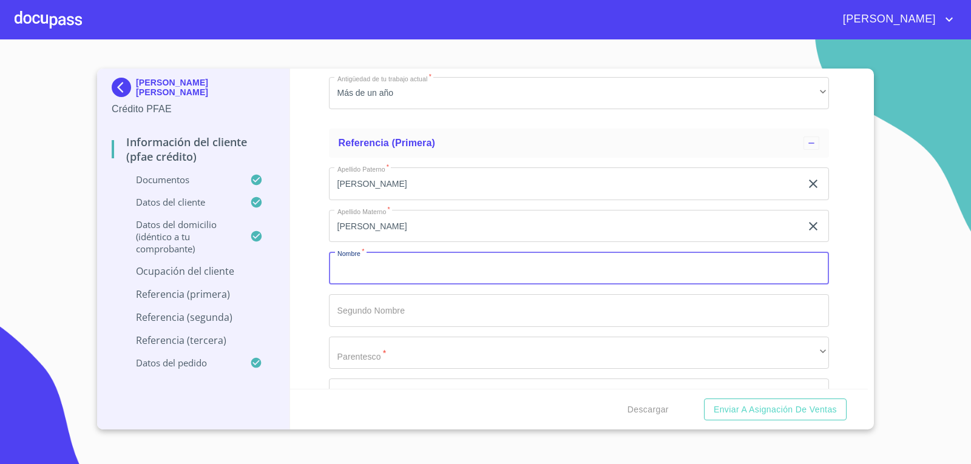
click at [352, 274] on input "Documento de identificación.   *" at bounding box center [579, 268] width 501 height 33
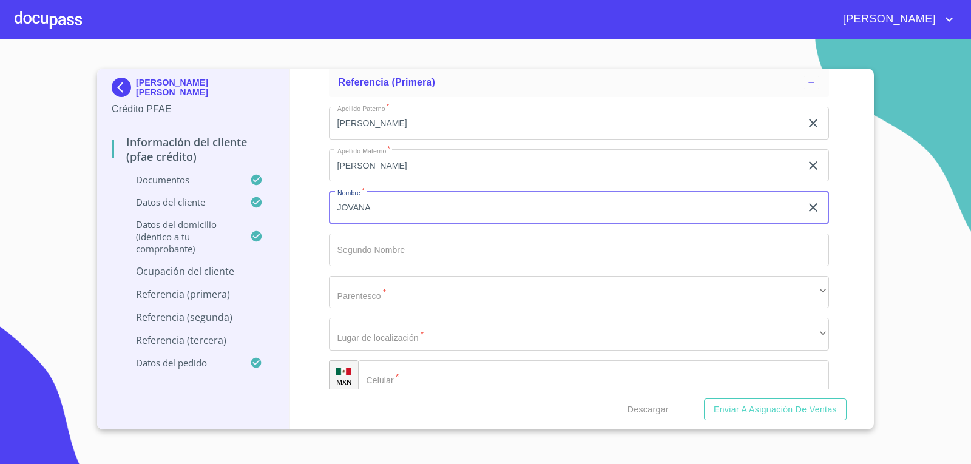
type input "JOVANA"
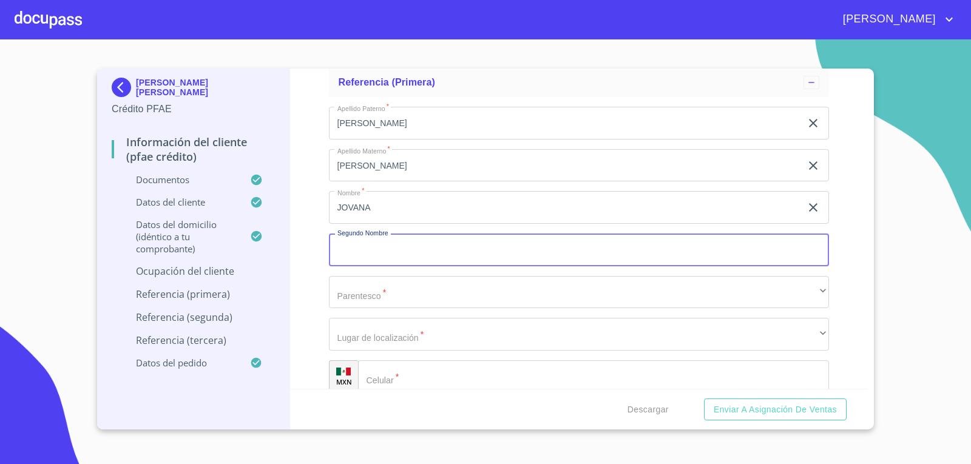
click at [396, 256] on input "Documento de identificación.   *" at bounding box center [579, 250] width 501 height 33
type input "MONSERRAT"
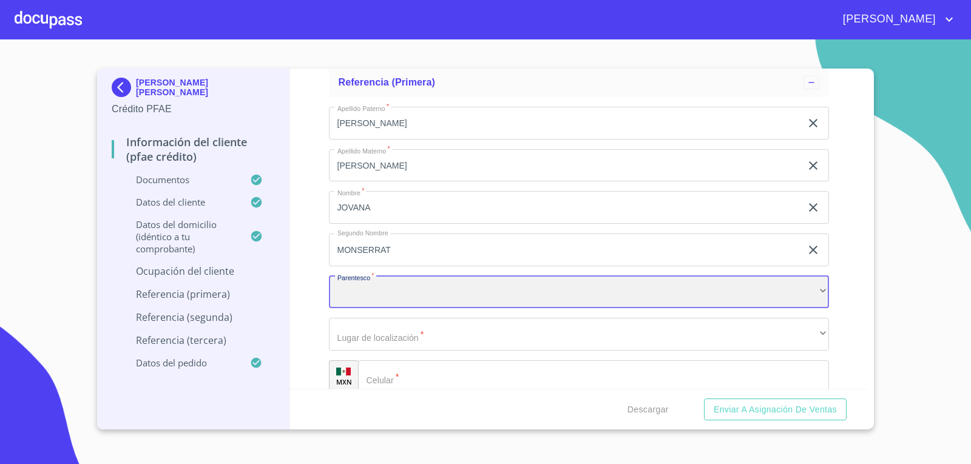
click at [384, 295] on div "​" at bounding box center [579, 292] width 501 height 33
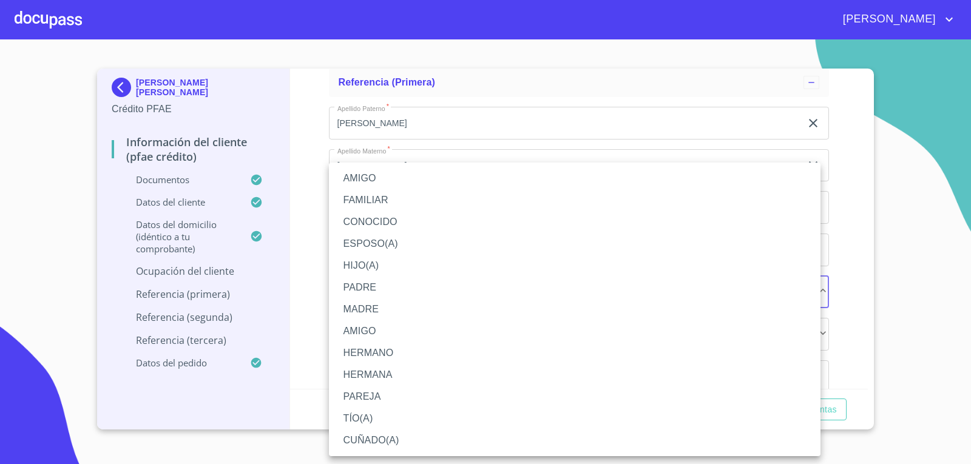
click at [373, 436] on li "CUÑADO(A)" at bounding box center [575, 441] width 492 height 22
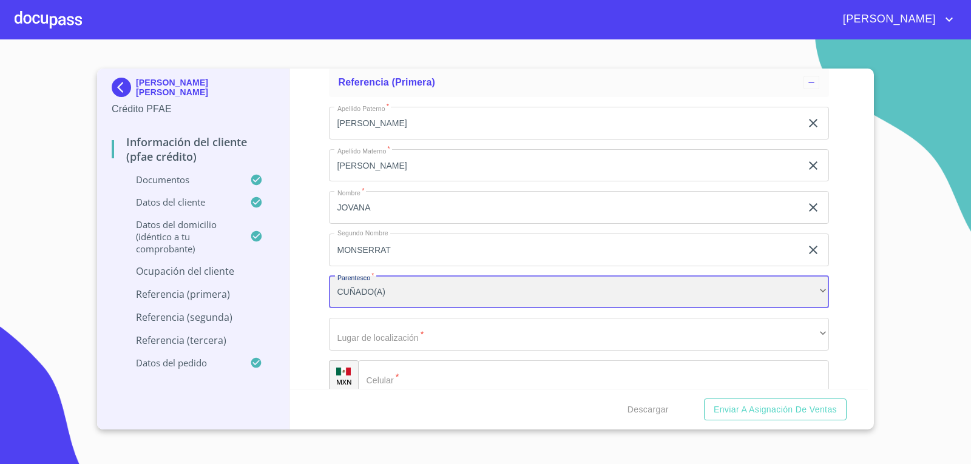
scroll to position [6151, 0]
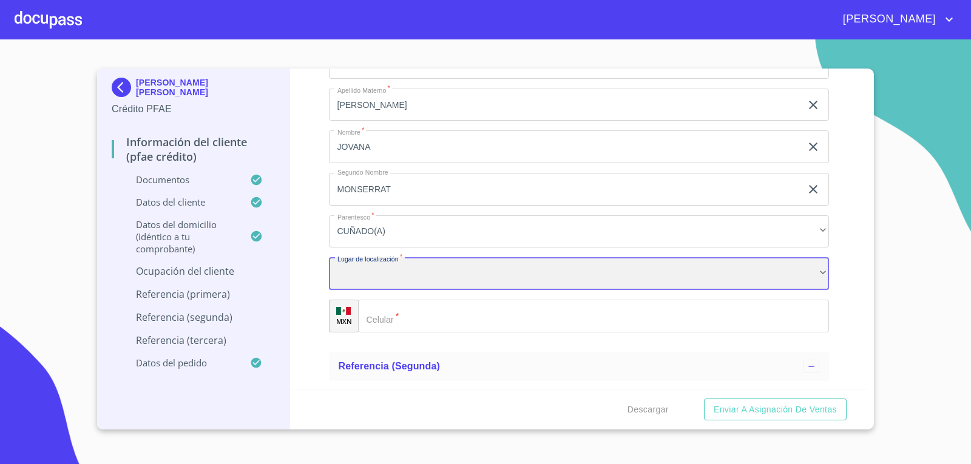
click at [407, 275] on div "​" at bounding box center [579, 273] width 501 height 33
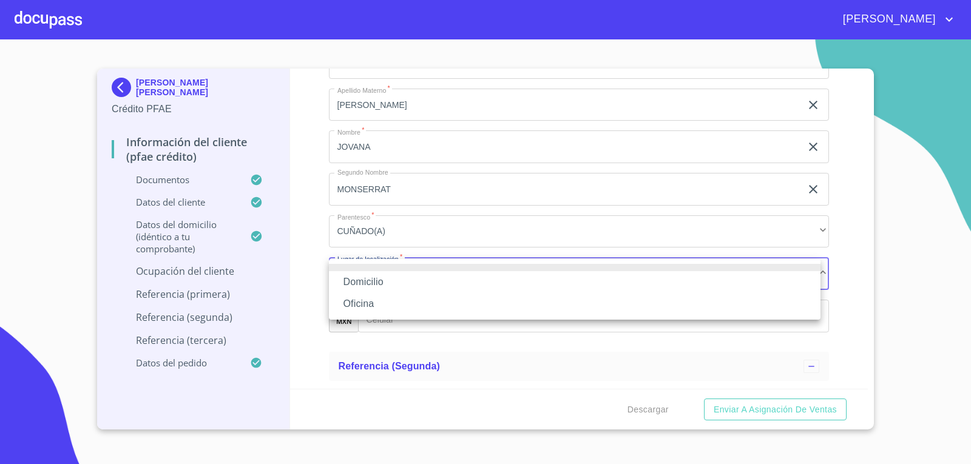
click at [370, 281] on li "Domicilio" at bounding box center [575, 282] width 492 height 22
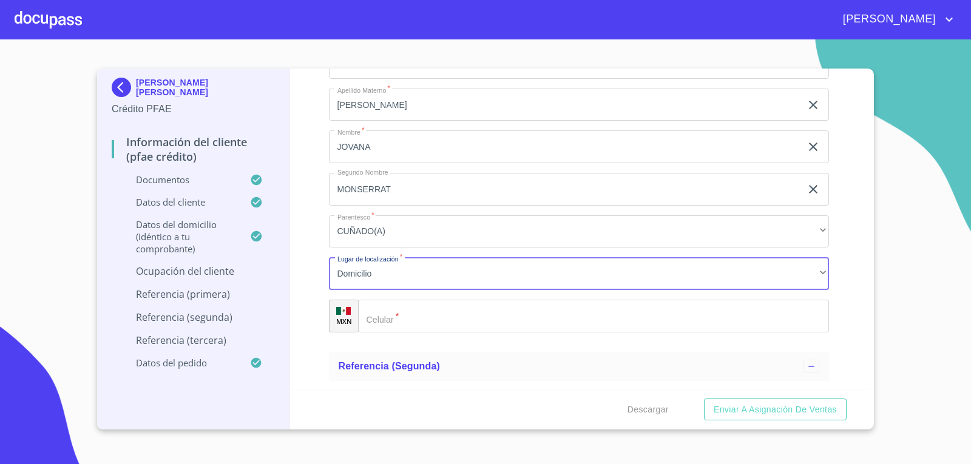
click at [401, 322] on input "Documento de identificación.   *" at bounding box center [594, 316] width 472 height 33
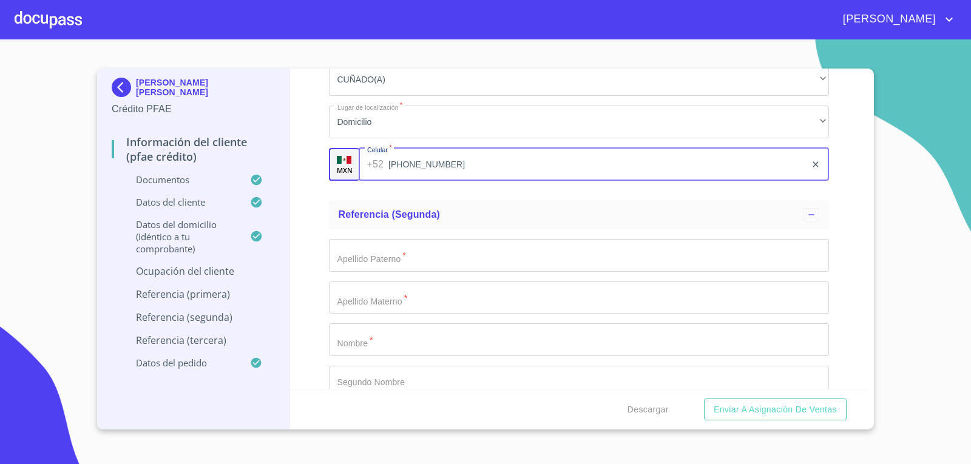
scroll to position [6334, 0]
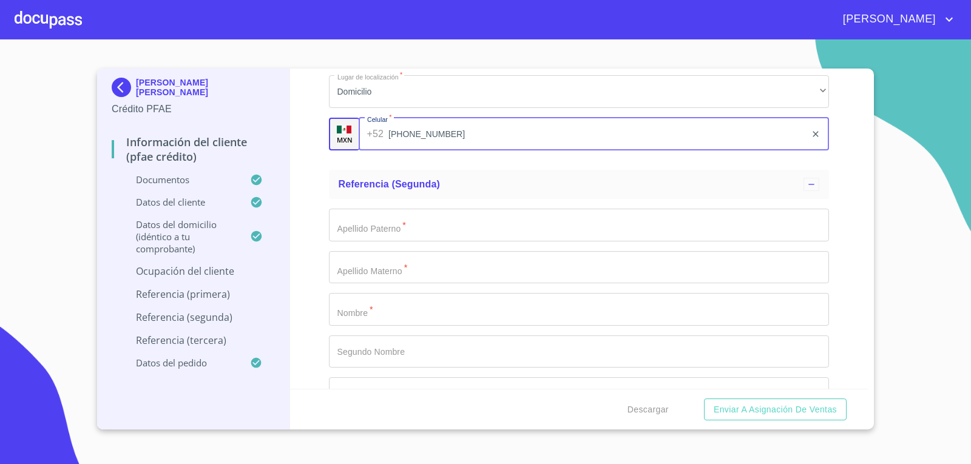
type input "[PHONE_NUMBER]"
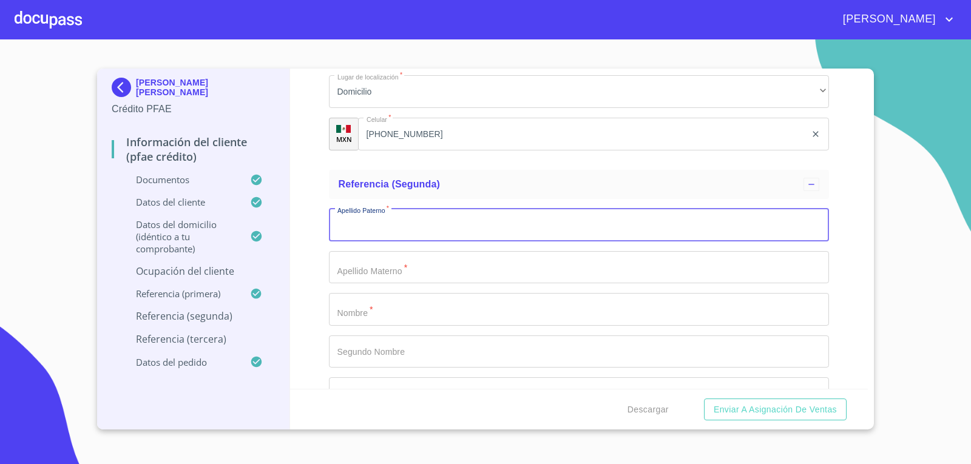
click at [366, 235] on input "Documento de identificación.   *" at bounding box center [579, 225] width 501 height 33
type input "[PERSON_NAME]"
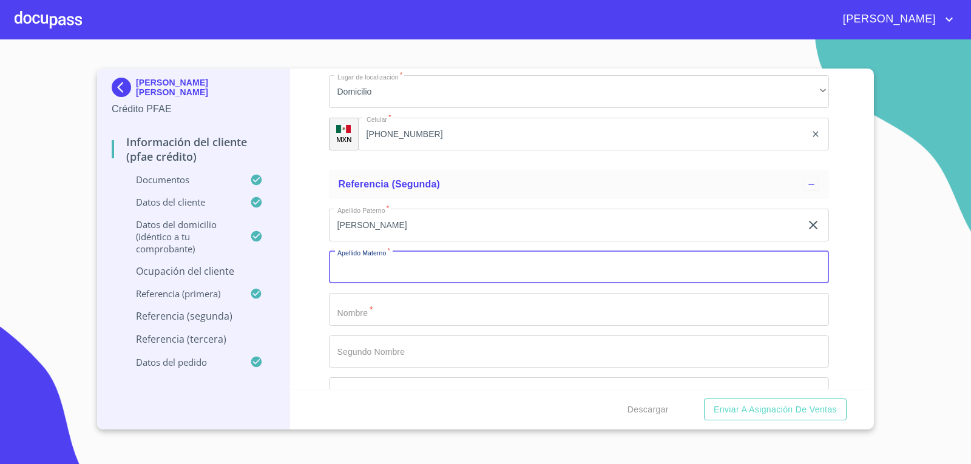
drag, startPoint x: 382, startPoint y: 257, endPoint x: 382, endPoint y: 276, distance: 18.8
click at [382, 271] on input "Documento de identificación.   *" at bounding box center [579, 267] width 501 height 33
type input "[PERSON_NAME]"
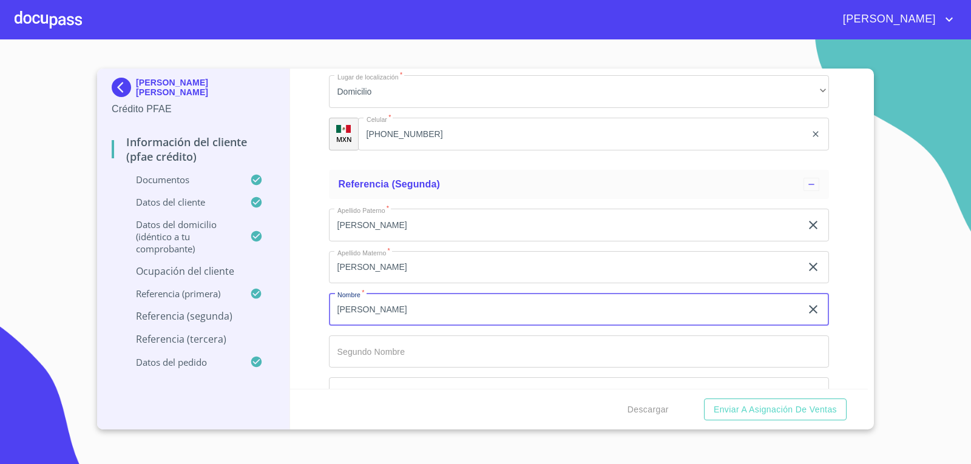
type input "[PERSON_NAME]"
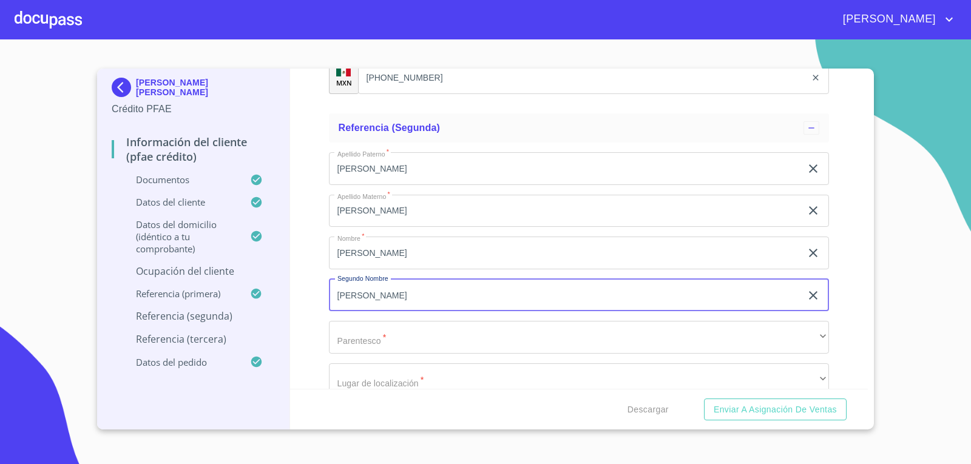
scroll to position [6516, 0]
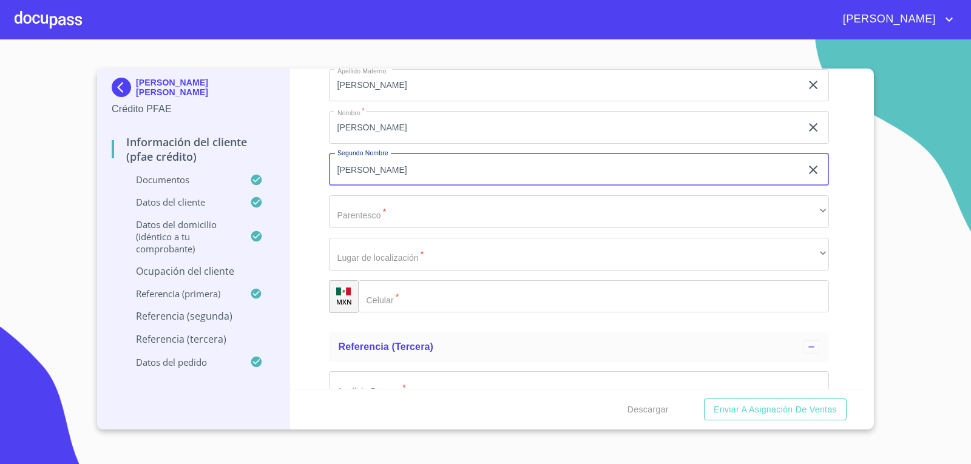
type input "[PERSON_NAME]"
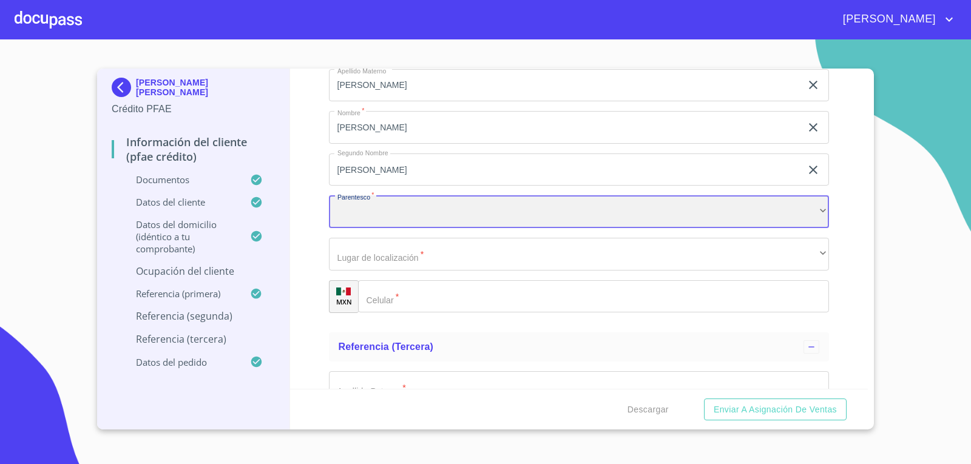
click at [375, 216] on div "​" at bounding box center [579, 211] width 501 height 33
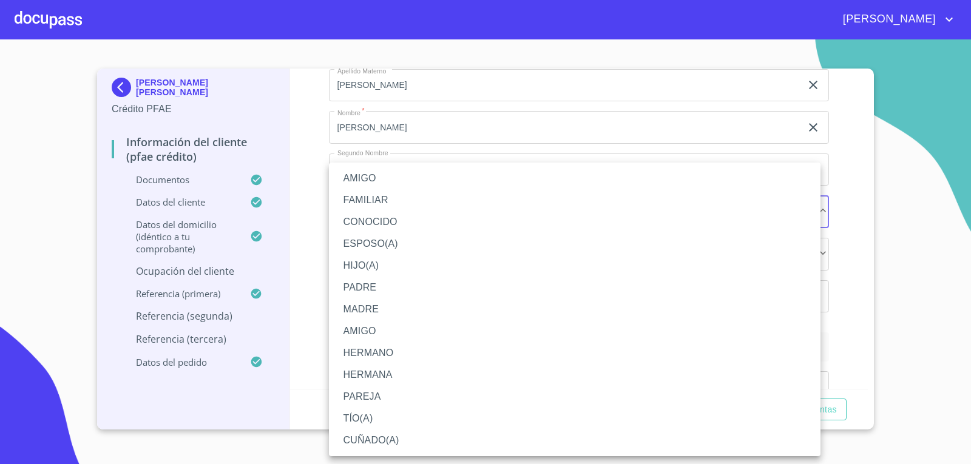
click at [377, 181] on li "AMIGO" at bounding box center [575, 179] width 492 height 22
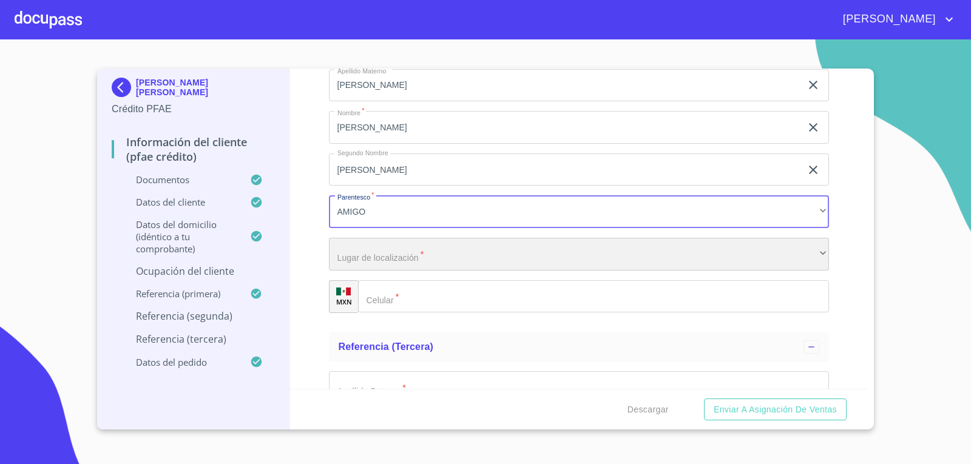
click at [397, 256] on div "​" at bounding box center [579, 254] width 501 height 33
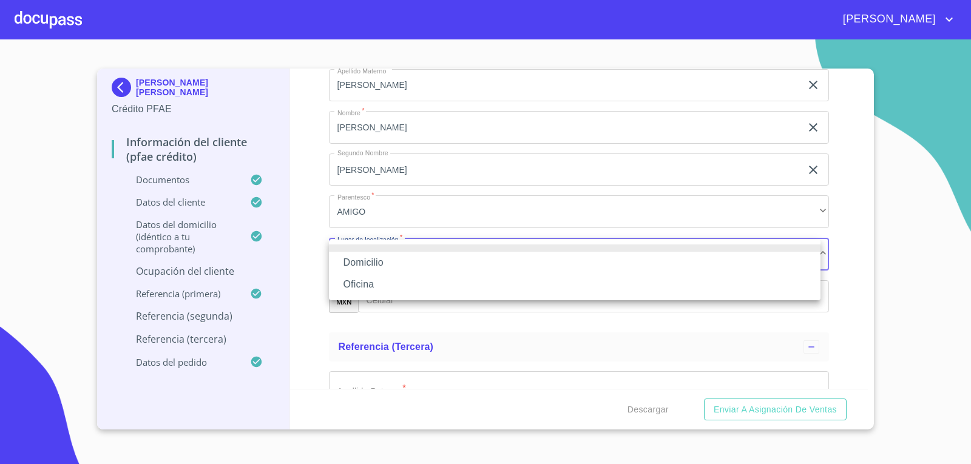
click at [378, 265] on li "Domicilio" at bounding box center [575, 263] width 492 height 22
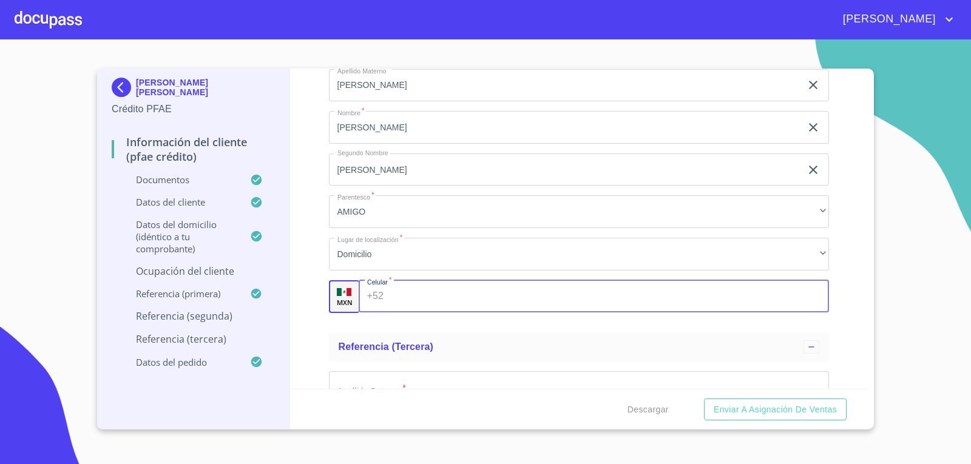
click at [390, 299] on input "Documento de identificación.   *" at bounding box center [609, 296] width 441 height 33
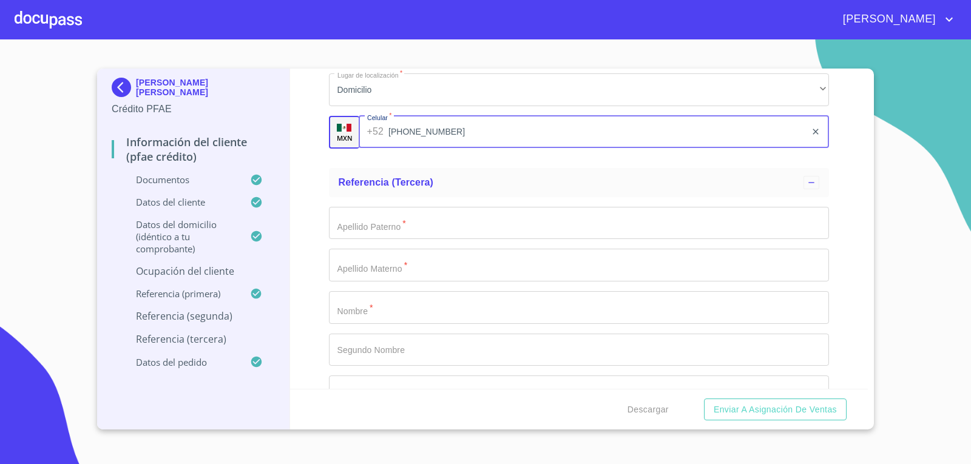
scroll to position [6698, 0]
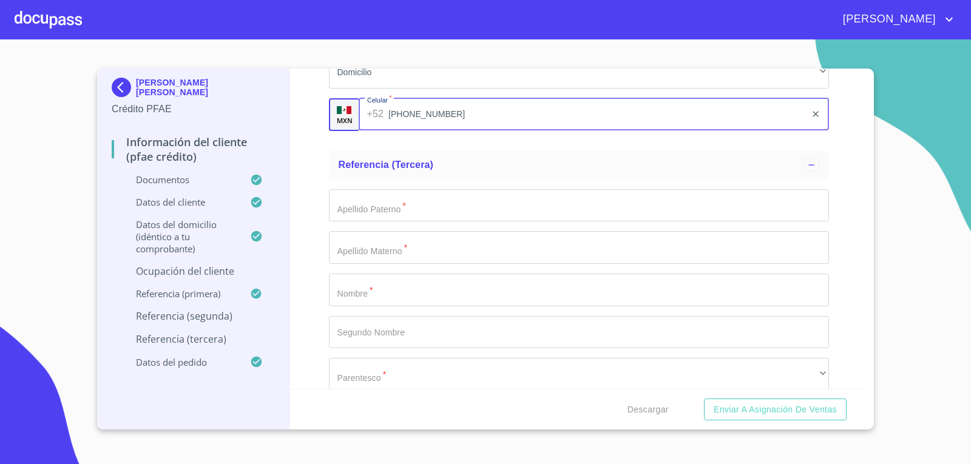
type input "[PHONE_NUMBER]"
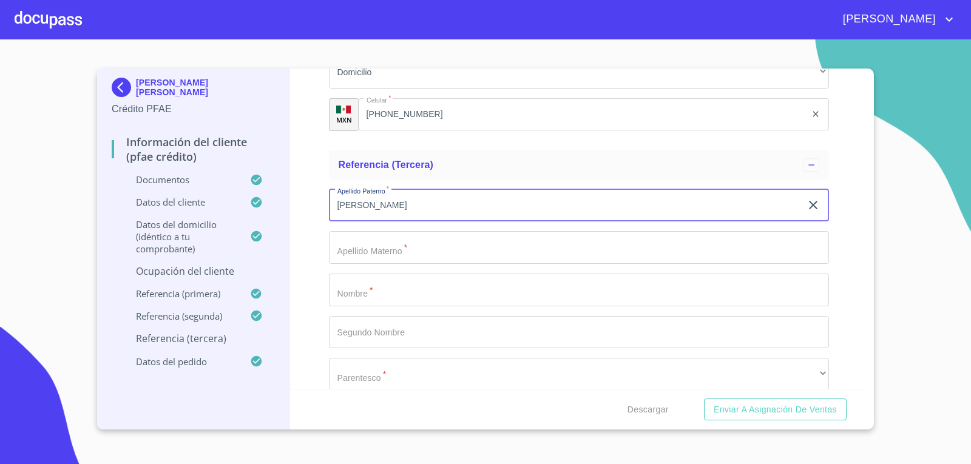
type input "[PERSON_NAME]"
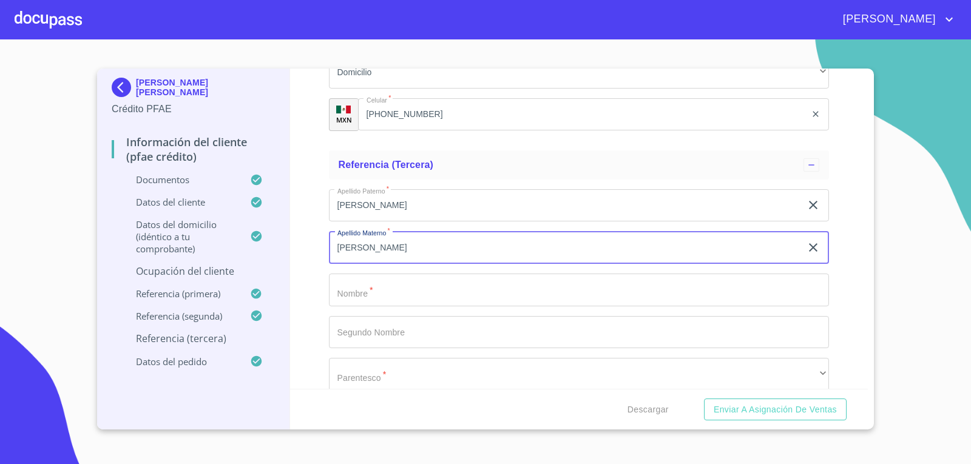
type input "[PERSON_NAME]"
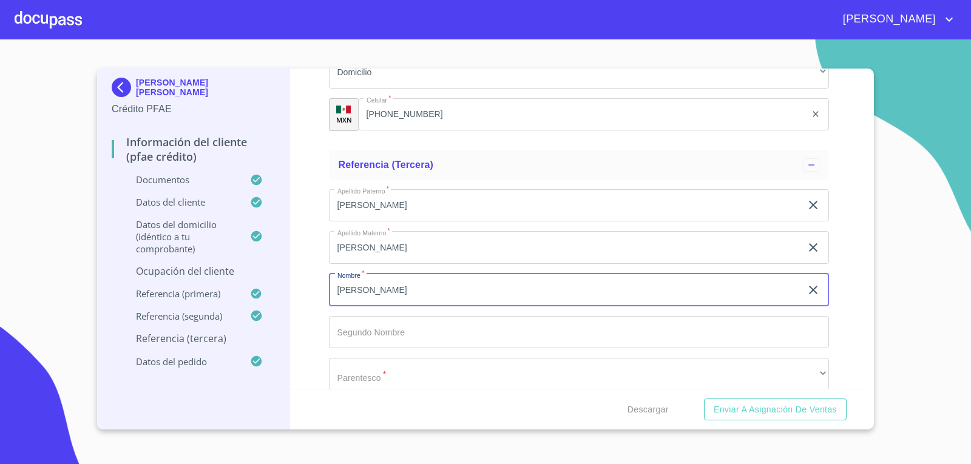
type input "[PERSON_NAME]"
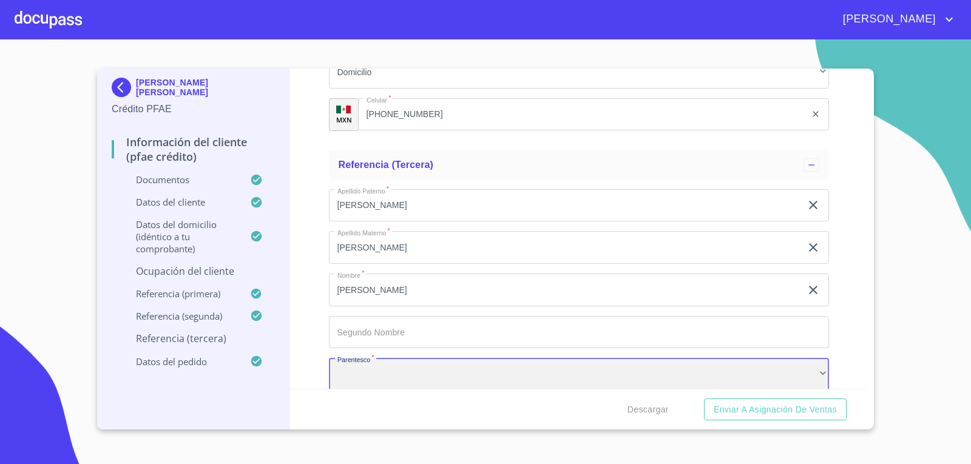
click at [396, 380] on div "​" at bounding box center [579, 374] width 501 height 33
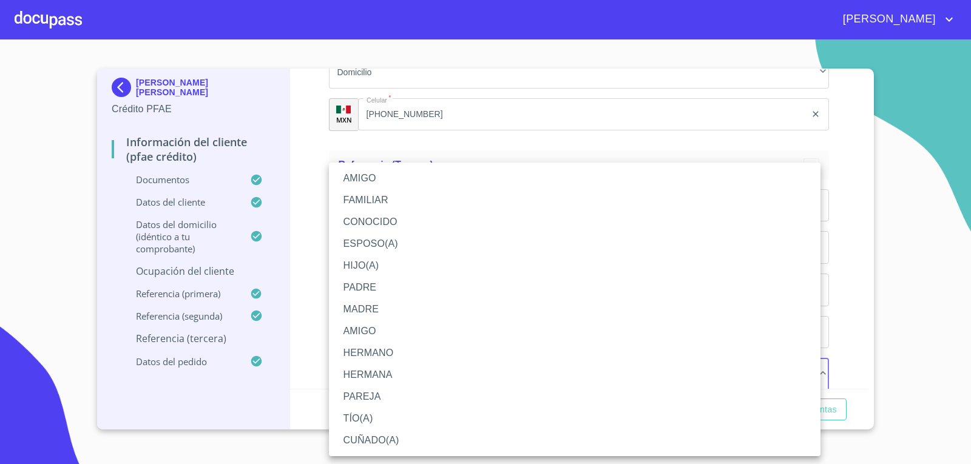
click at [370, 175] on li "AMIGO" at bounding box center [575, 179] width 492 height 22
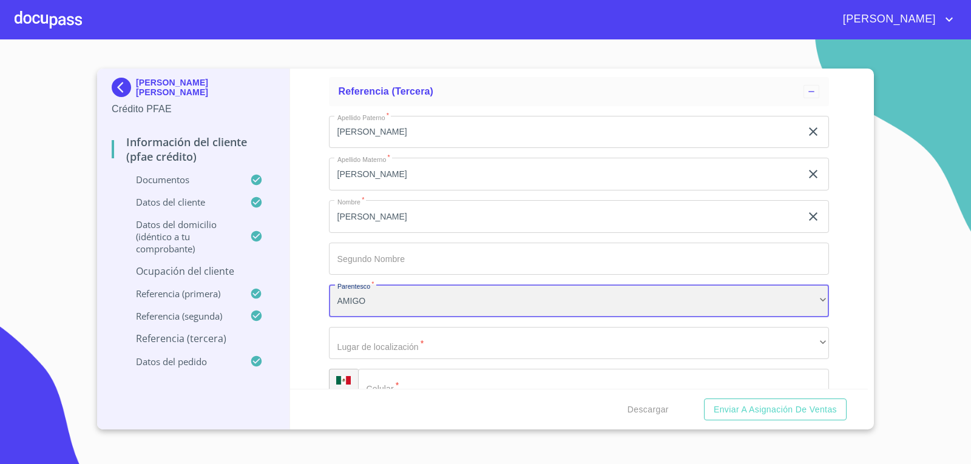
scroll to position [6882, 0]
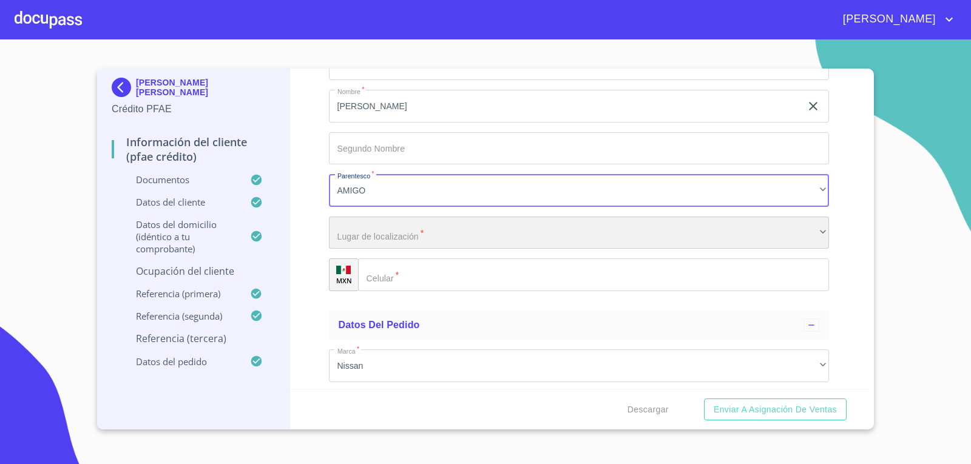
click at [372, 233] on div "​" at bounding box center [579, 233] width 501 height 33
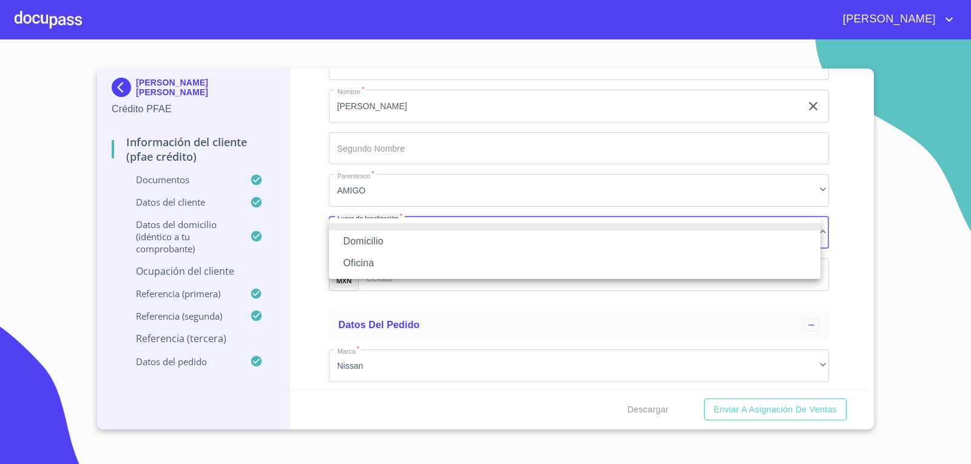
click at [375, 244] on li "Domicilio" at bounding box center [575, 242] width 492 height 22
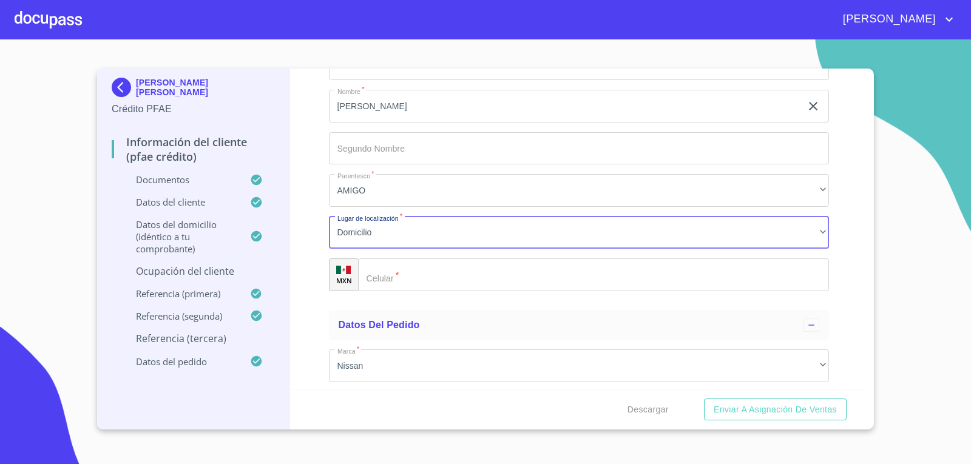
click at [378, 274] on div "​" at bounding box center [594, 275] width 472 height 33
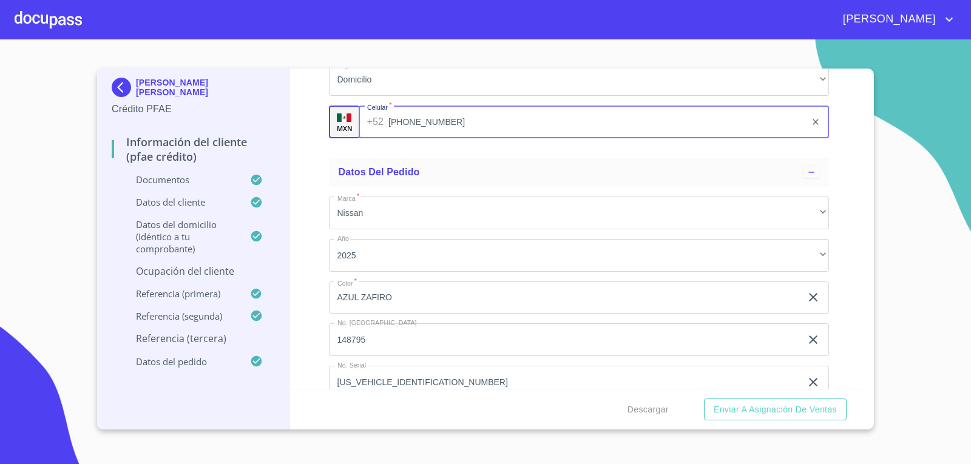
scroll to position [7059, 0]
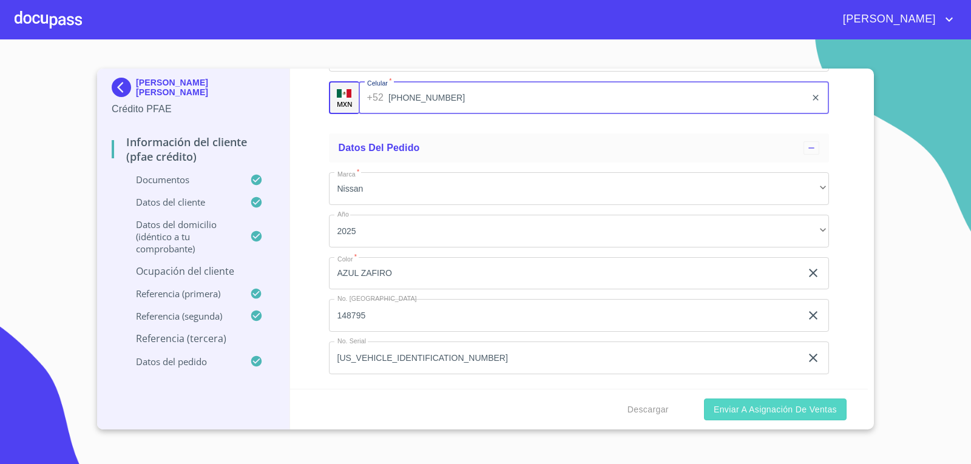
type input "[PHONE_NUMBER]"
click at [774, 411] on span "Enviar a Asignación de Ventas" at bounding box center [775, 409] width 123 height 15
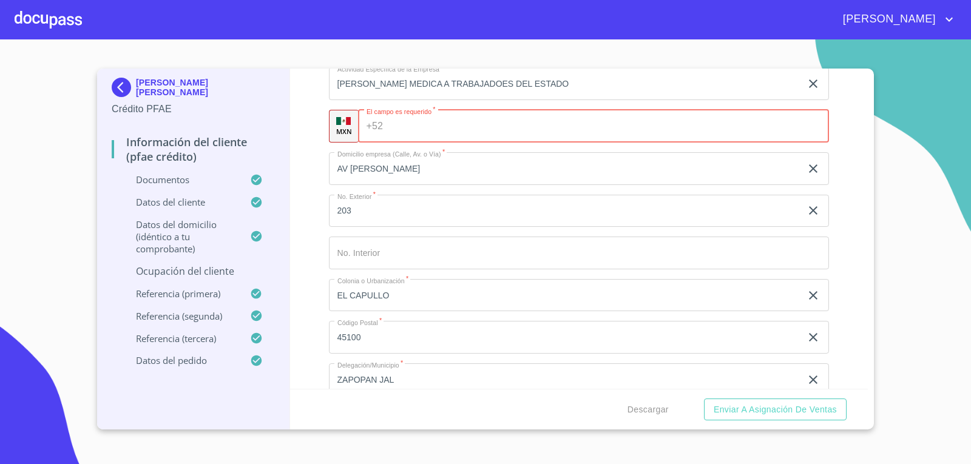
scroll to position [5512, 0]
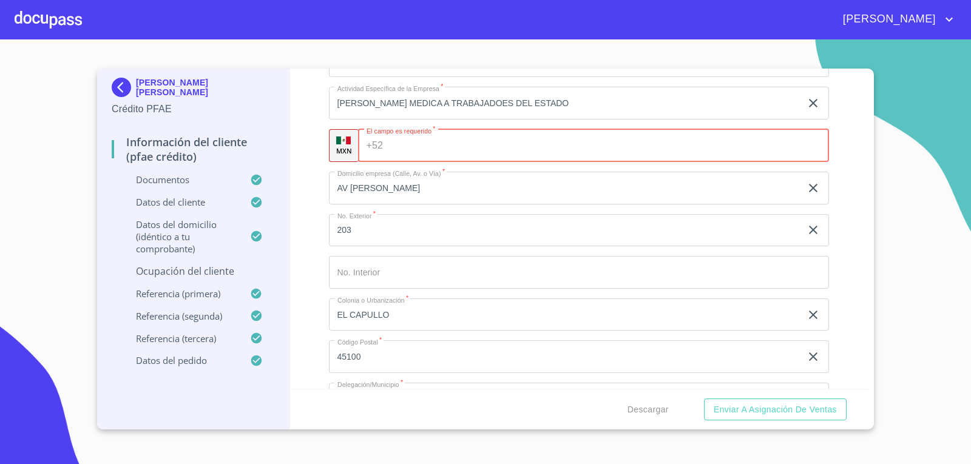
click at [422, 149] on input "Documento de identificación.   *" at bounding box center [608, 145] width 441 height 33
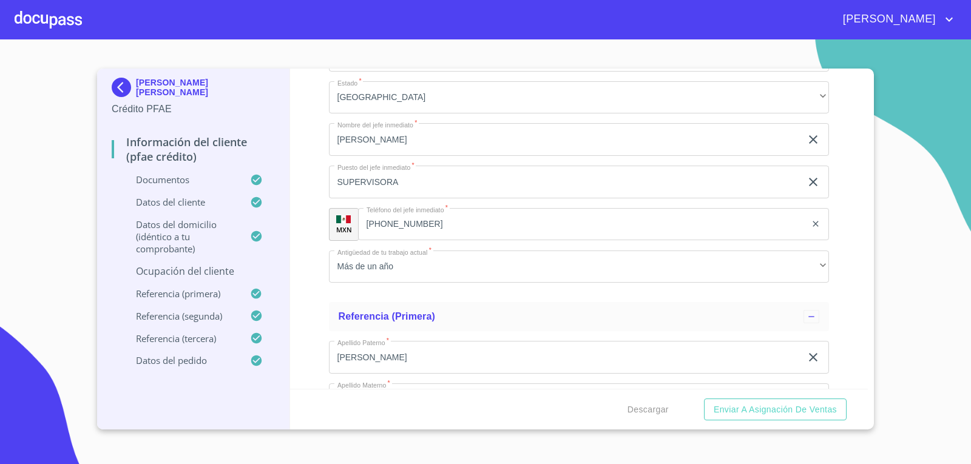
scroll to position [5876, 0]
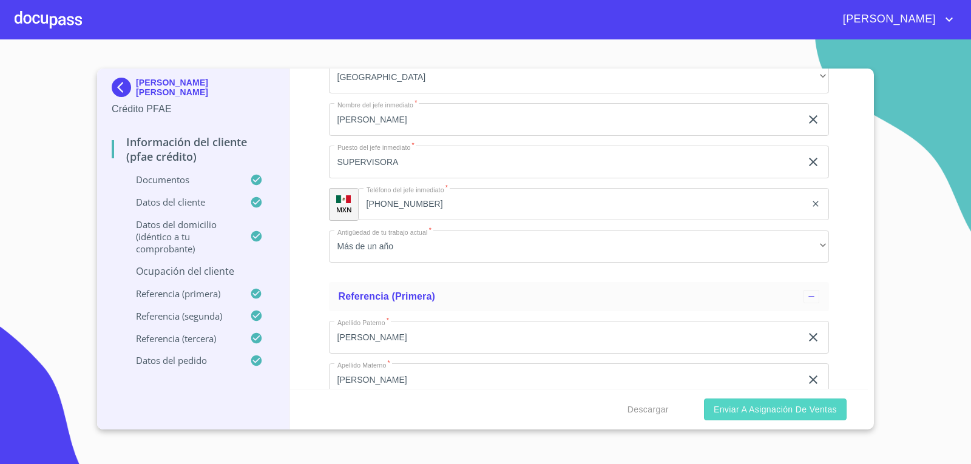
type input "[PHONE_NUMBER]"
click at [747, 405] on span "Enviar a Asignación de Ventas" at bounding box center [775, 409] width 123 height 15
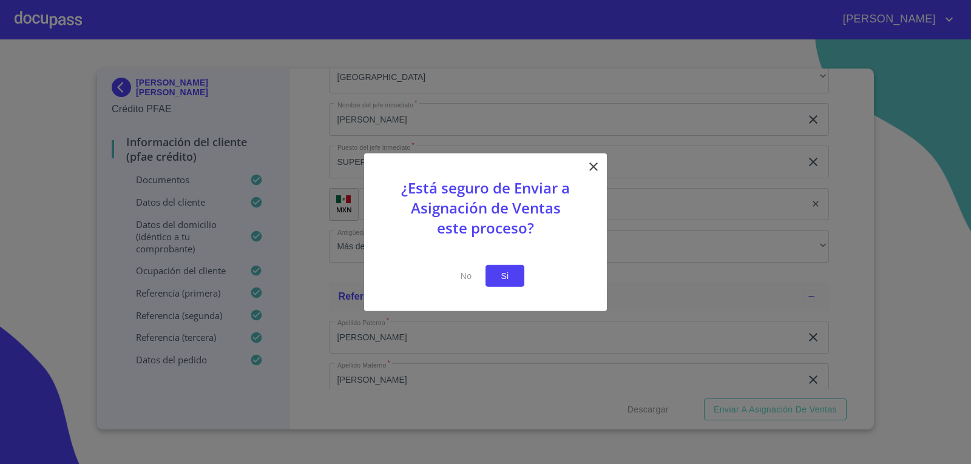
click at [504, 279] on span "Si" at bounding box center [504, 275] width 19 height 15
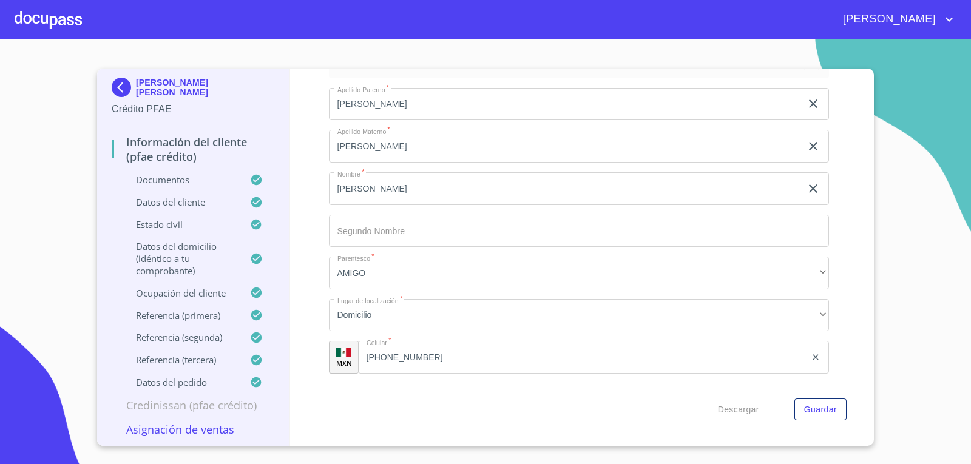
scroll to position [7059, 0]
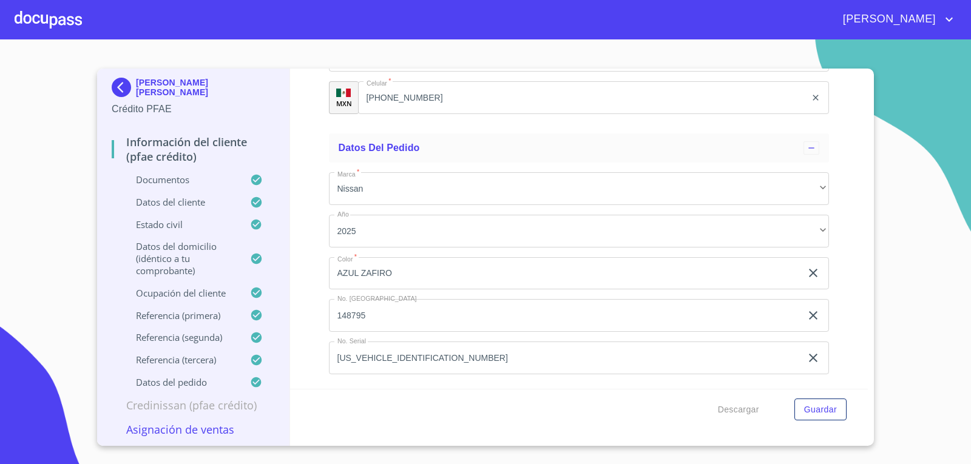
click at [172, 430] on p "Asignación de Ventas" at bounding box center [193, 430] width 163 height 15
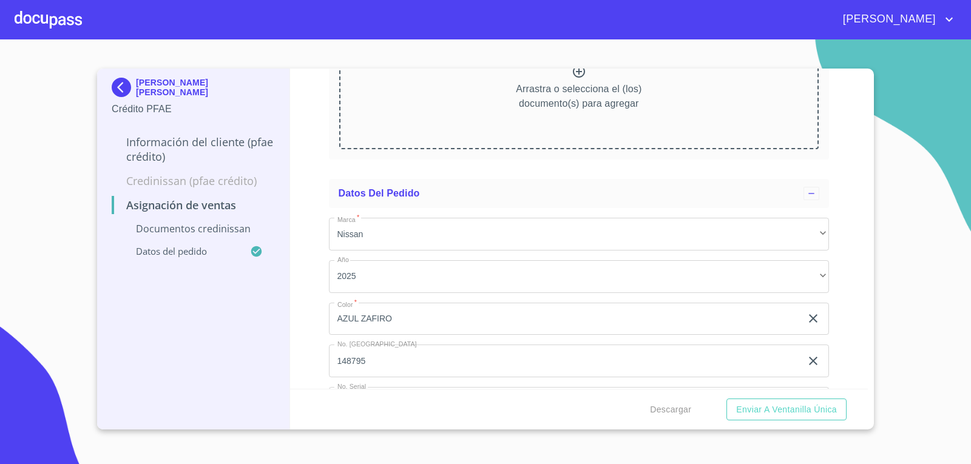
scroll to position [109, 0]
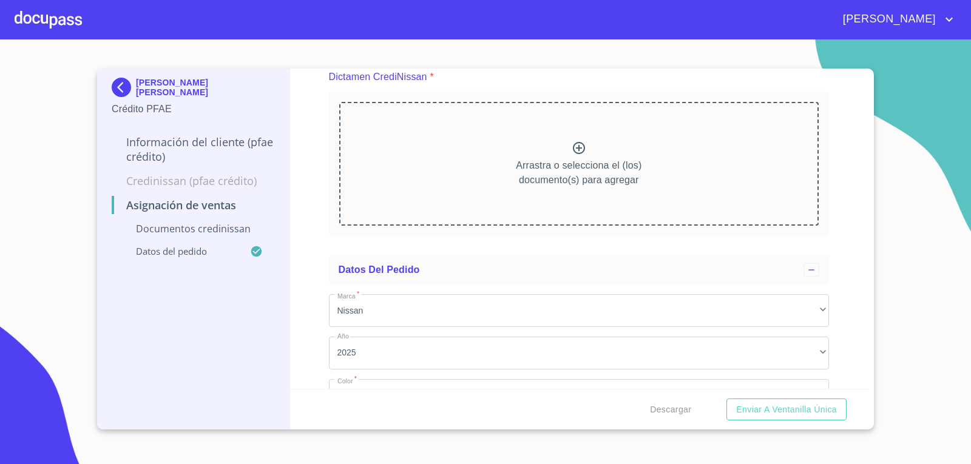
click at [430, 73] on p "*" at bounding box center [432, 77] width 4 height 15
click at [182, 349] on div "[PERSON_NAME] [PERSON_NAME] Crédito PFAE Información del cliente (PFAE crédito)…" at bounding box center [193, 249] width 193 height 361
